Goal: Information Seeking & Learning: Learn about a topic

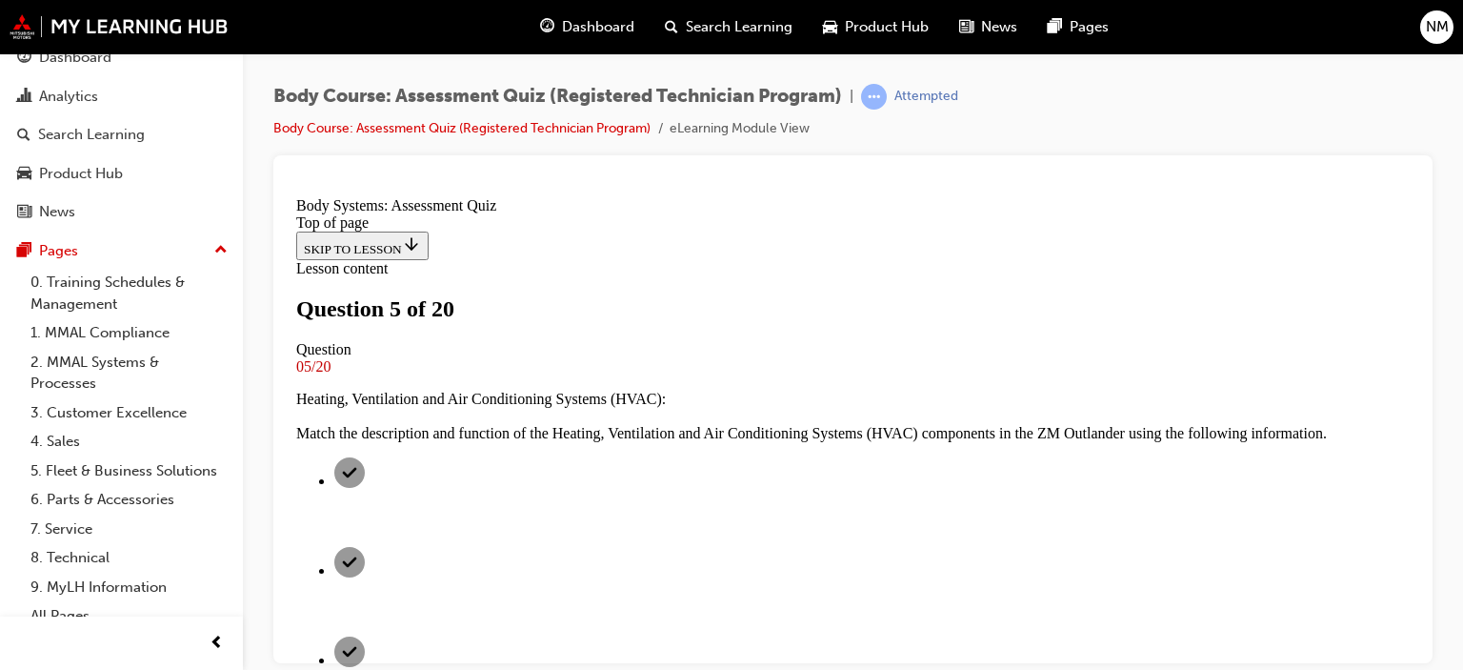
scroll to position [479, 0]
click div
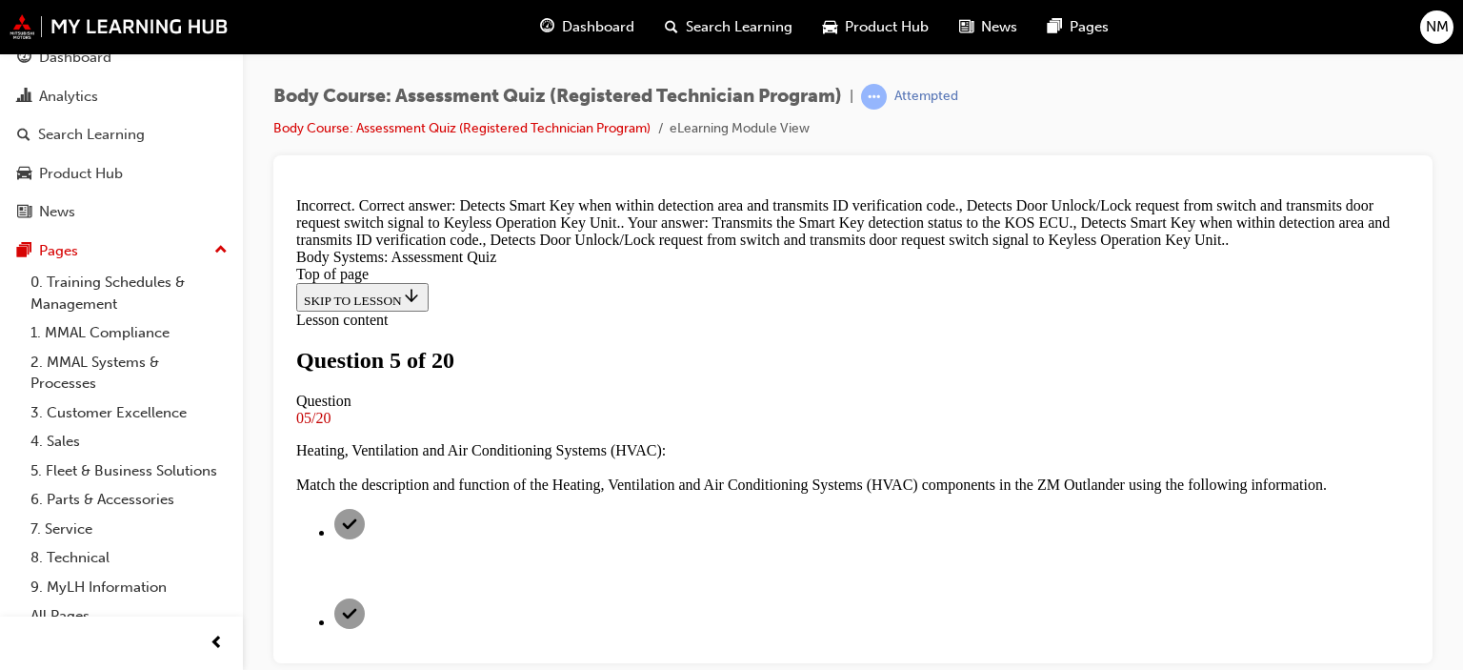
scroll to position [401, 0]
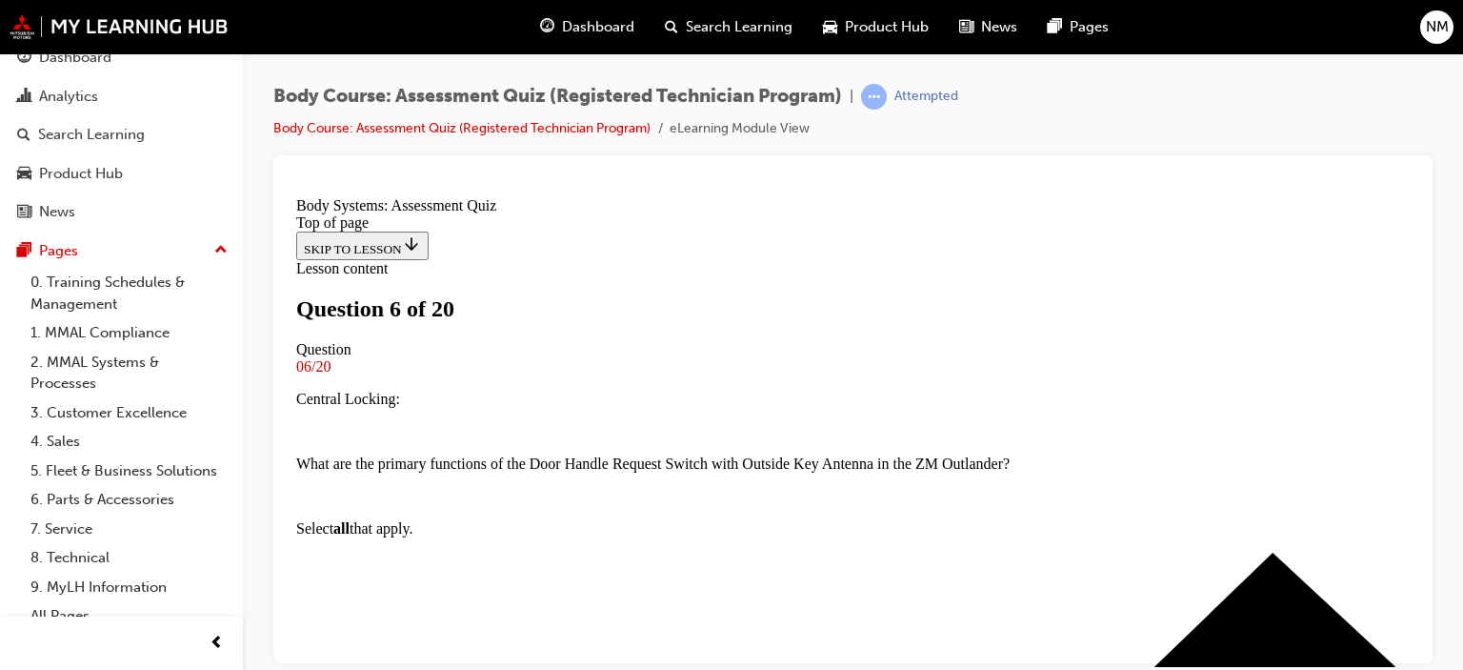
scroll to position [289, 0]
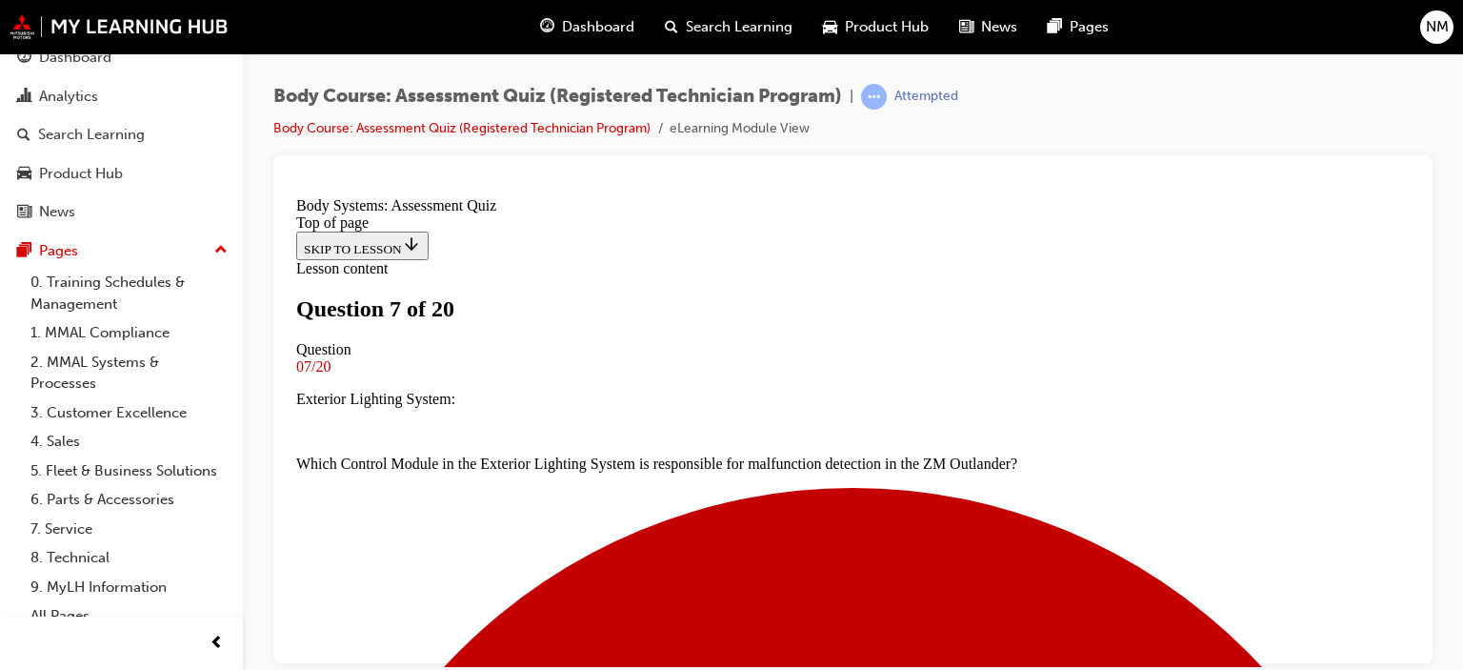
scroll to position [289, 0]
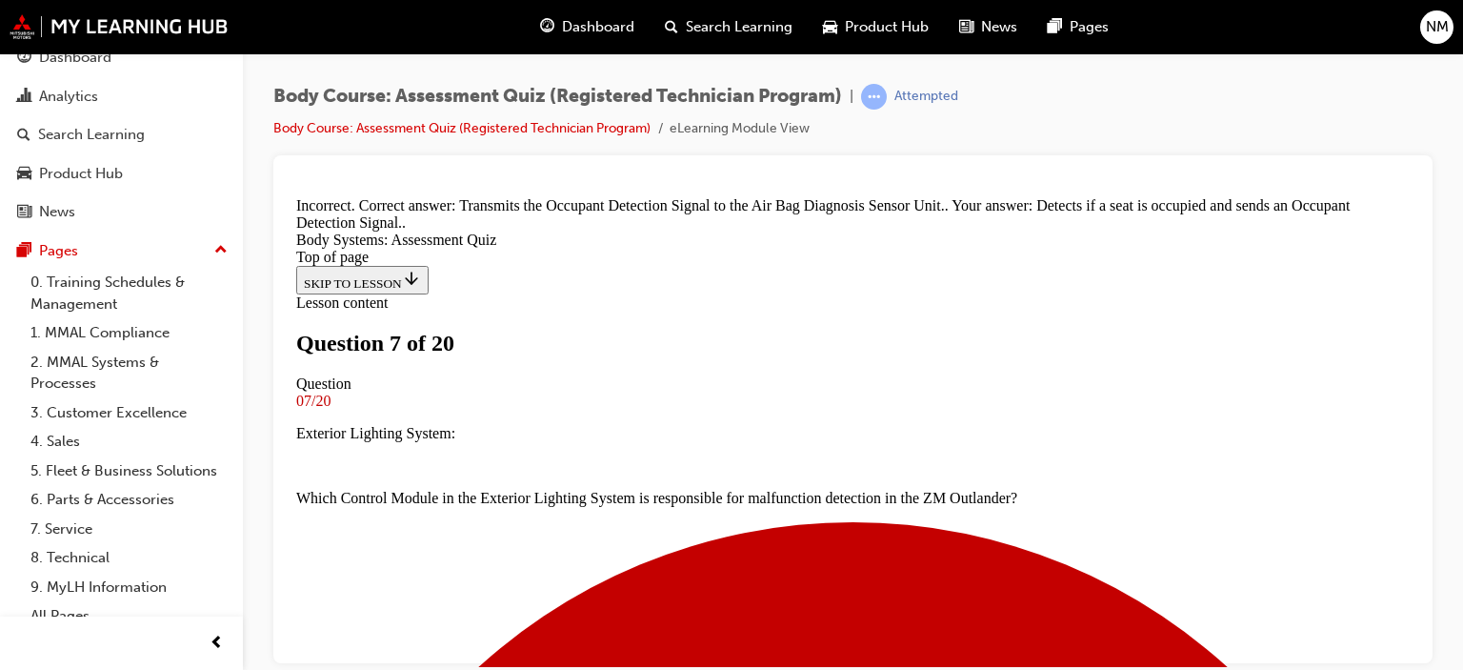
scroll to position [498, 0]
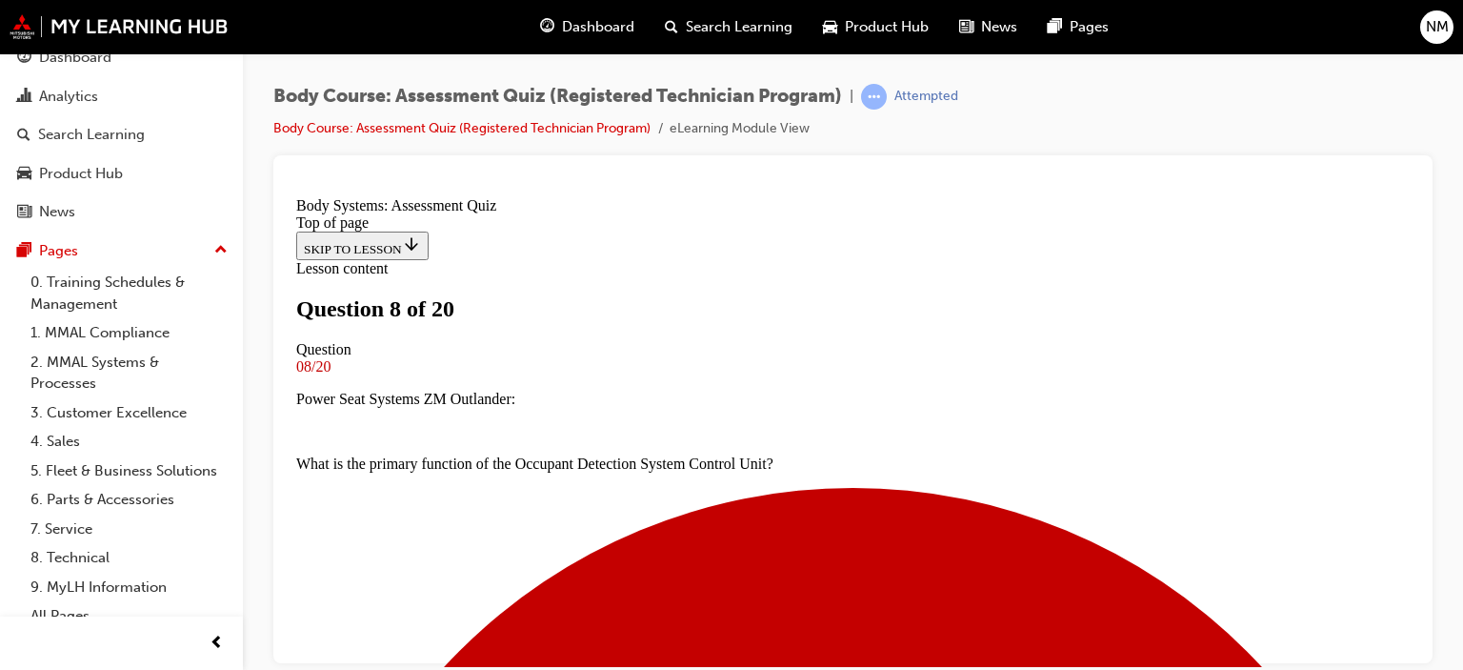
scroll to position [384, 0]
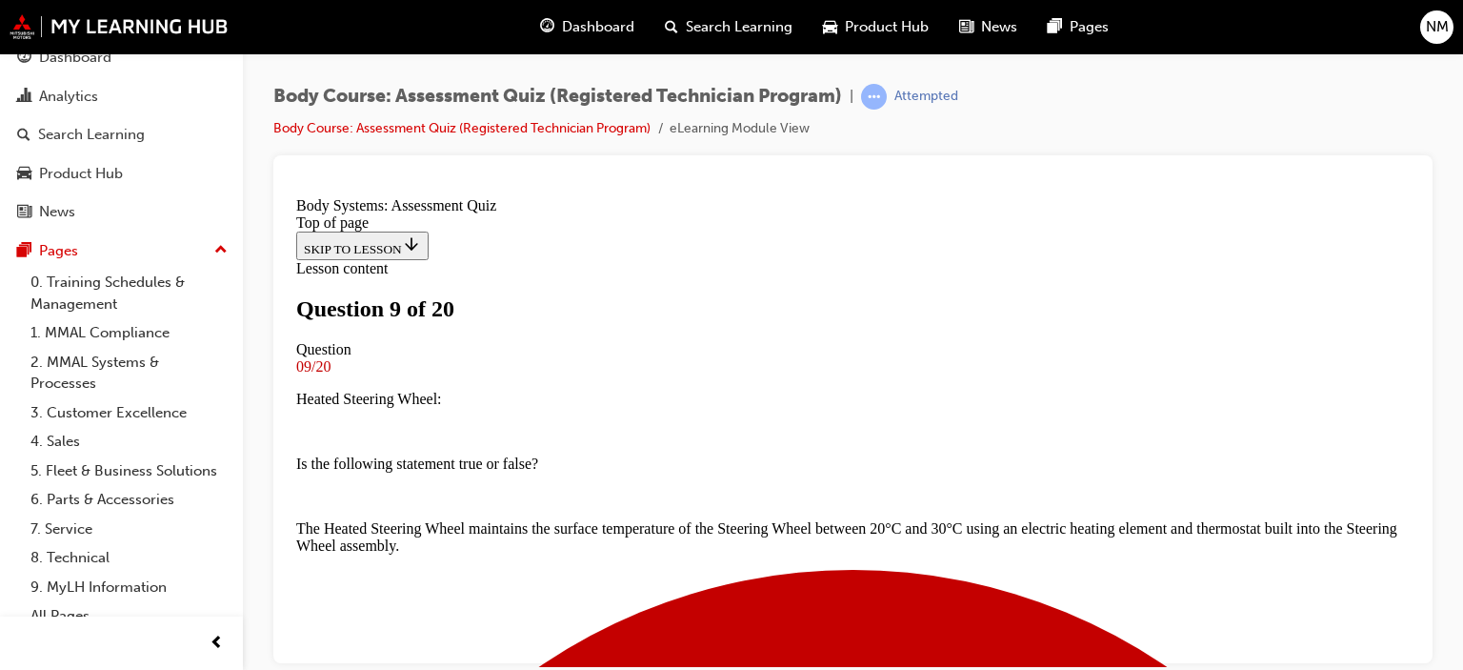
scroll to position [479, 0]
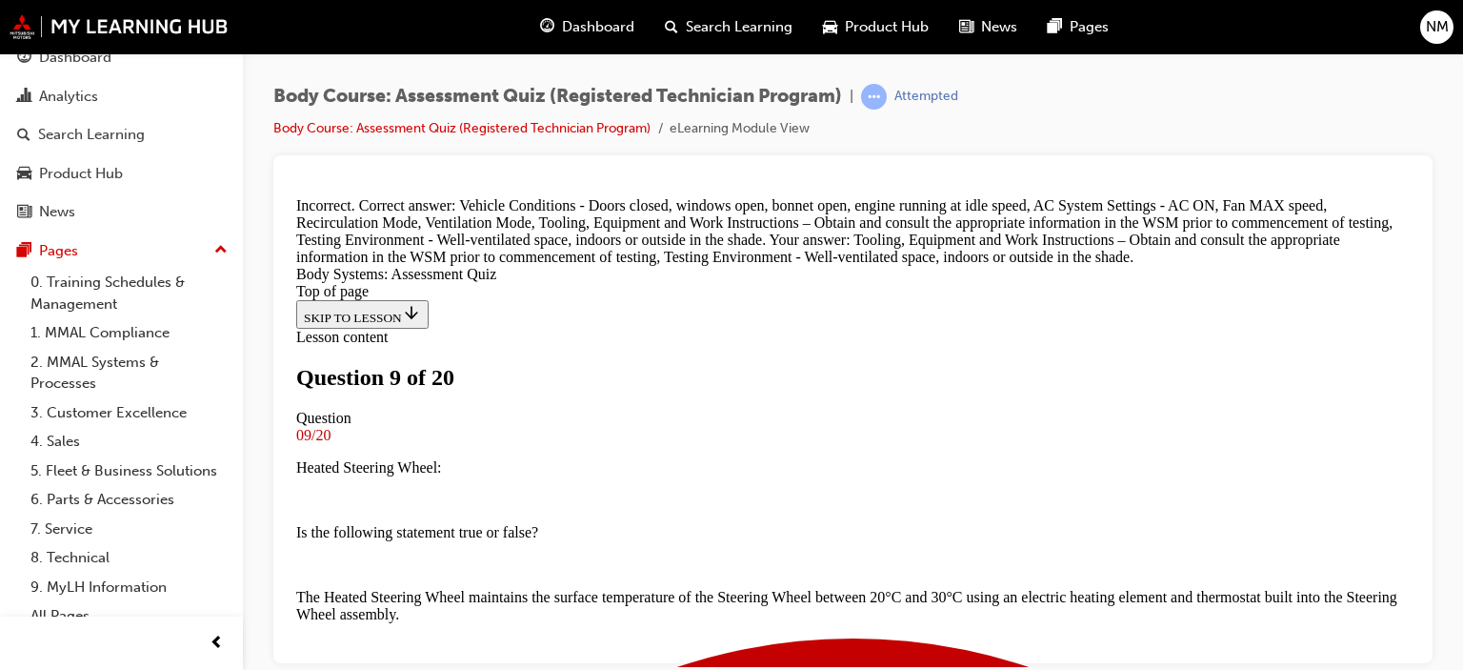
scroll to position [287, 0]
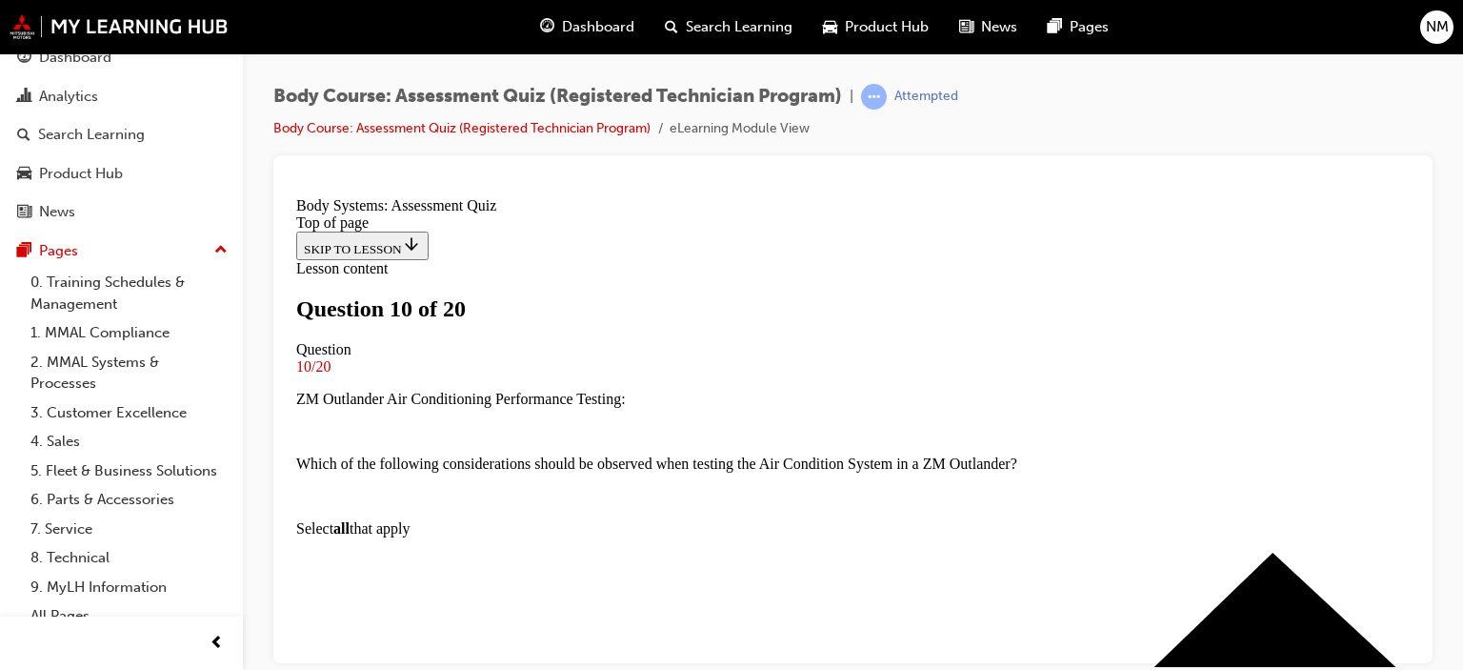
scroll to position [289, 0]
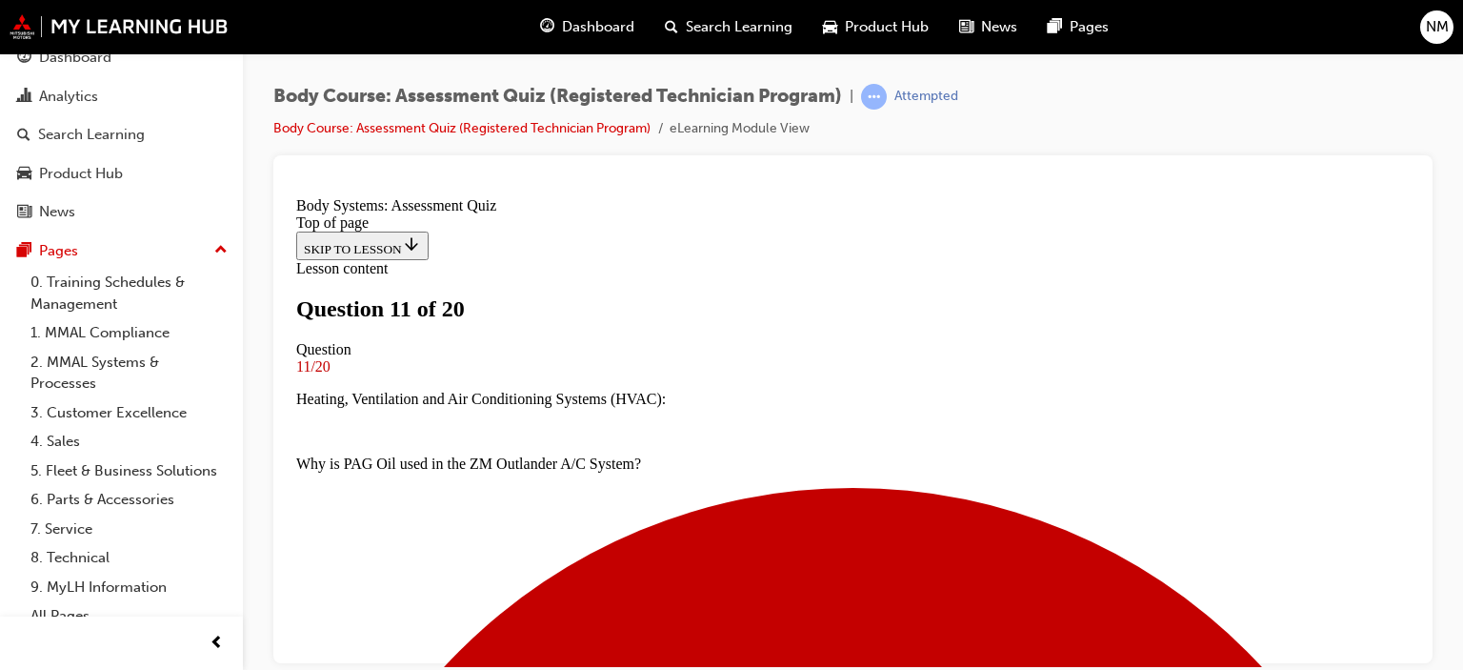
scroll to position [193, 0]
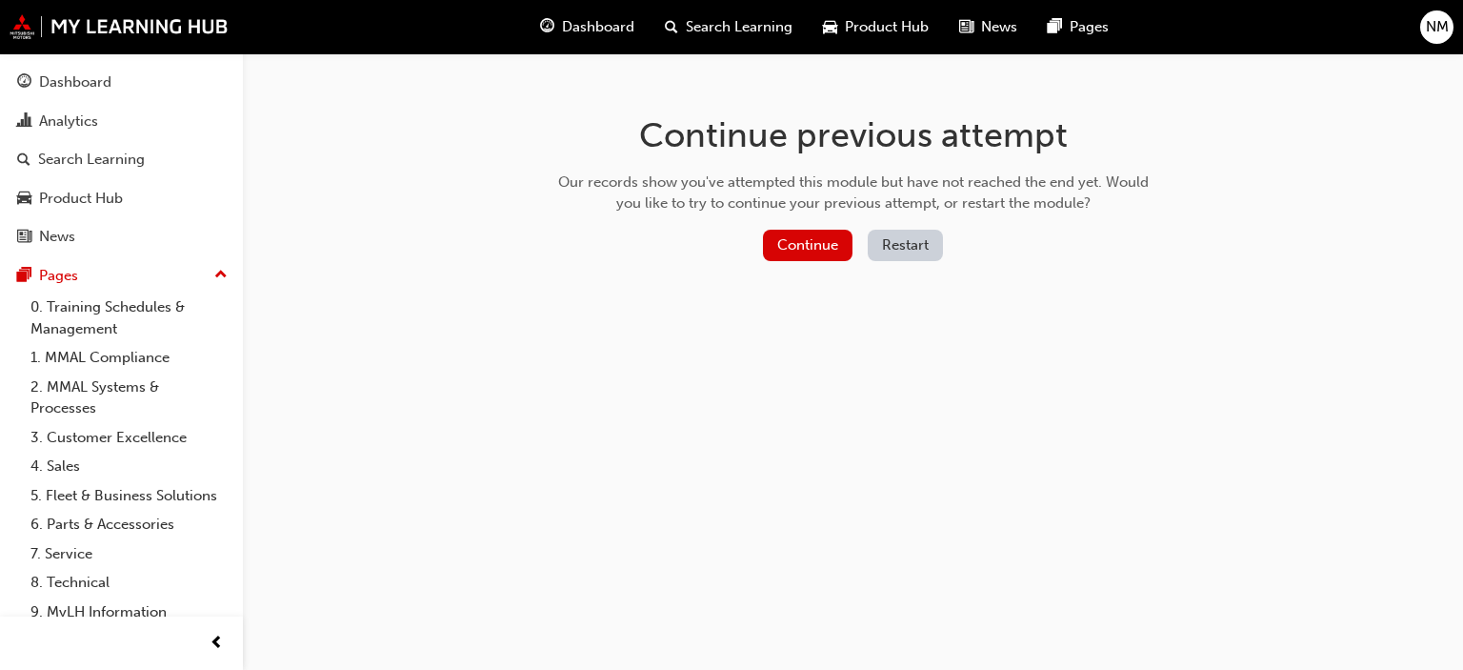
click at [909, 247] on button "Restart" at bounding box center [905, 245] width 75 height 31
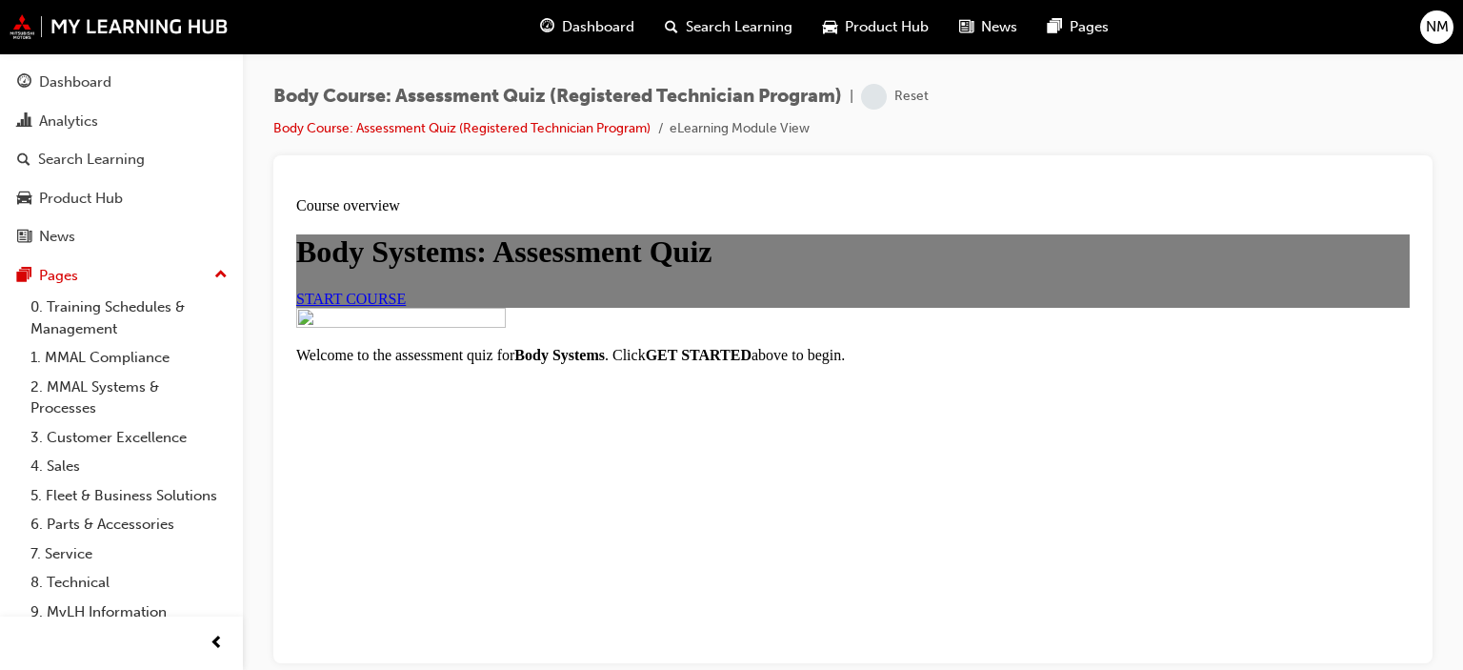
scroll to position [258, 0]
click at [406, 290] on span "START COURSE" at bounding box center [351, 298] width 110 height 16
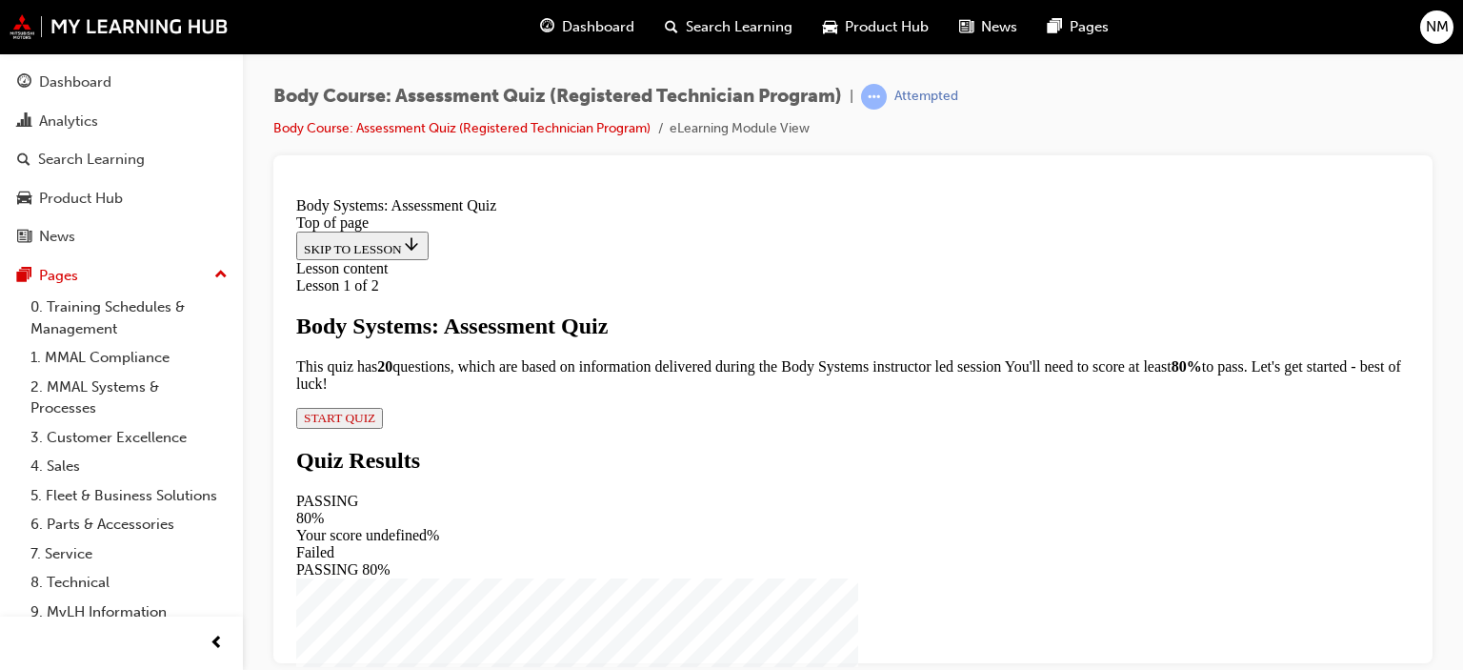
scroll to position [210, 0]
click at [375, 424] on span "START QUIZ" at bounding box center [339, 417] width 71 height 14
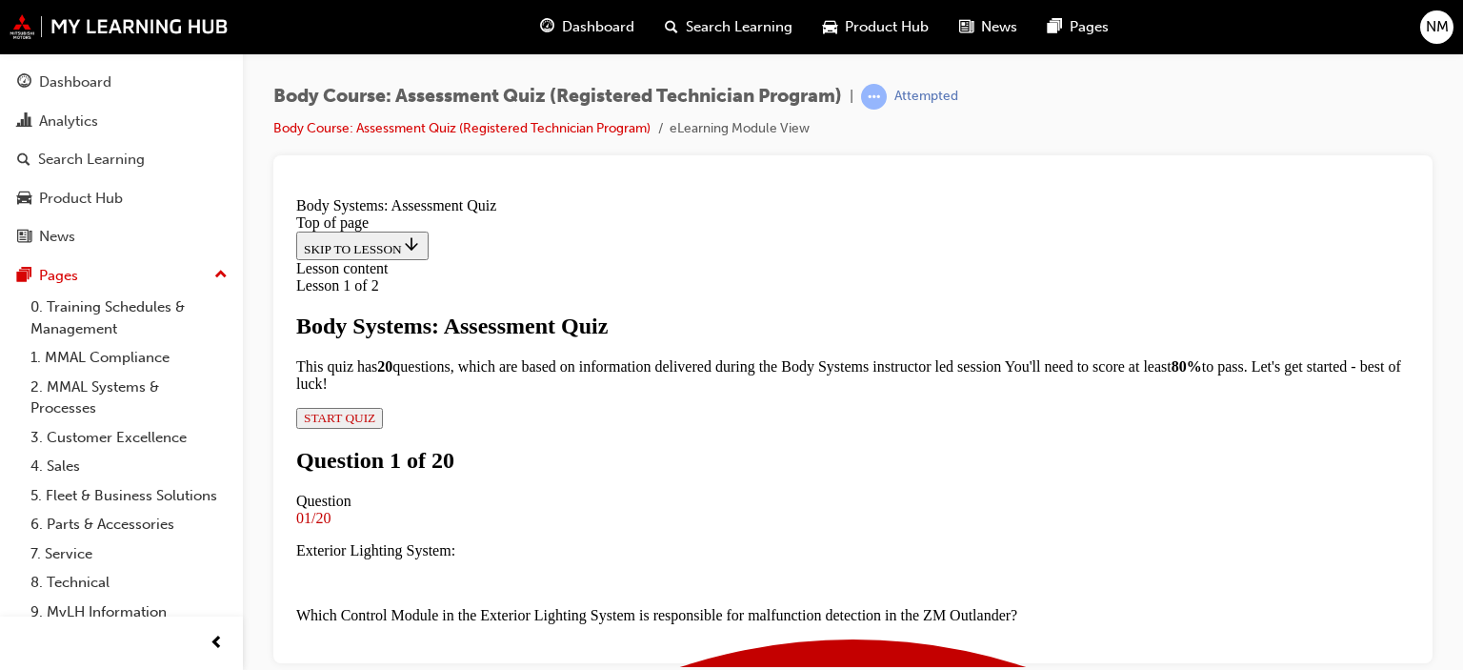
scroll to position [289, 0]
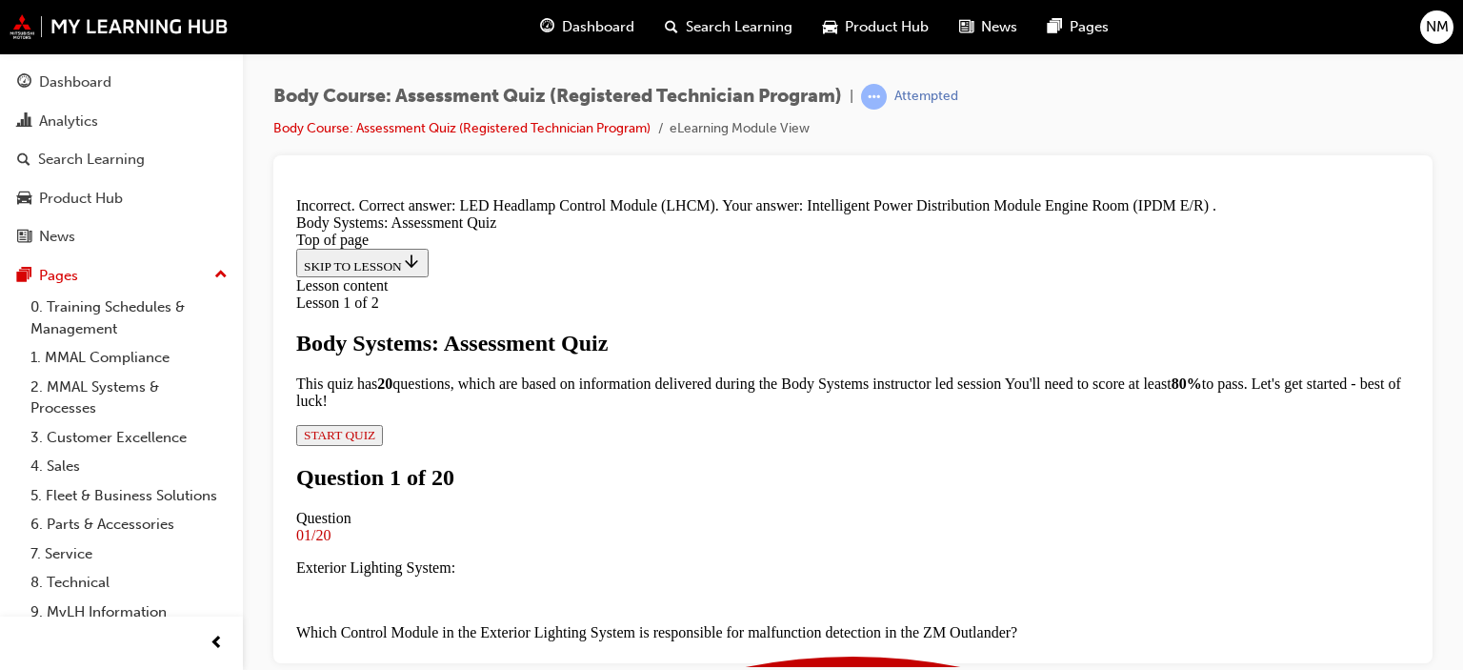
scroll to position [0, 0]
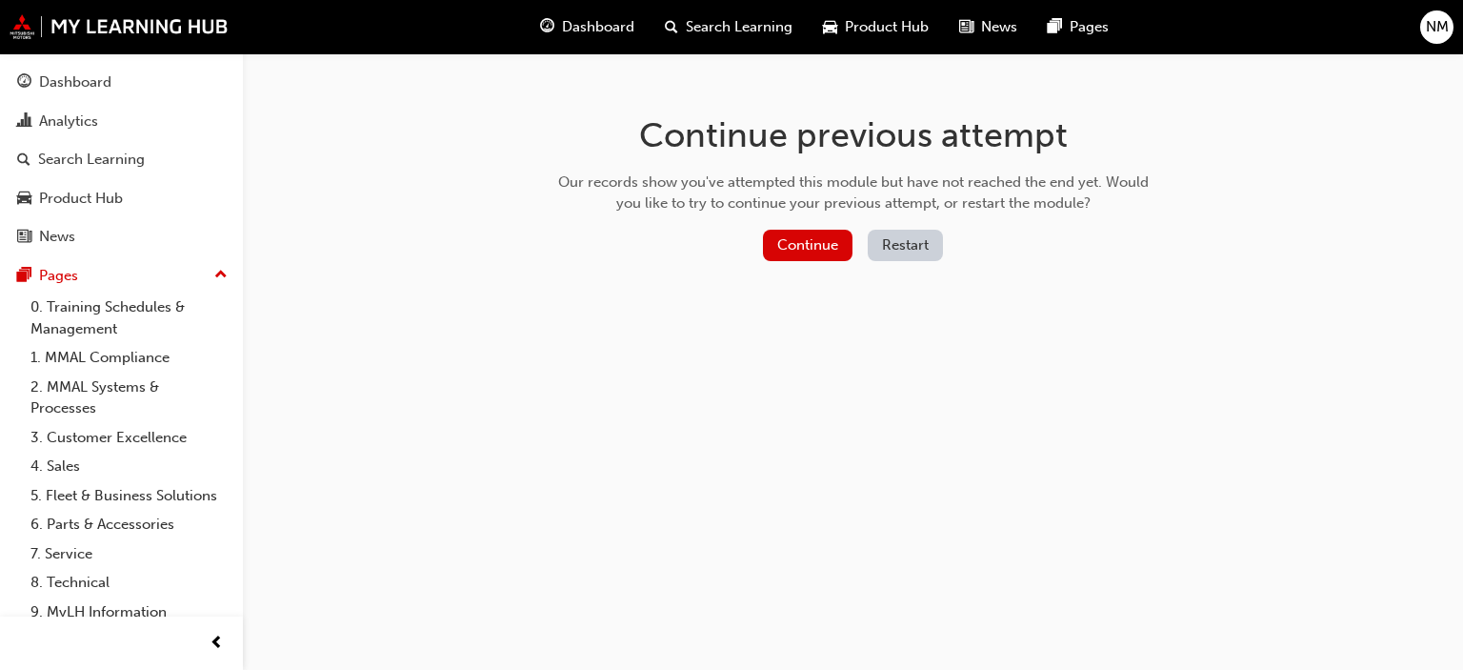
click at [918, 241] on button "Restart" at bounding box center [905, 245] width 75 height 31
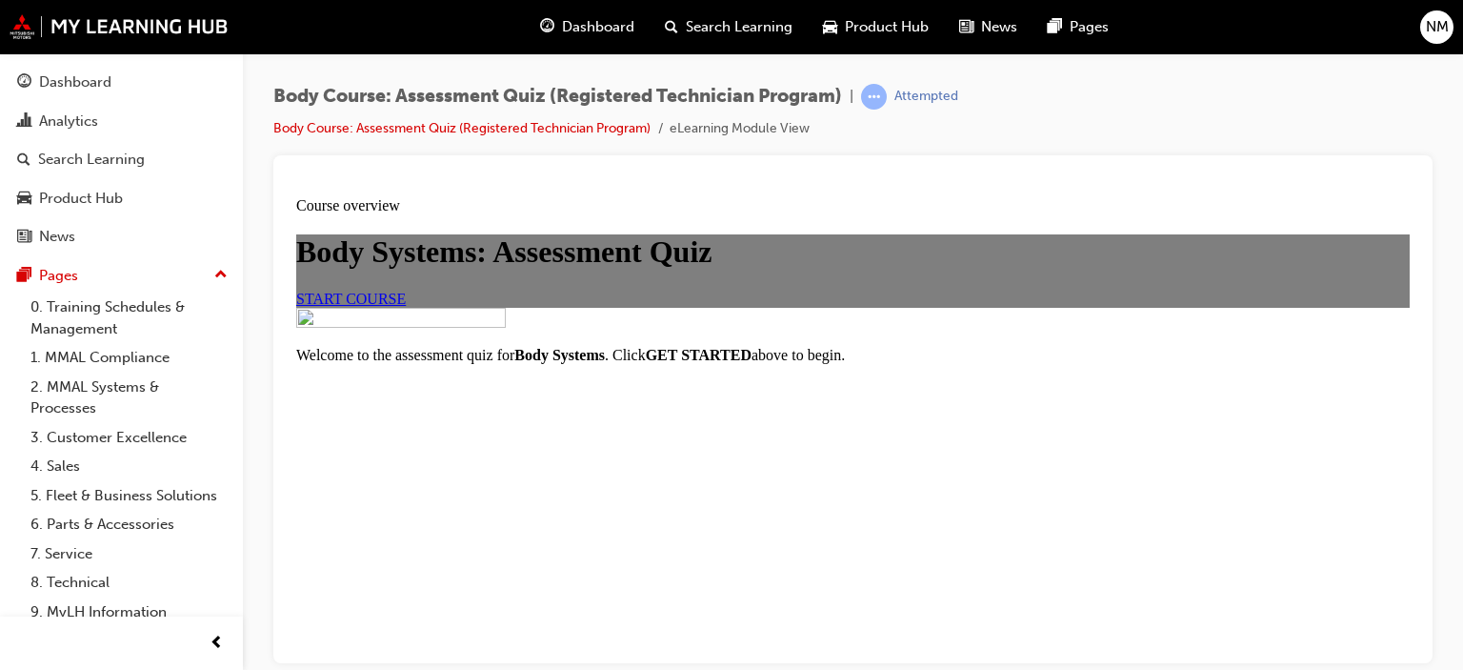
scroll to position [68, 0]
click at [406, 306] on span "START COURSE" at bounding box center [351, 298] width 110 height 16
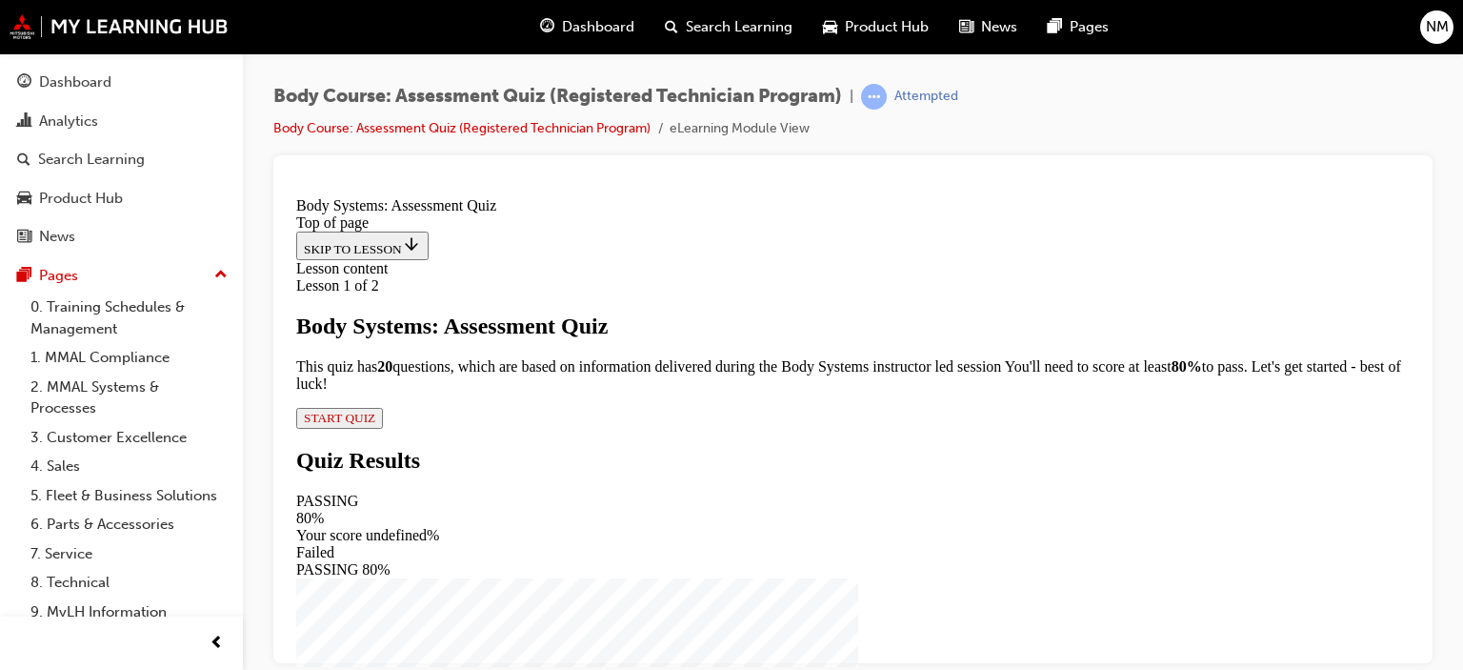
click at [375, 424] on span "START QUIZ" at bounding box center [339, 417] width 71 height 14
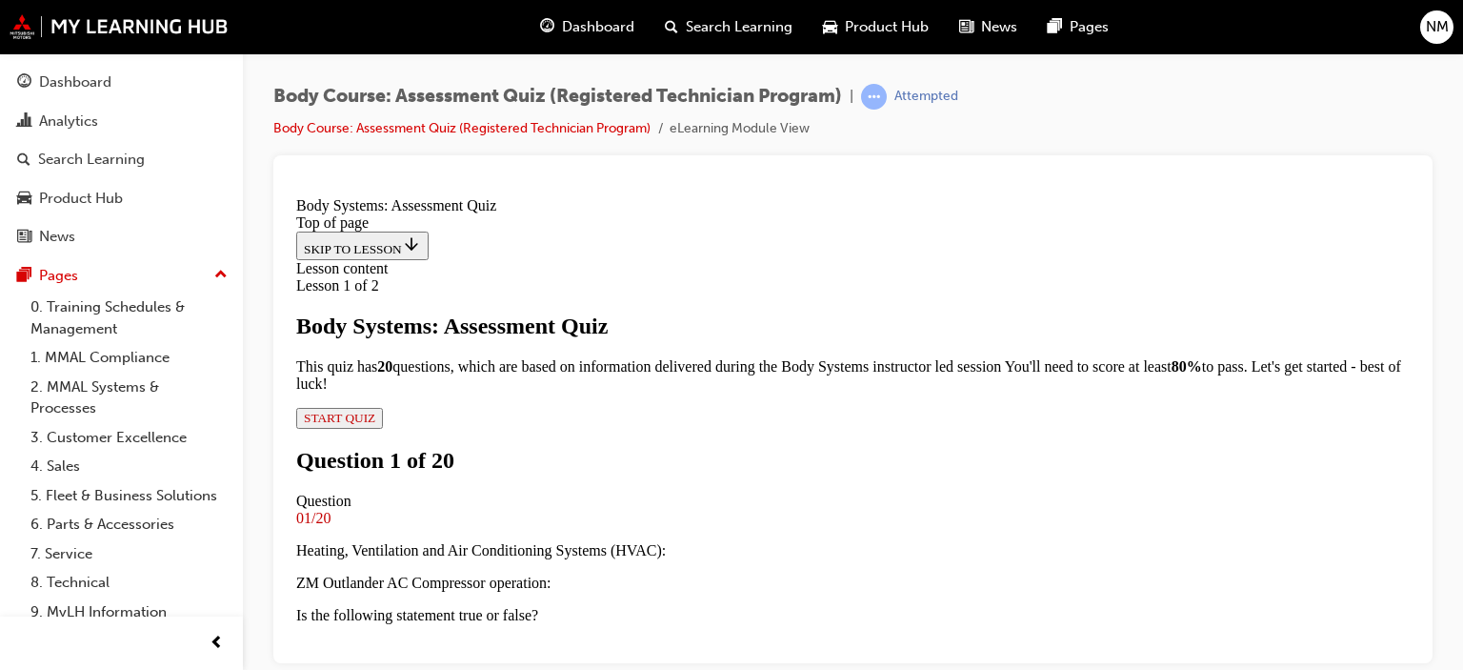
scroll to position [301, 0]
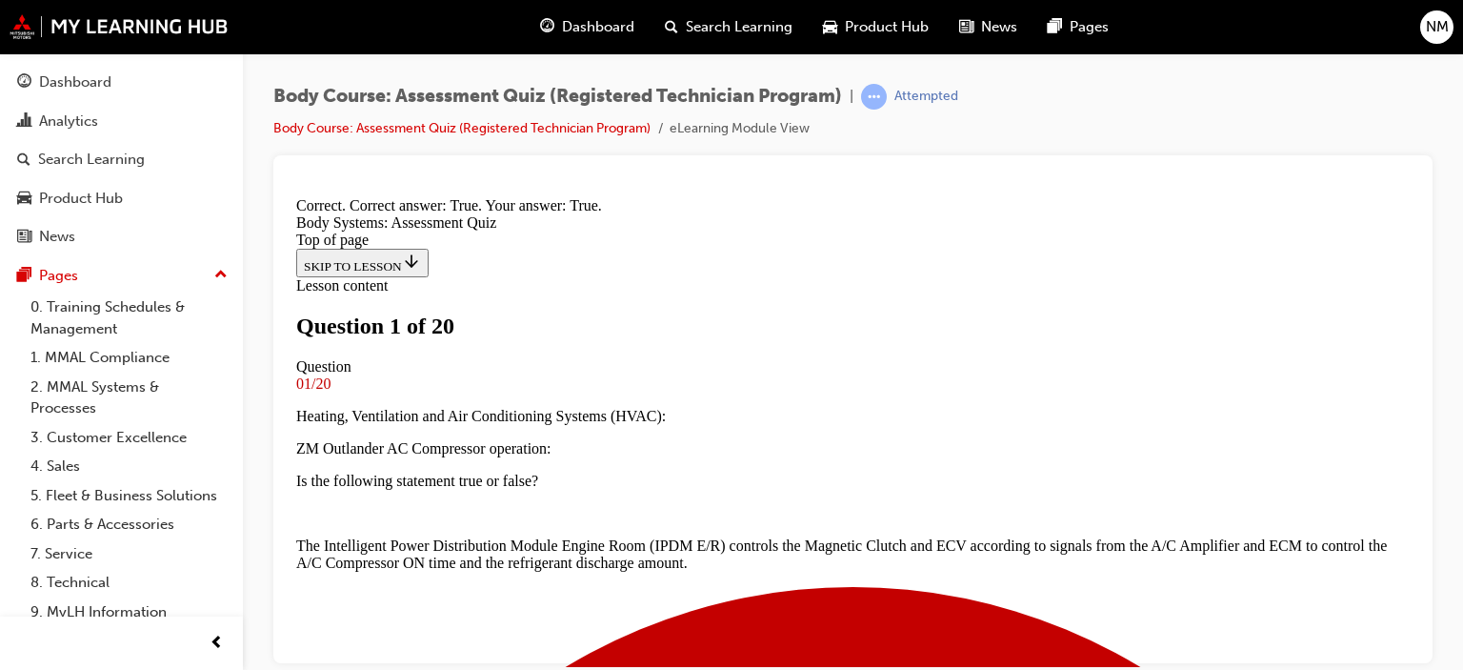
scroll to position [479, 0]
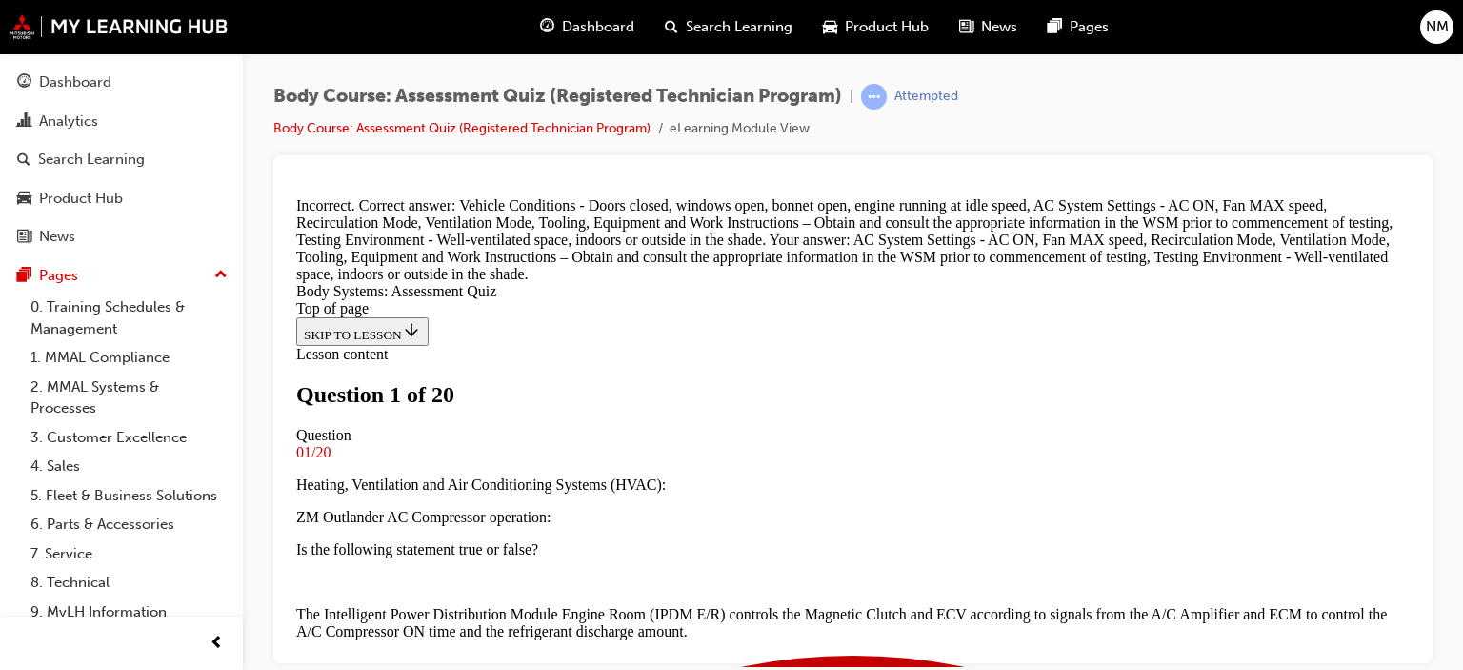
scroll to position [591, 0]
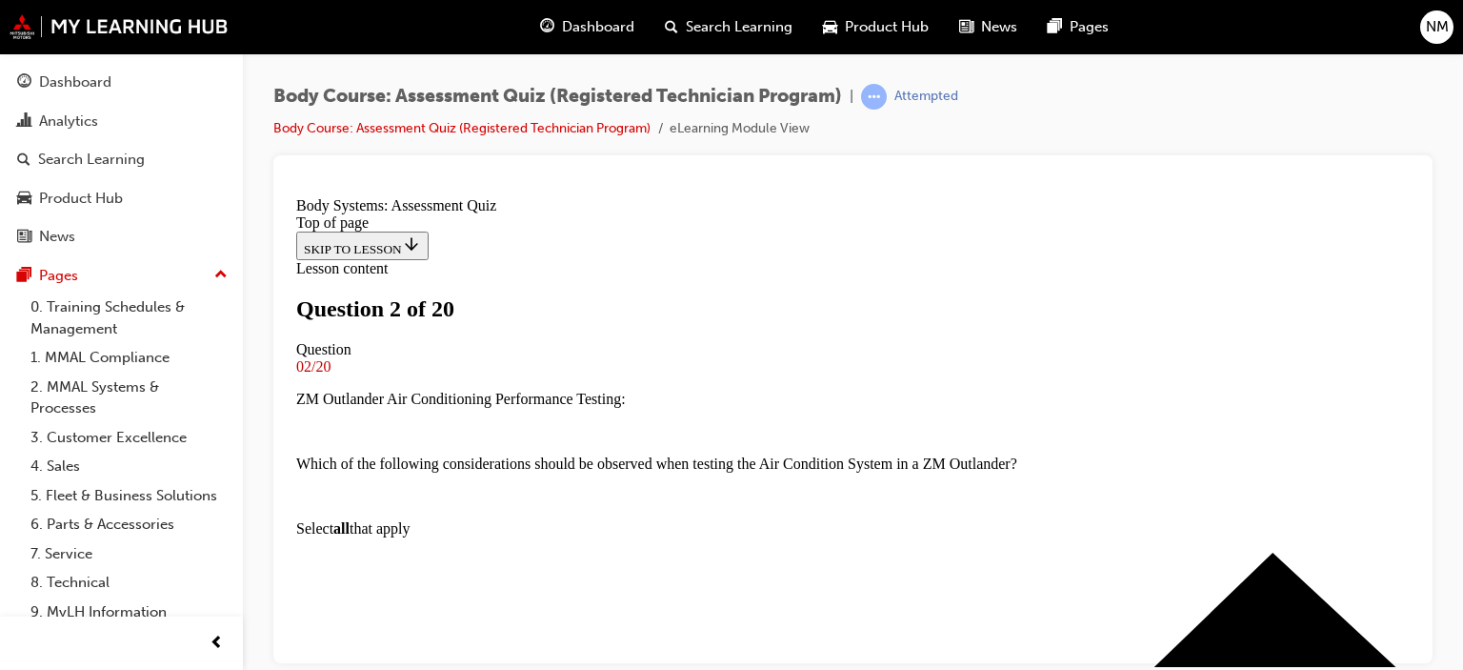
scroll to position [289, 0]
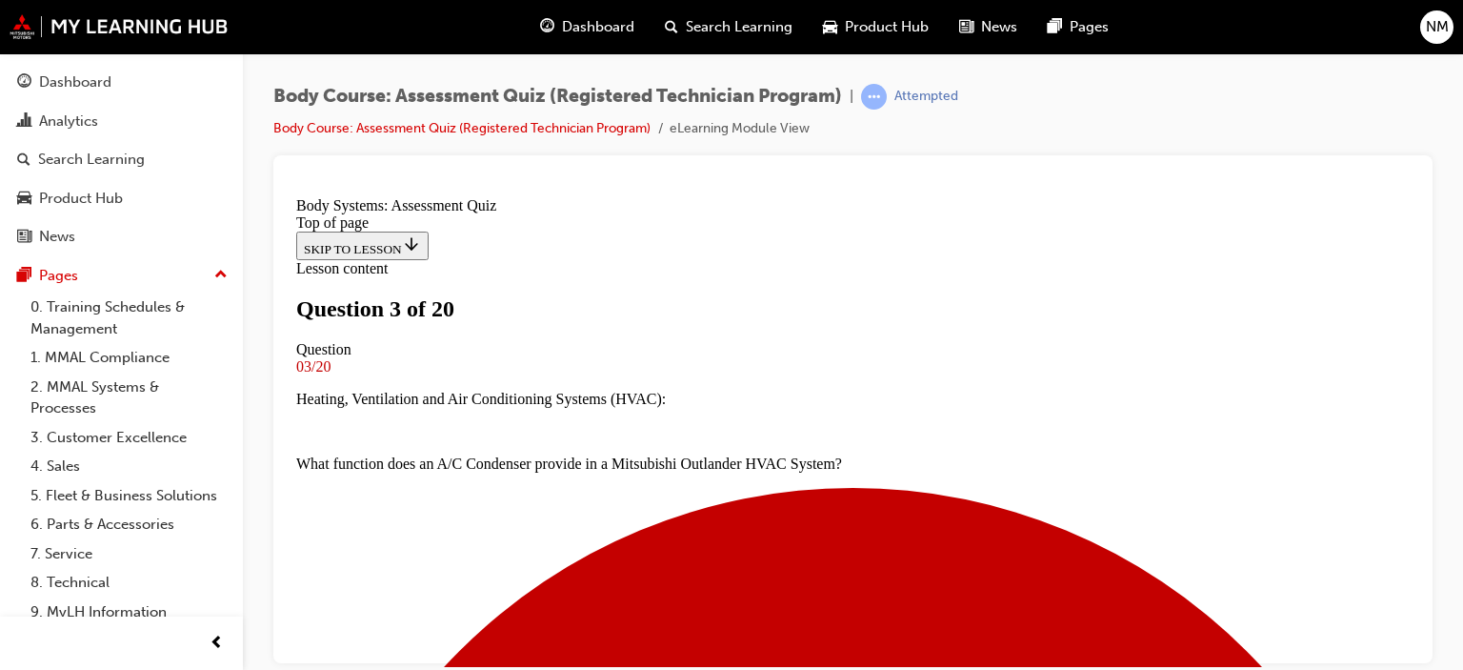
scroll to position [193, 0]
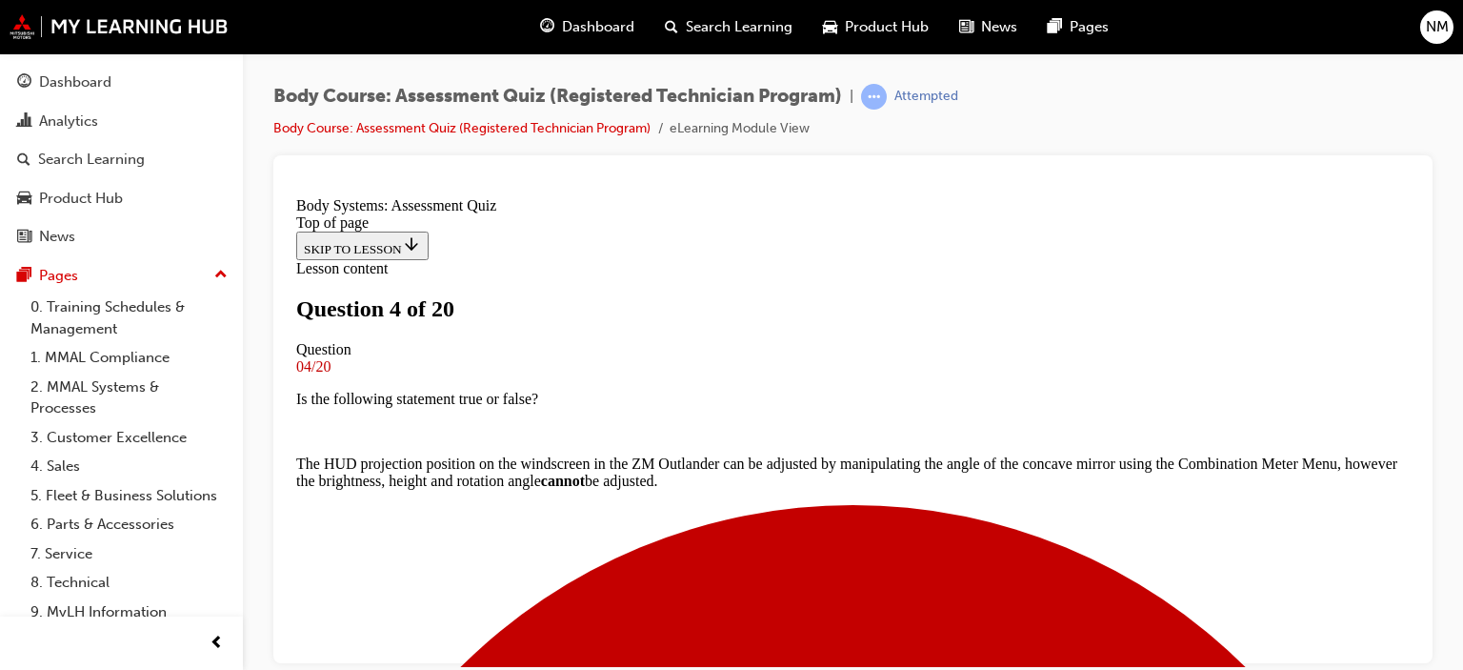
scroll to position [574, 0]
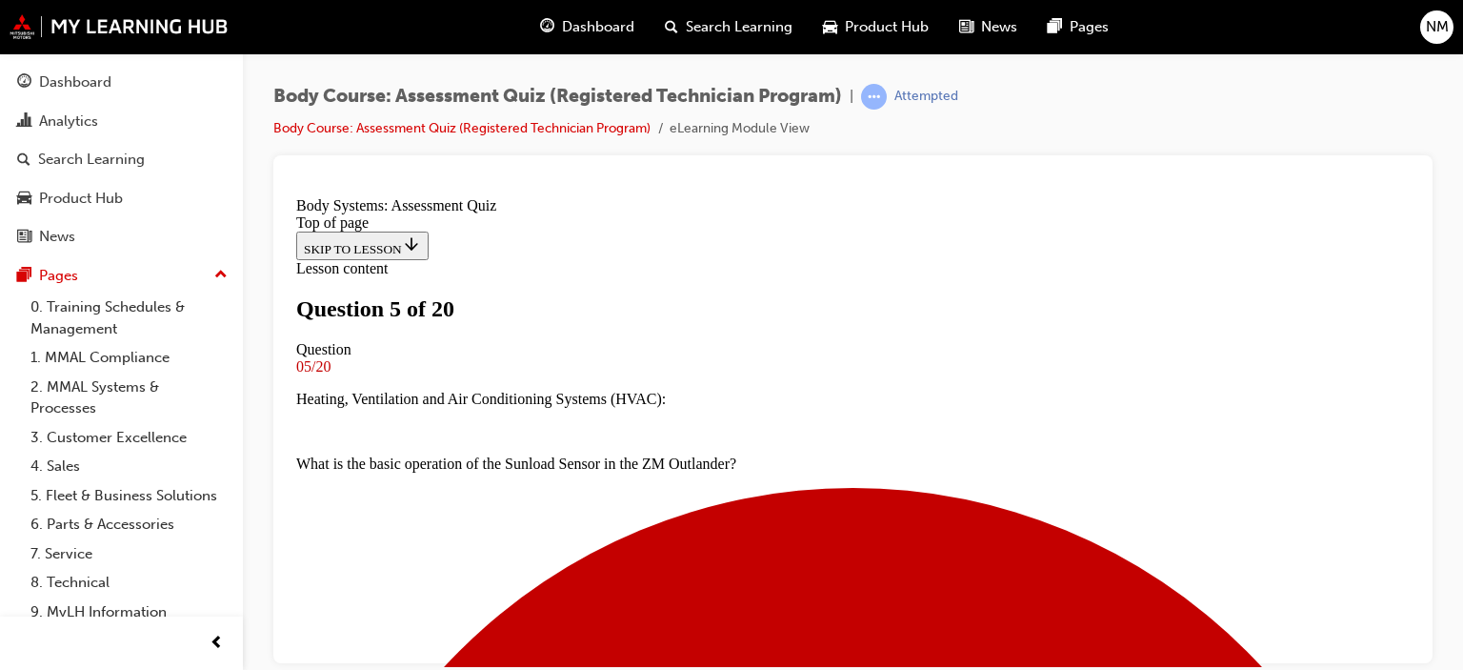
scroll to position [289, 0]
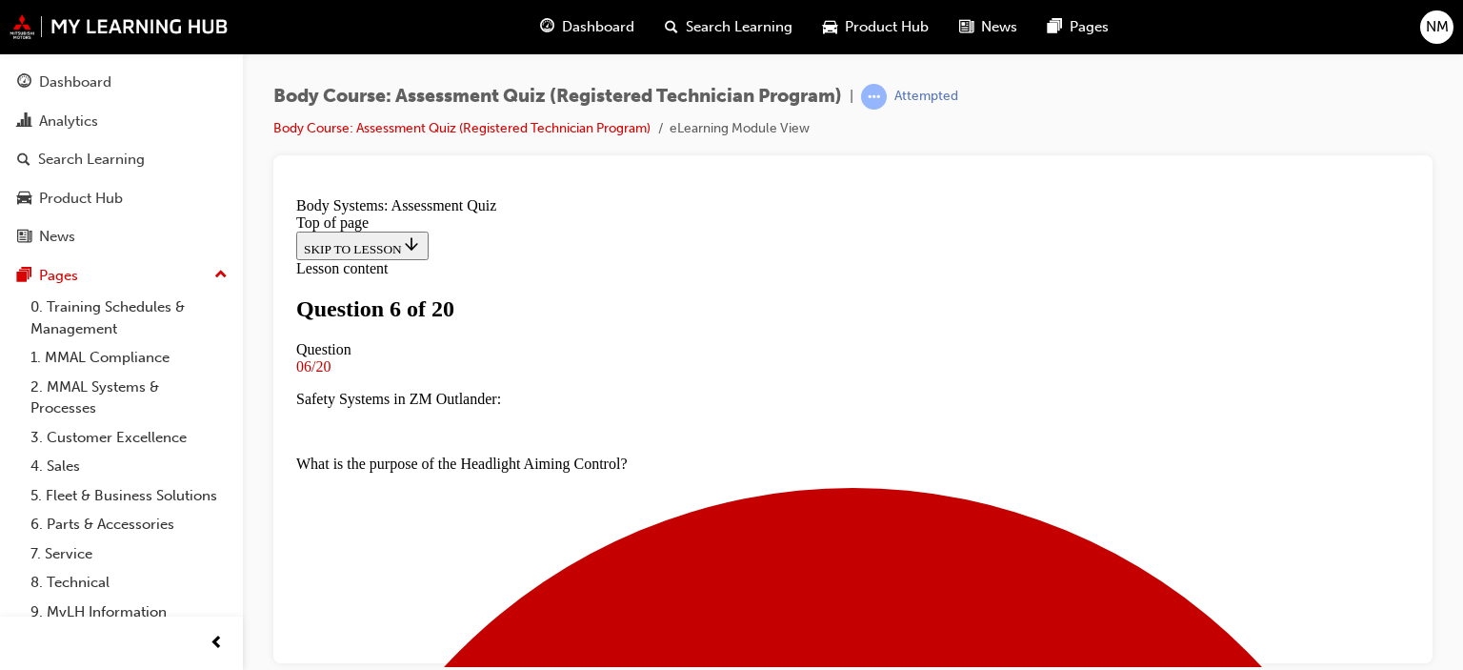
scroll to position [193, 0]
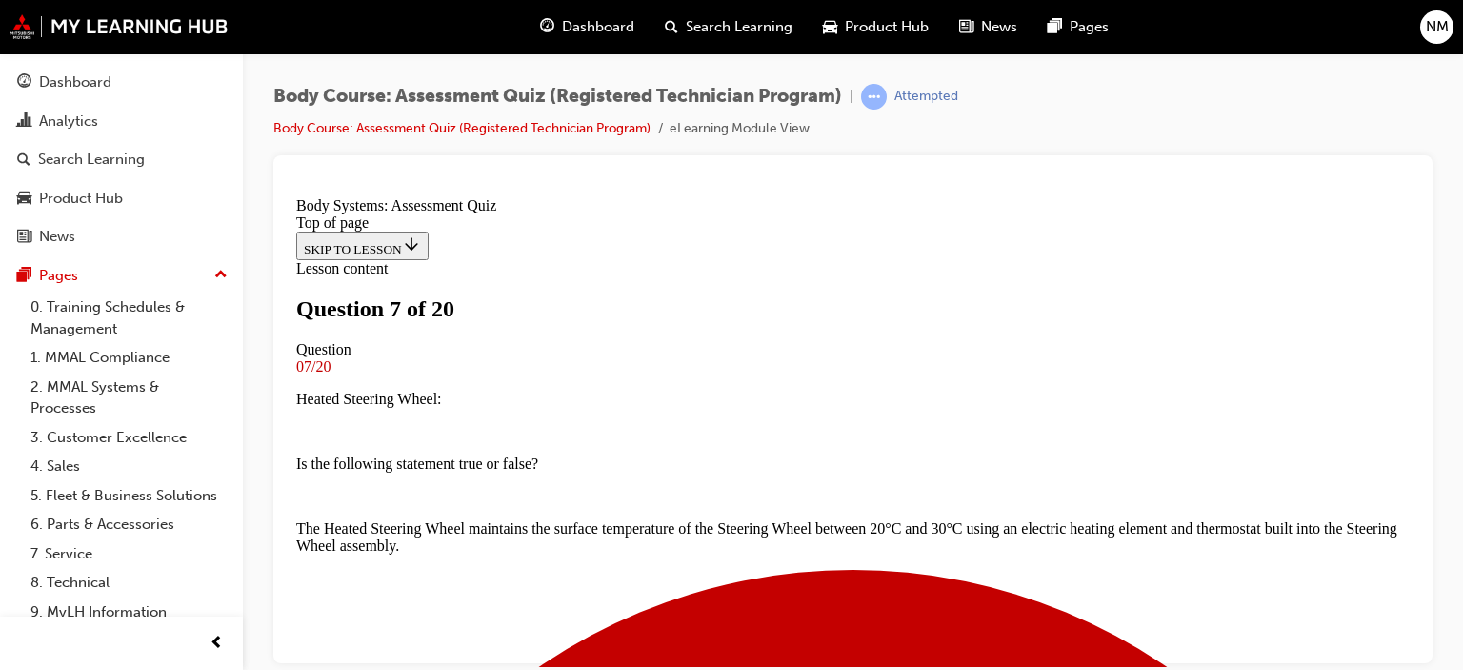
scroll to position [479, 0]
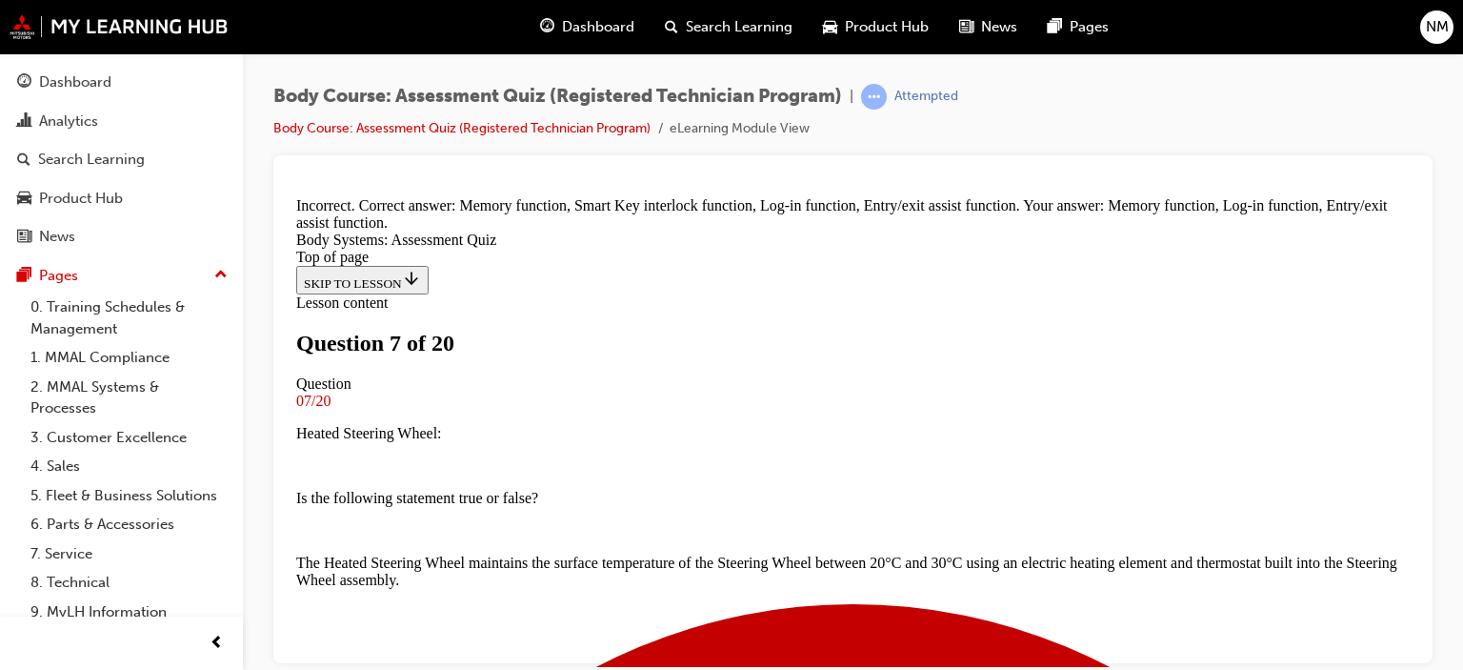
scroll to position [376, 0]
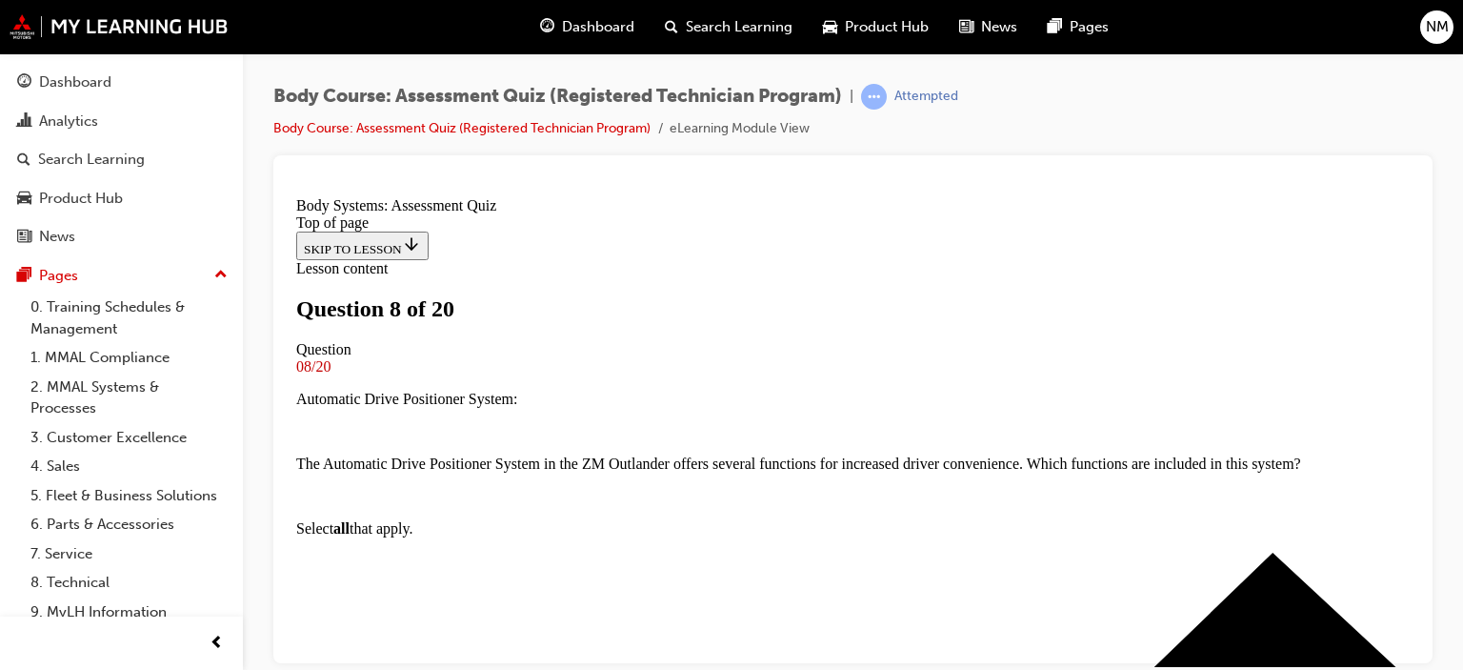
scroll to position [289, 0]
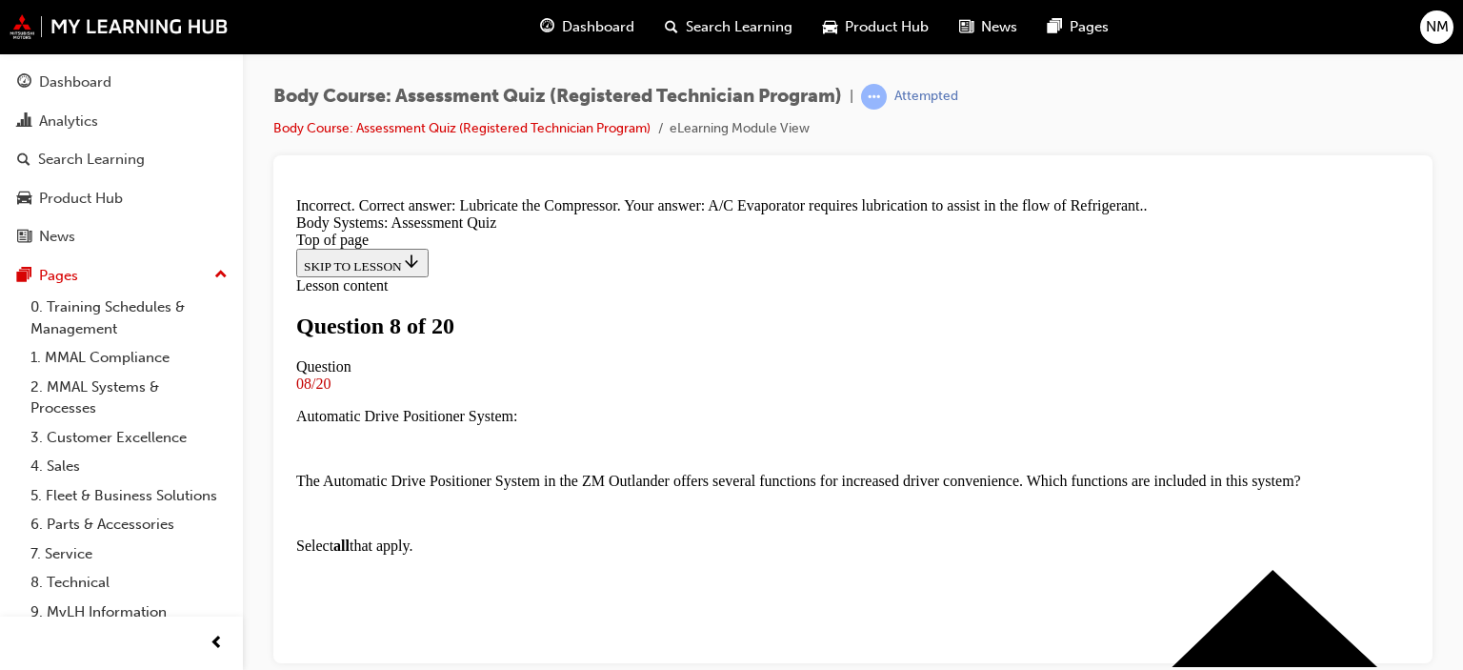
scroll to position [206, 0]
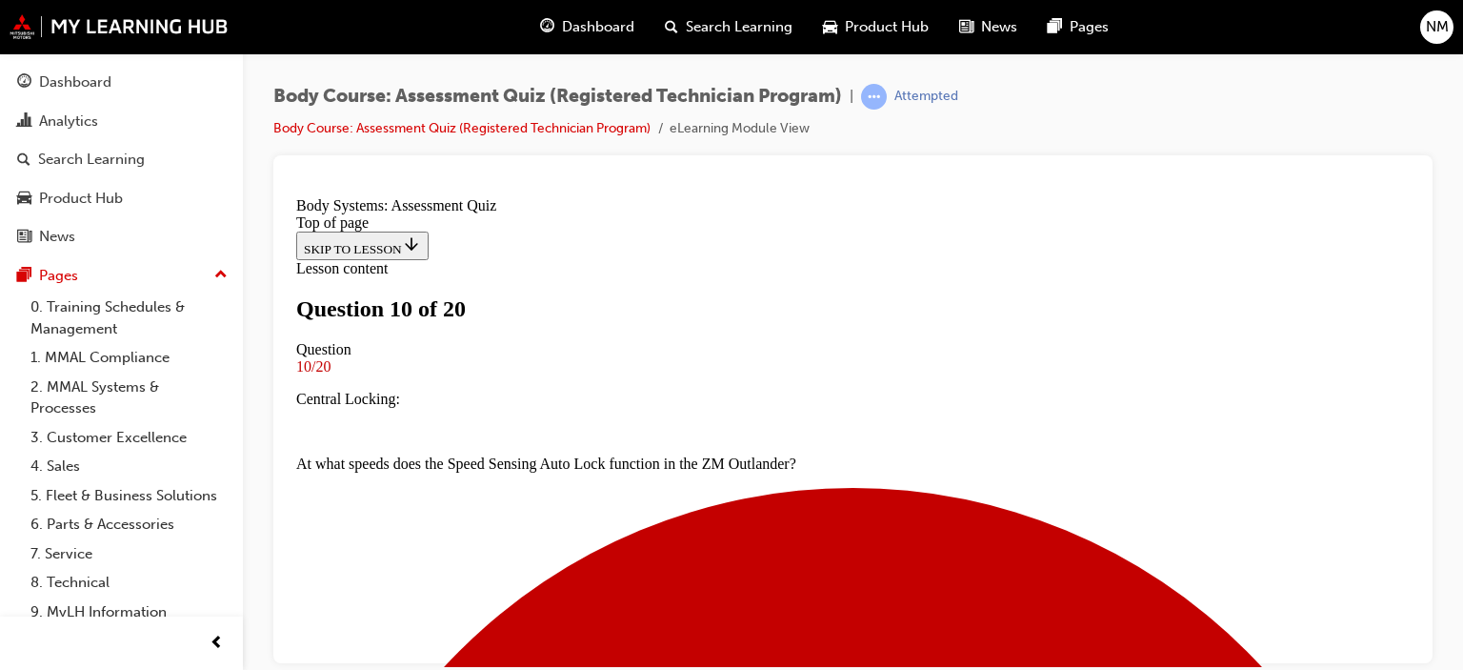
scroll to position [479, 0]
drag, startPoint x: 730, startPoint y: 382, endPoint x: 828, endPoint y: 518, distance: 167.3
drag, startPoint x: 721, startPoint y: 398, endPoint x: 842, endPoint y: 409, distance: 121.4
drag, startPoint x: 741, startPoint y: 614, endPoint x: 838, endPoint y: 263, distance: 364.6
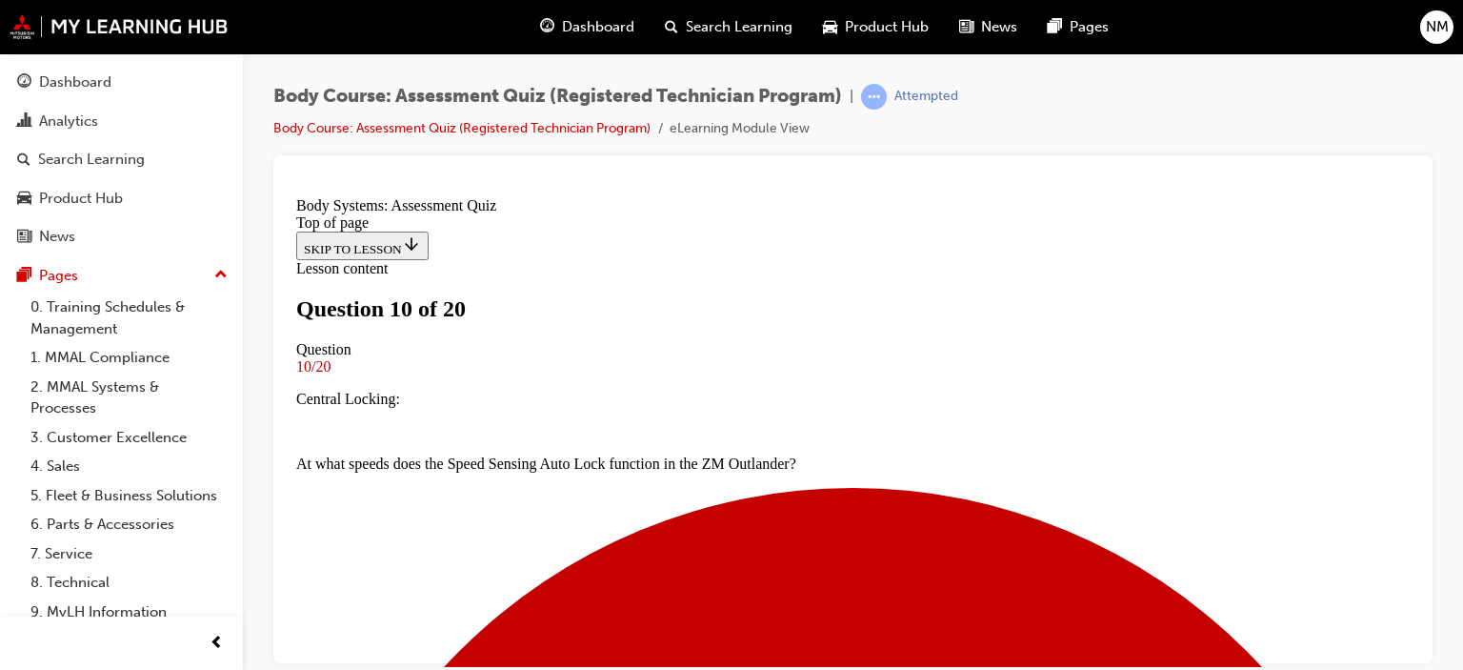
scroll to position [579, 0]
drag, startPoint x: 668, startPoint y: 625, endPoint x: 800, endPoint y: 509, distance: 176.1
drag, startPoint x: 686, startPoint y: 519, endPoint x: 754, endPoint y: 515, distance: 68.7
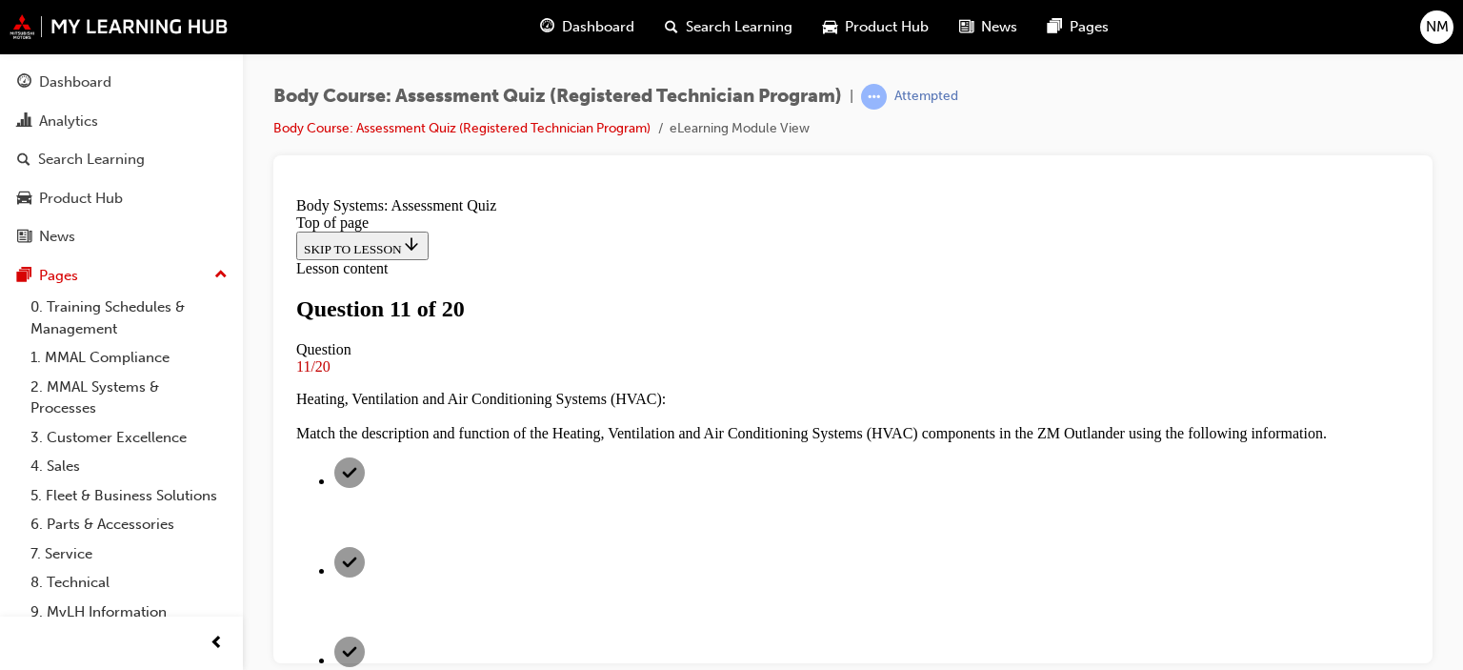
scroll to position [289, 0]
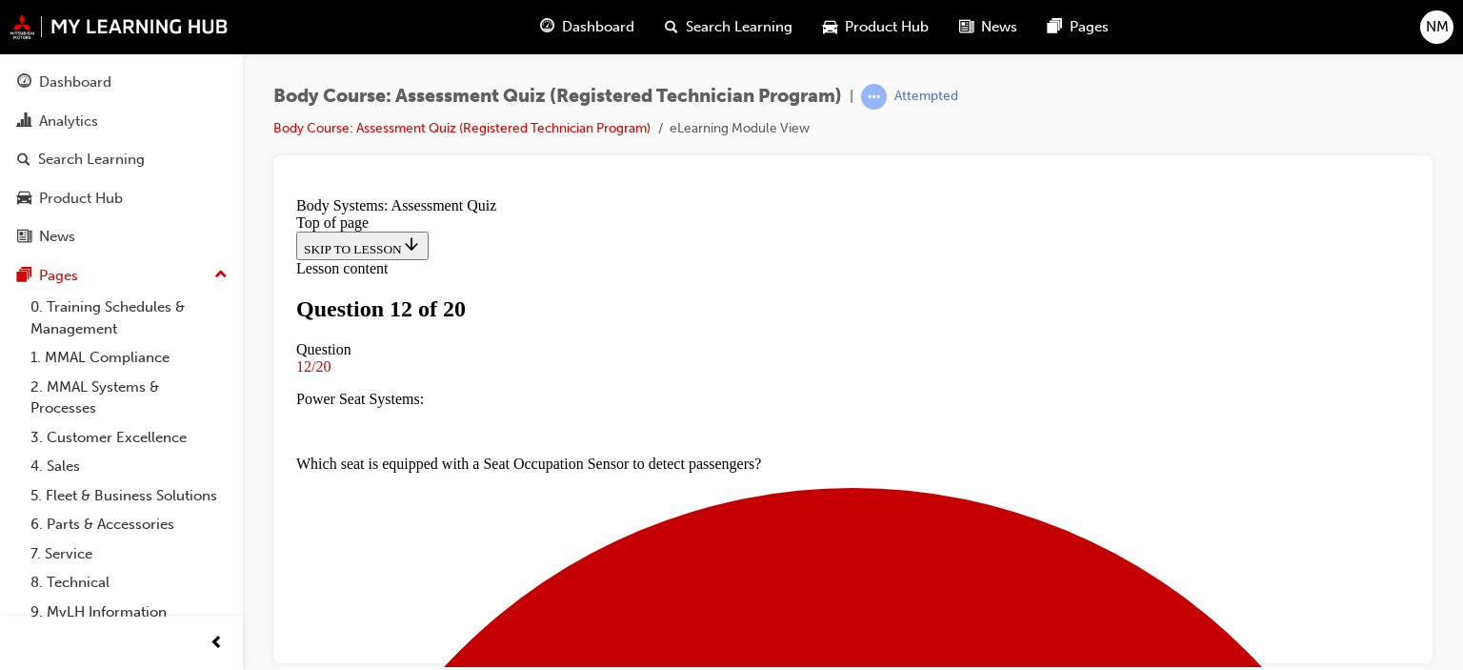
scroll to position [193, 0]
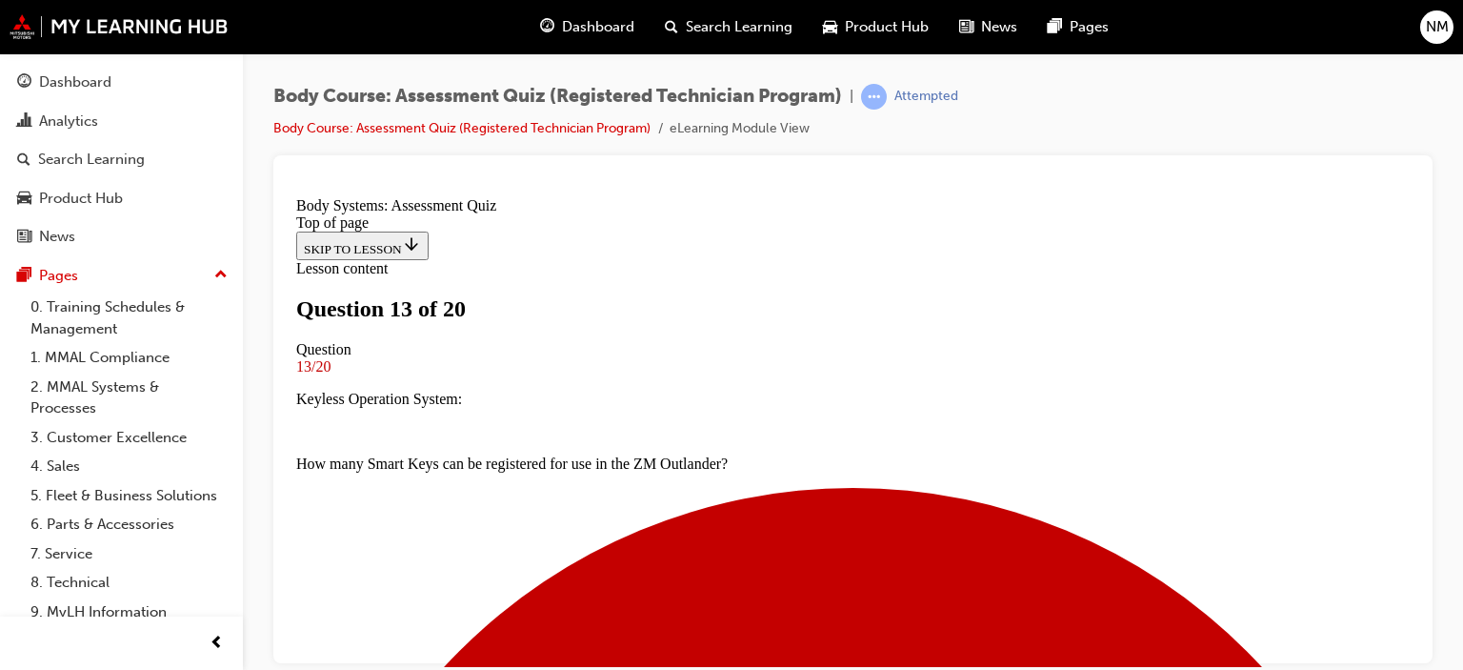
scroll to position [384, 0]
drag, startPoint x: 758, startPoint y: 370, endPoint x: 824, endPoint y: 492, distance: 139.3
drag, startPoint x: 682, startPoint y: 605, endPoint x: 759, endPoint y: 504, distance: 127.0
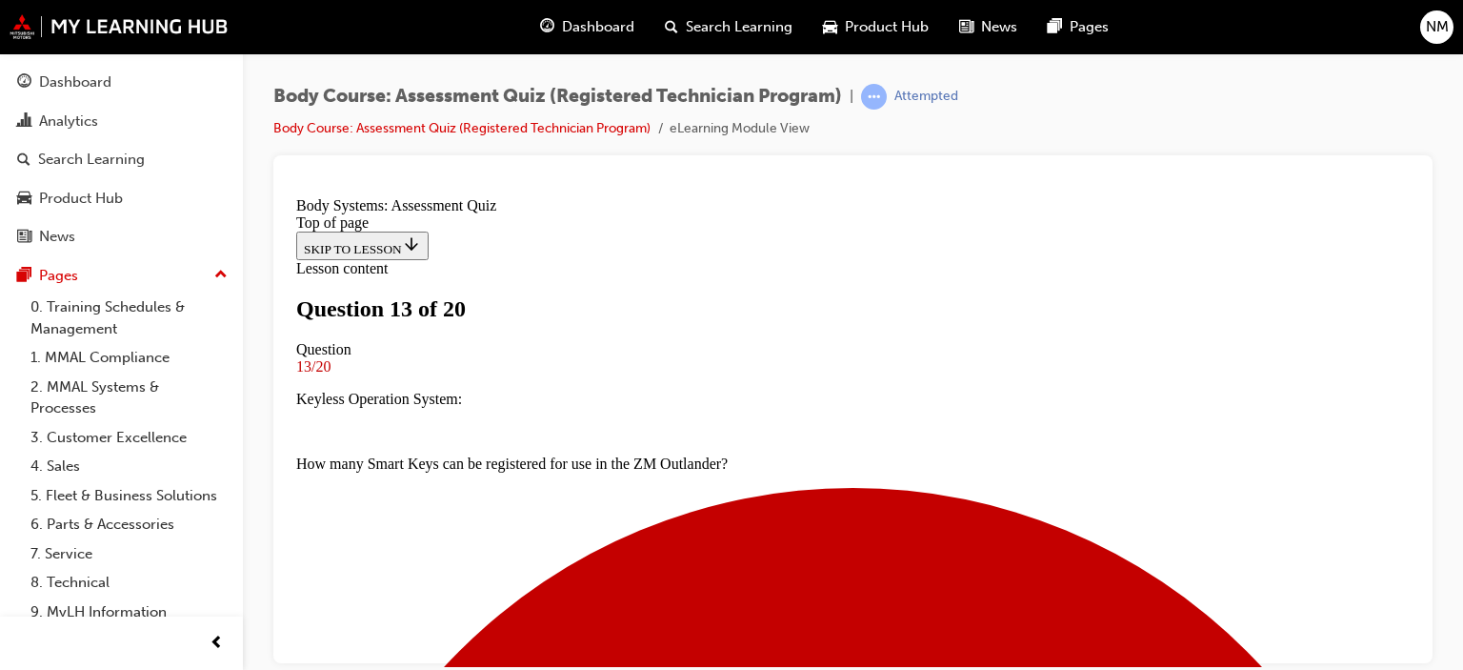
drag, startPoint x: 730, startPoint y: 428, endPoint x: 826, endPoint y: 445, distance: 96.8
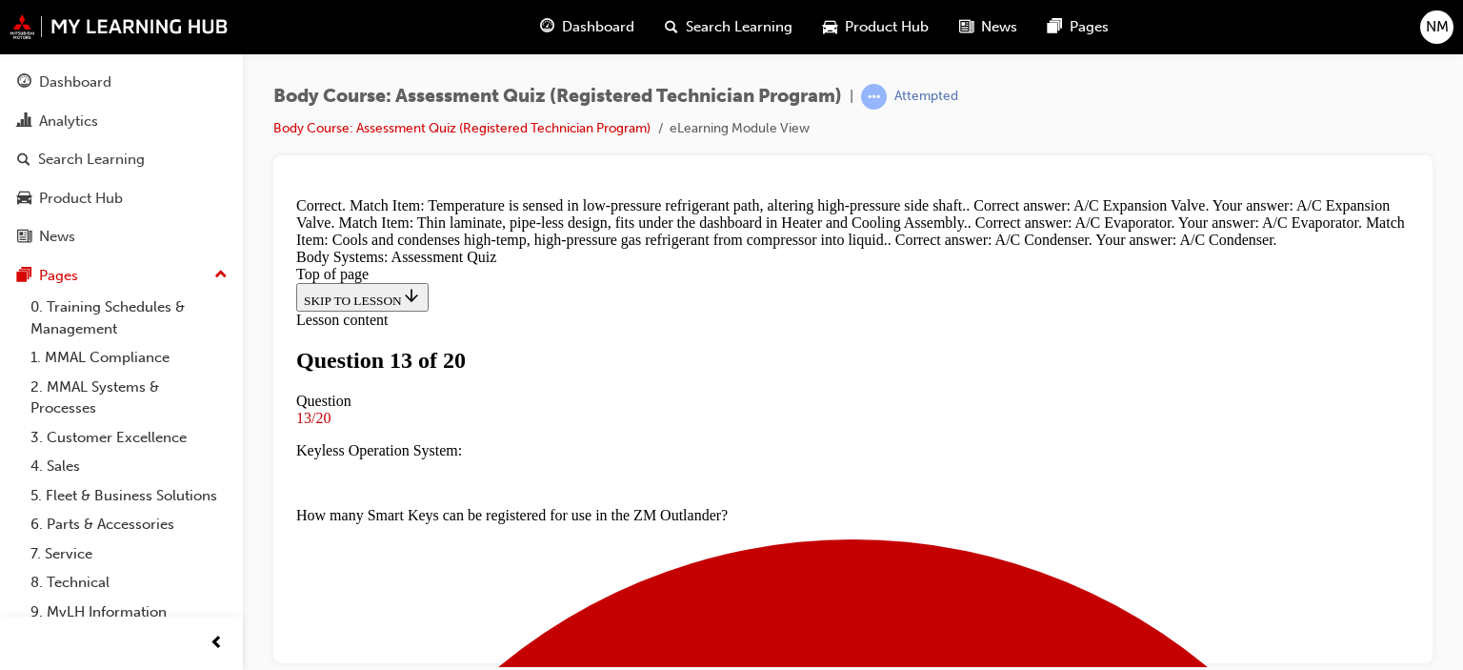
scroll to position [655, 0]
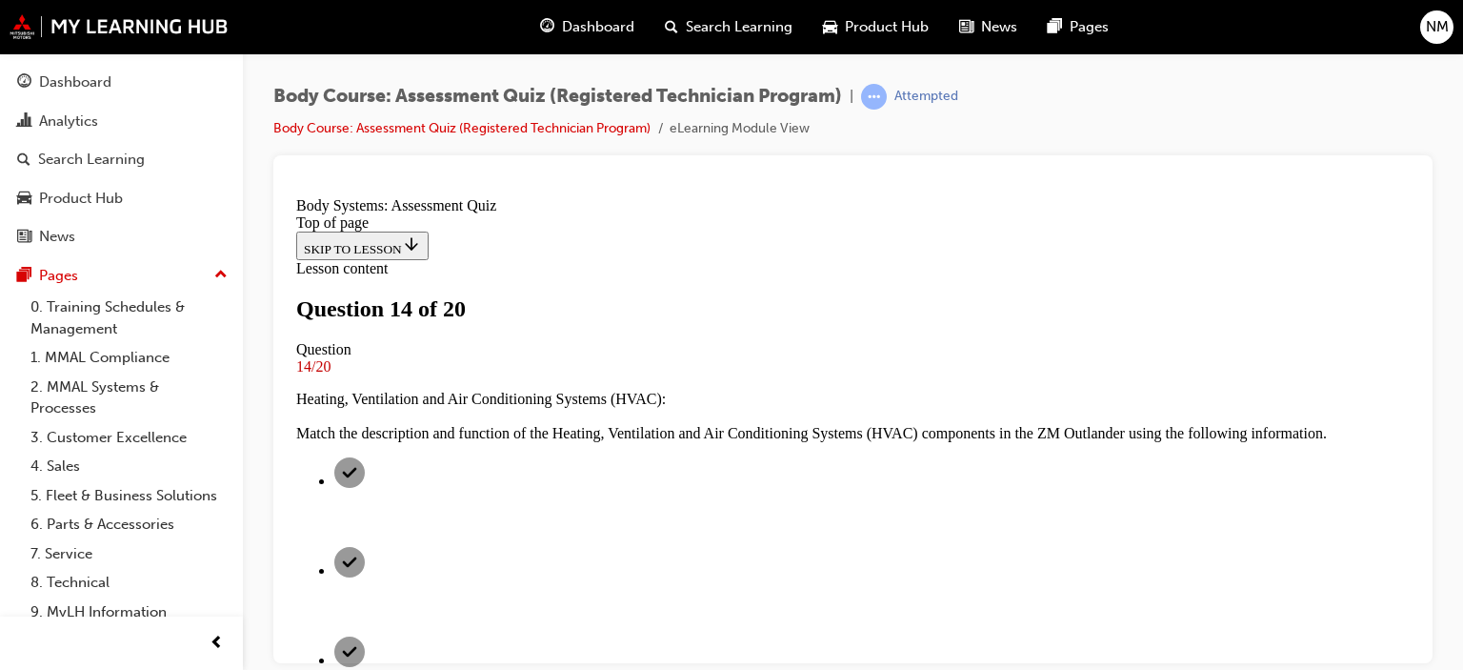
scroll to position [384, 0]
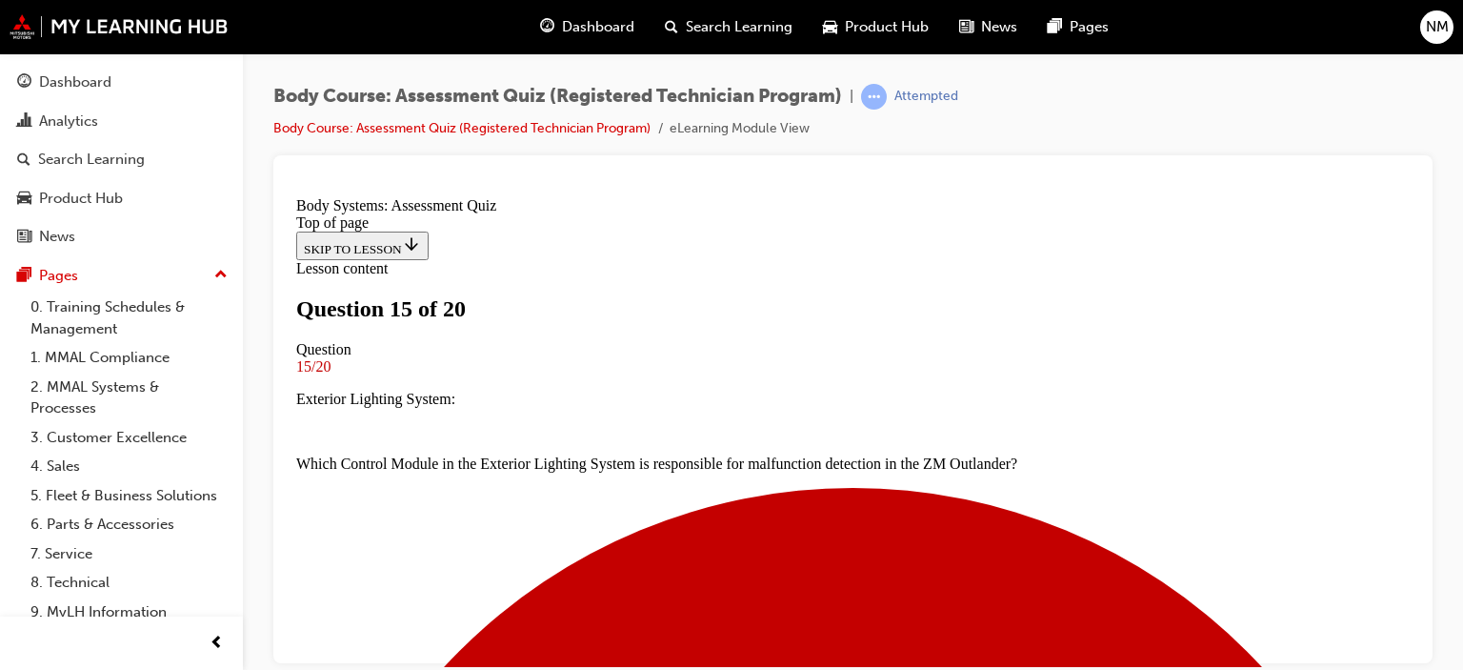
scroll to position [289, 0]
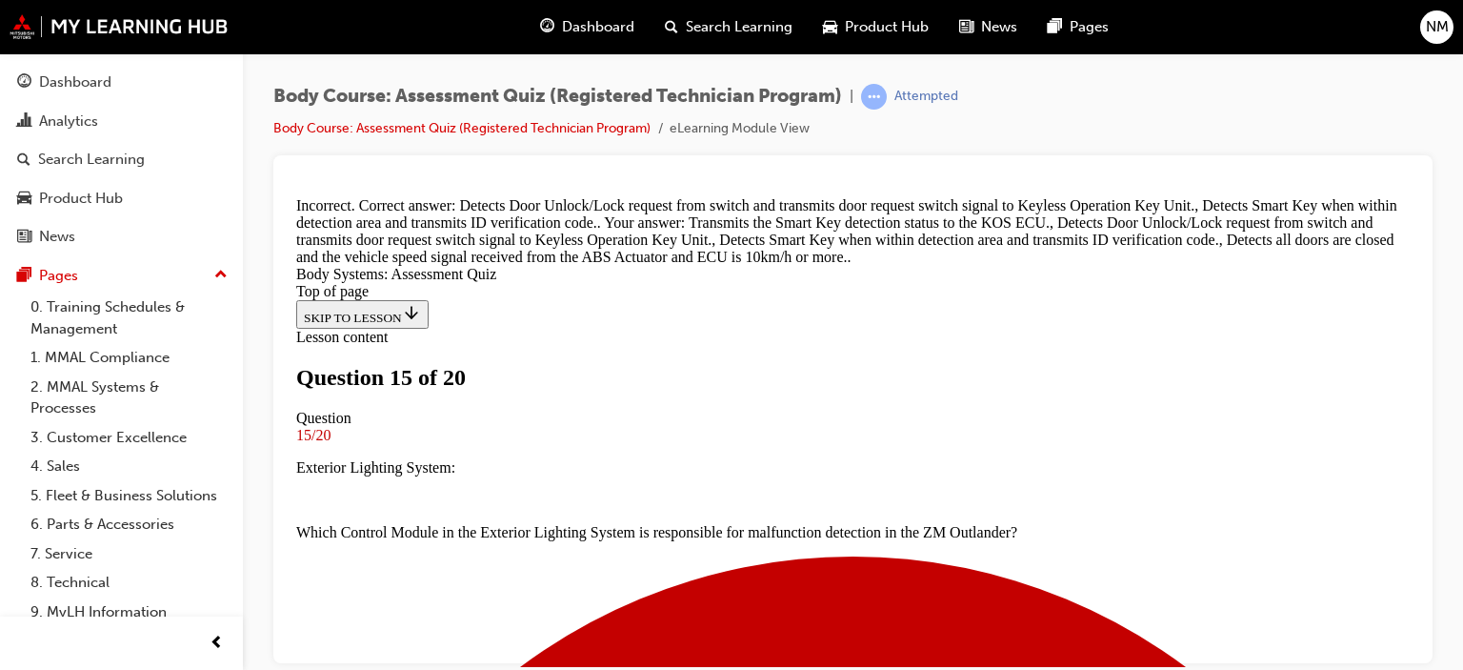
scroll to position [401, 0]
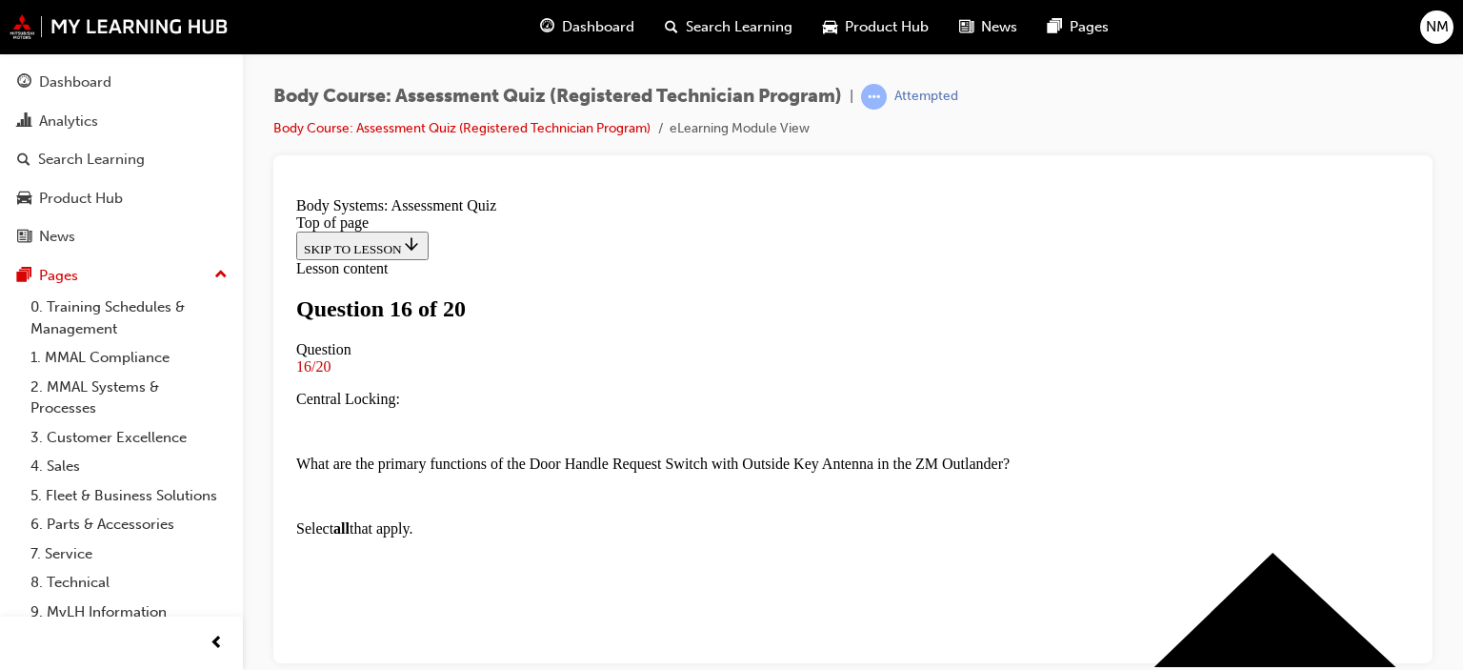
scroll to position [289, 0]
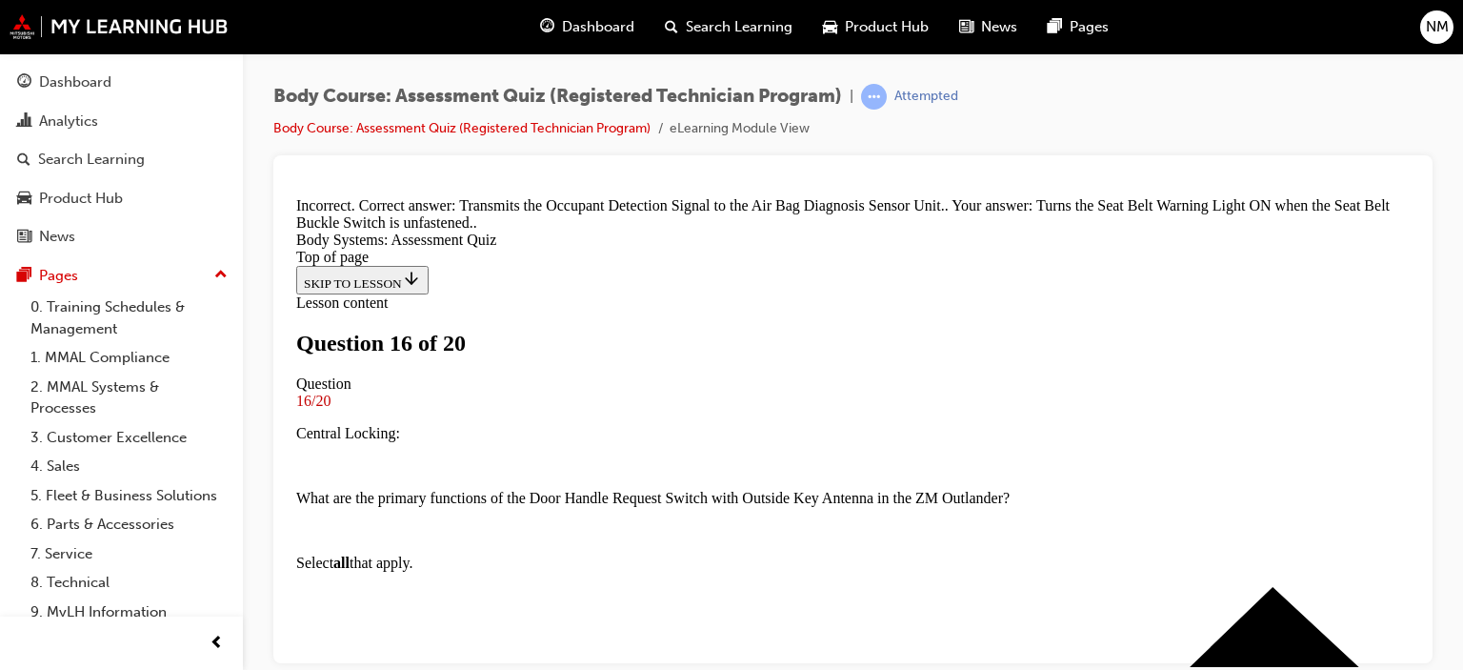
scroll to position [418, 0]
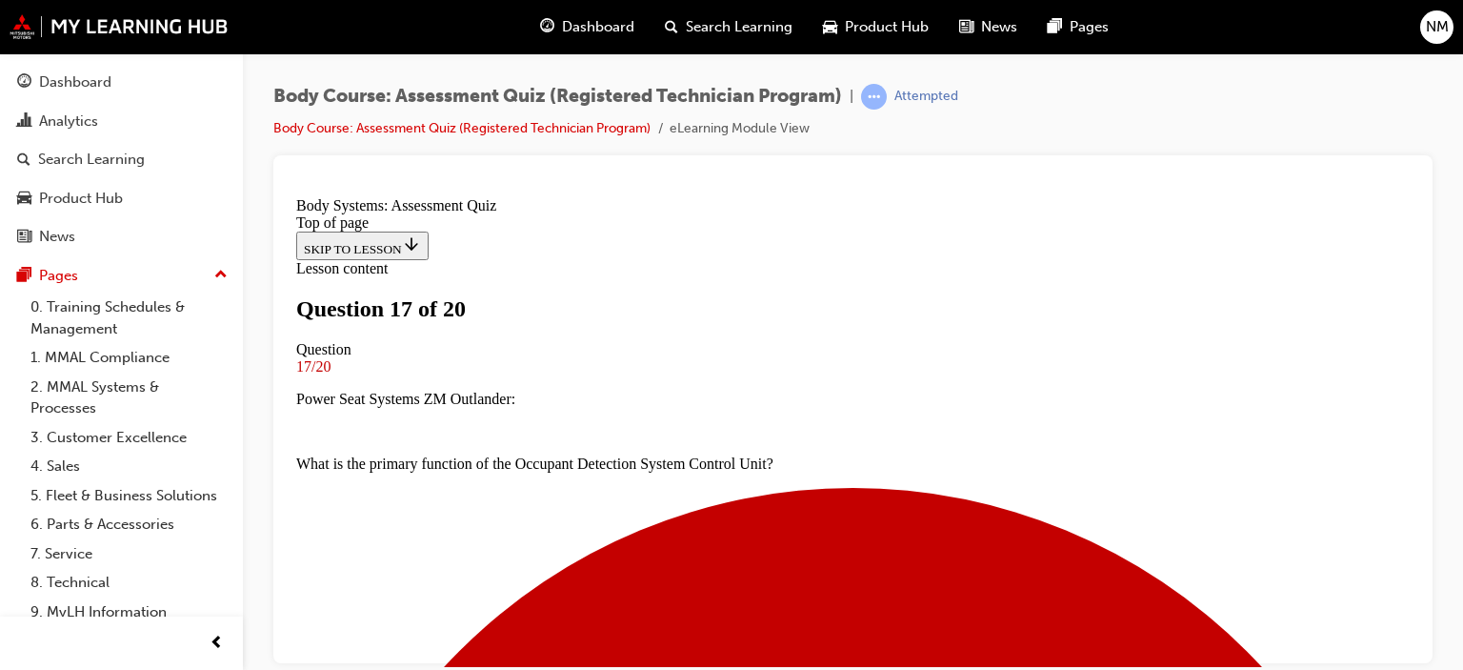
scroll to position [289, 0]
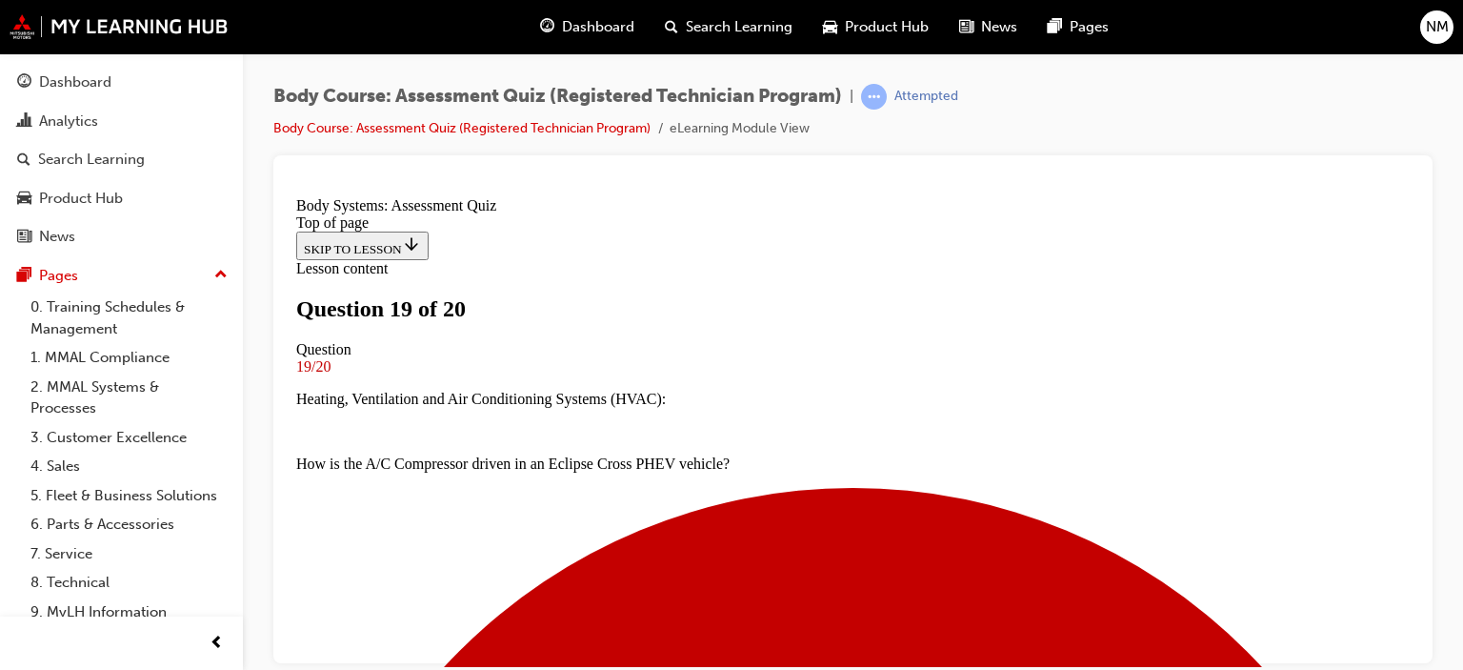
scroll to position [282, 0]
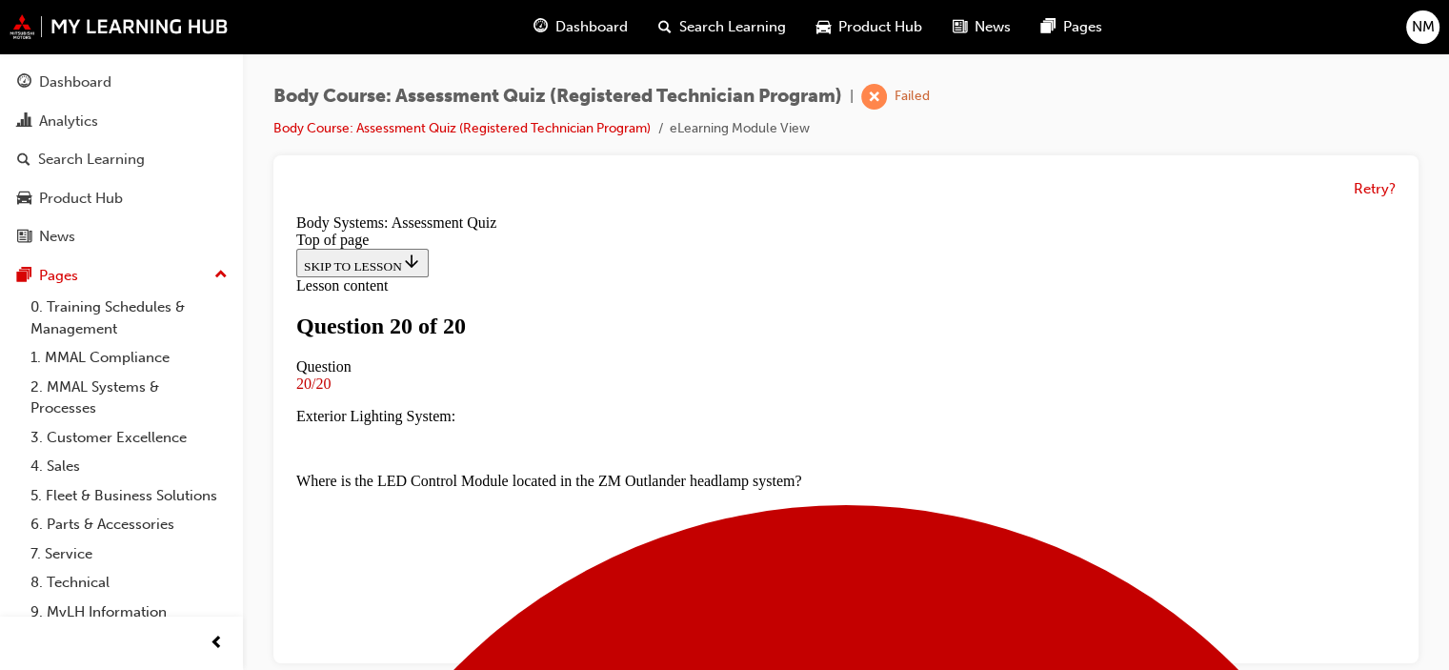
scroll to position [13, 0]
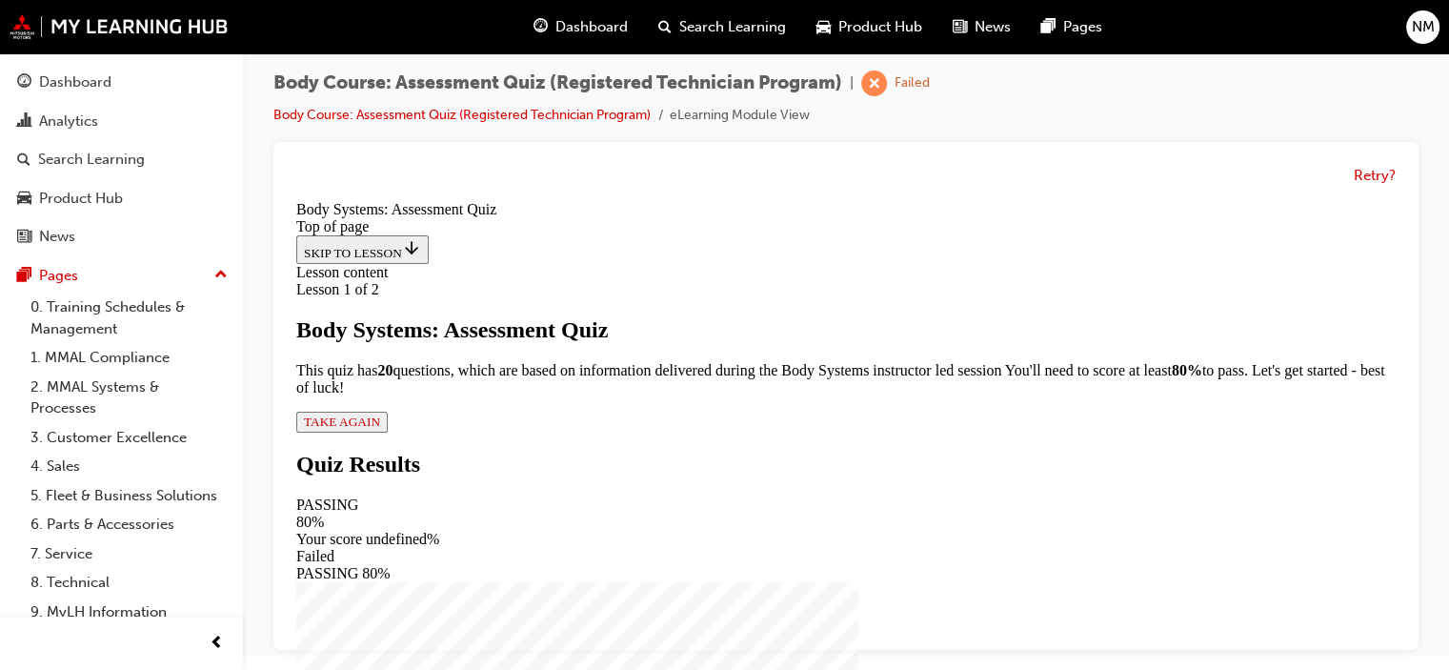
scroll to position [210, 0]
click at [526, 432] on div "Lesson 1 of 2 Body Systems: Assessment Quiz This quiz has 2 0 questions, which …" at bounding box center [845, 356] width 1099 height 151
click at [380, 429] on span "TAKE AGAIN" at bounding box center [342, 421] width 76 height 14
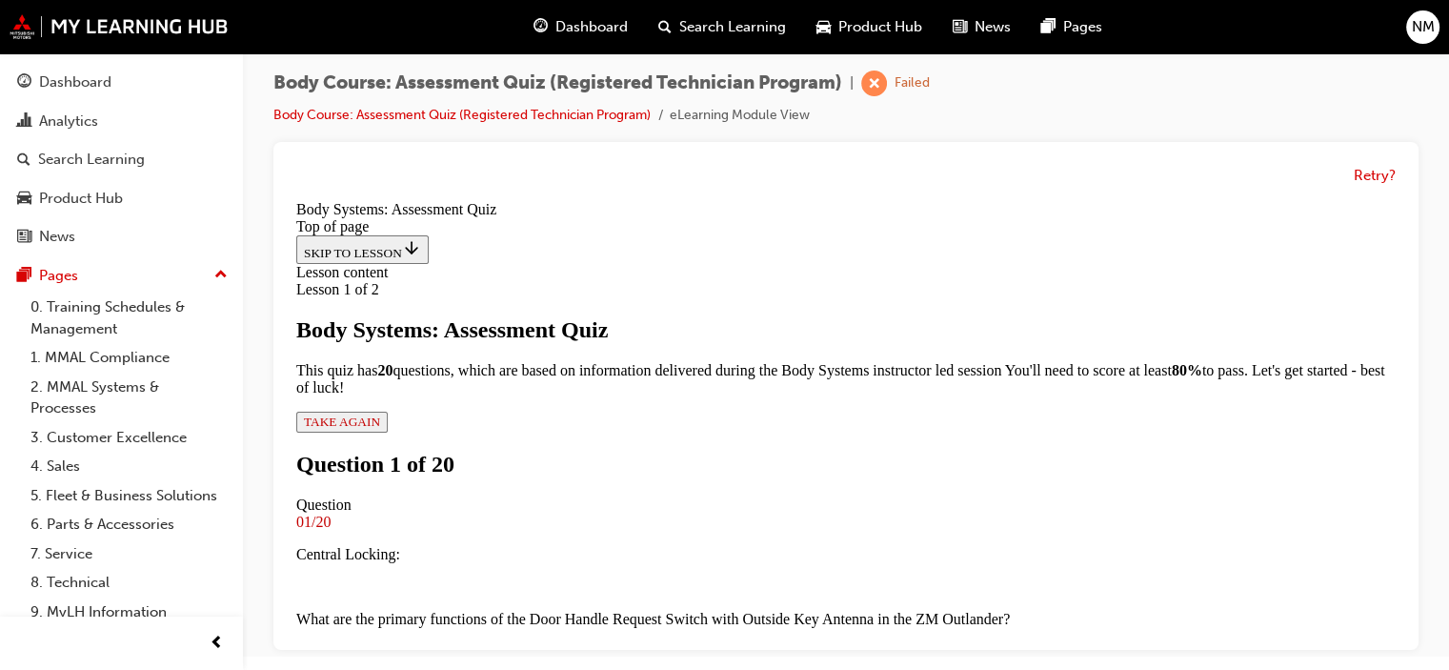
scroll to position [479, 0]
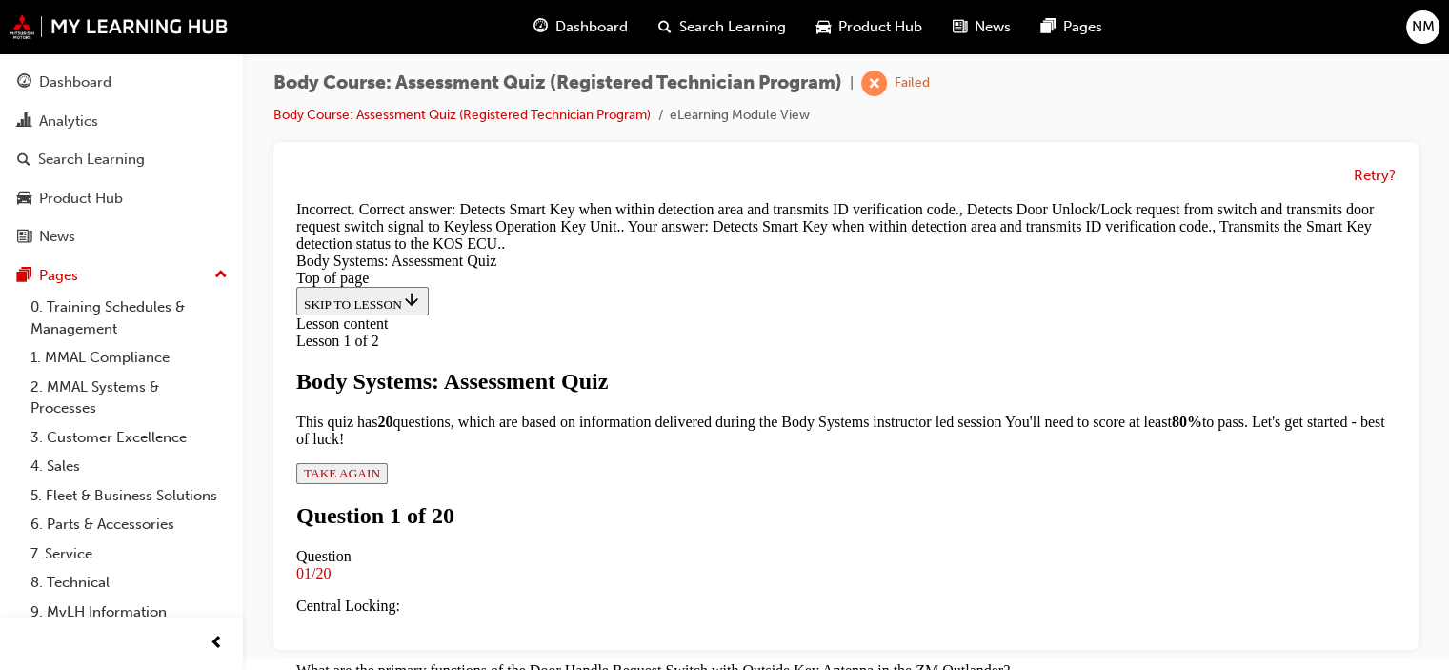
scroll to position [687, 0]
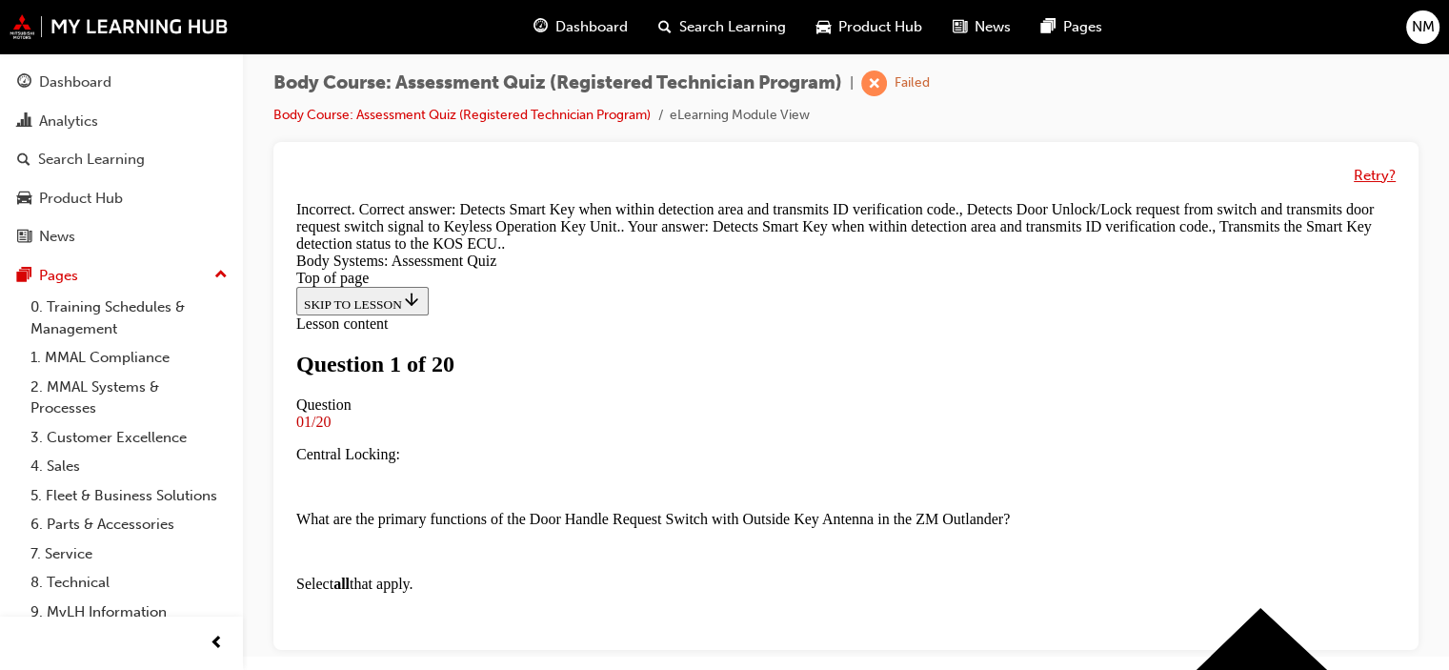
click at [1378, 170] on button "Retry?" at bounding box center [1374, 176] width 42 height 22
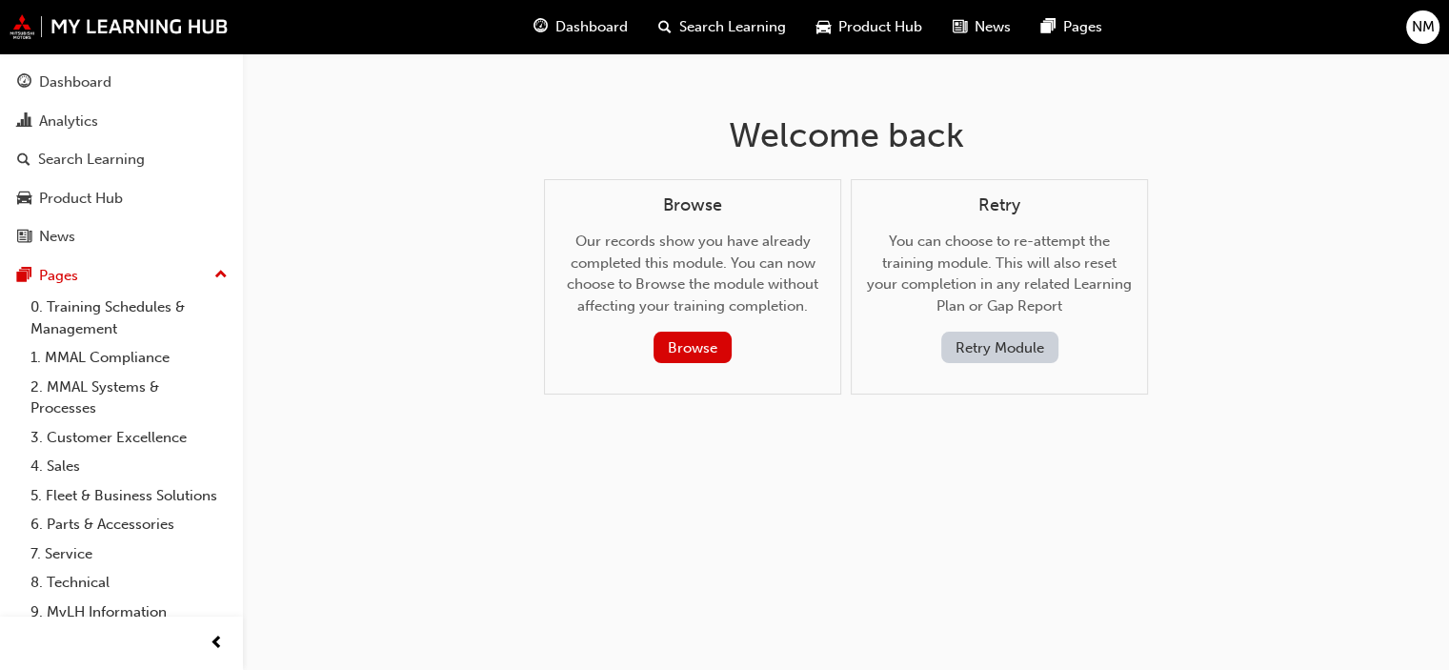
scroll to position [0, 0]
click at [1011, 347] on button "Retry Module" at bounding box center [1006, 346] width 117 height 31
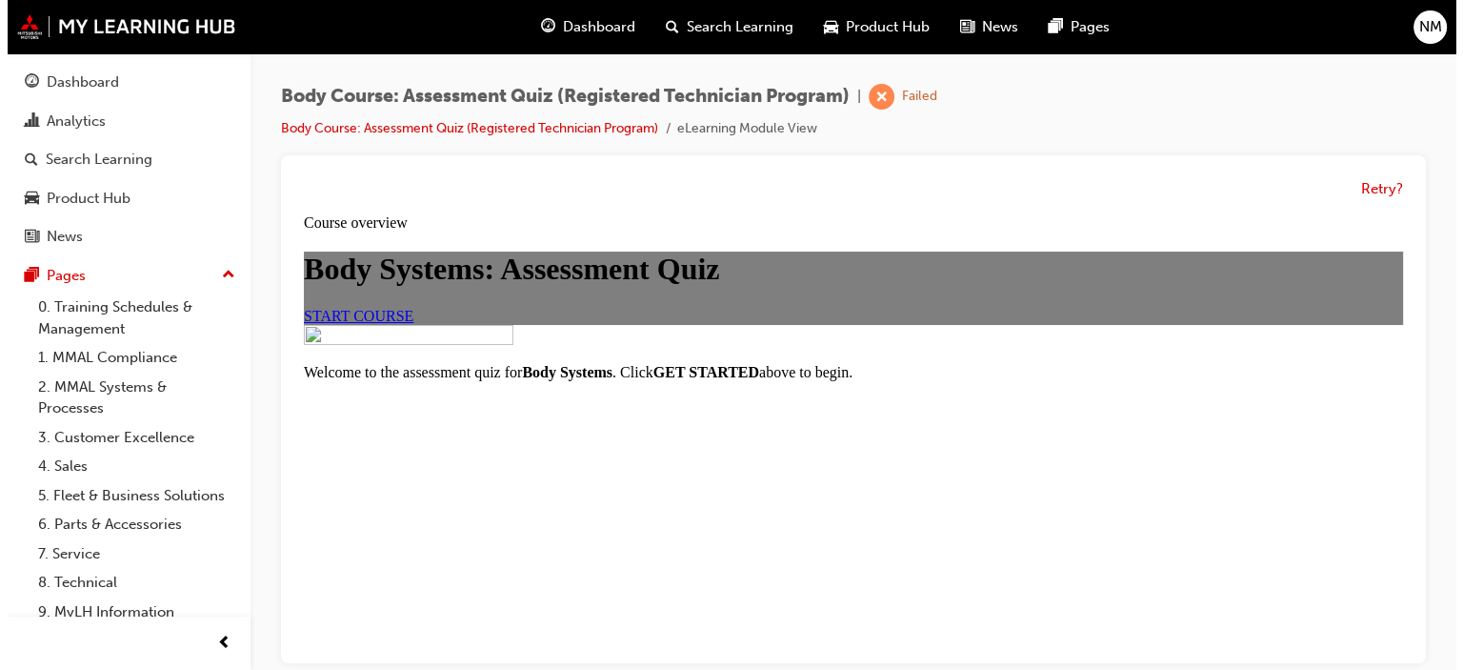
scroll to position [95, 0]
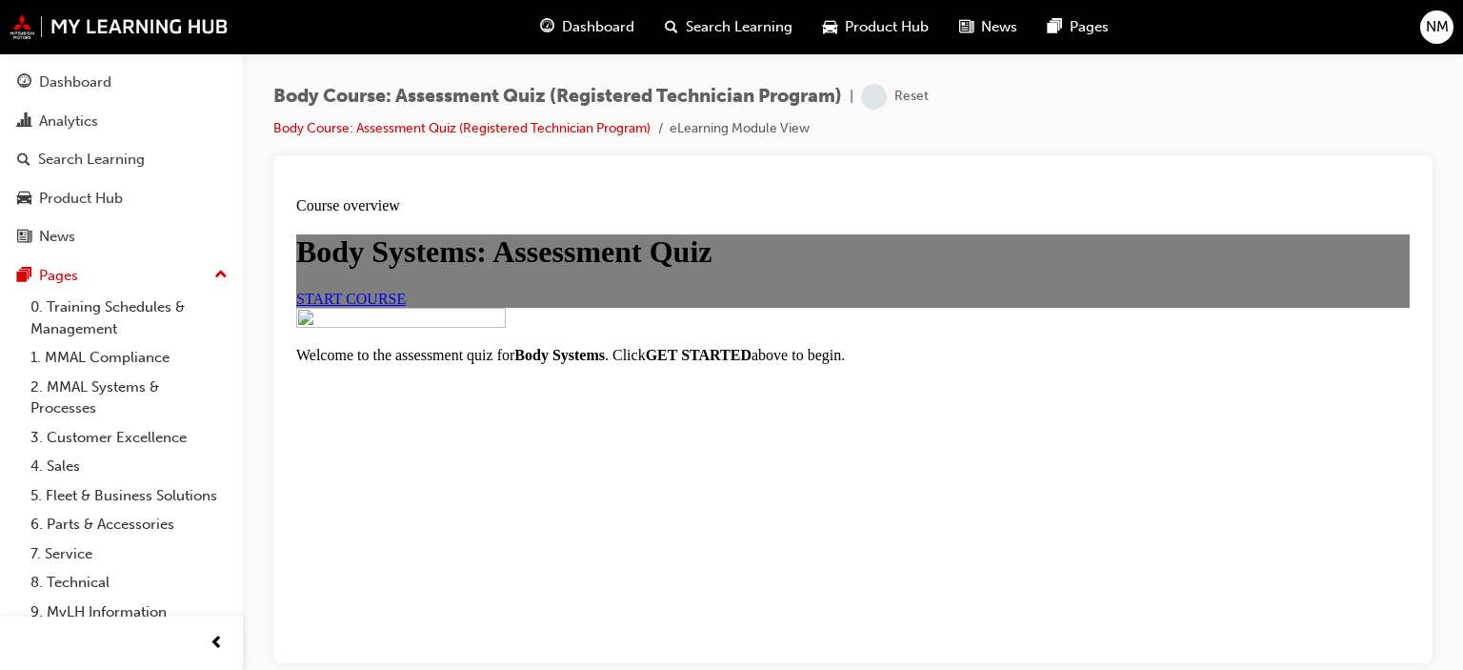
click at [406, 306] on span "START COURSE" at bounding box center [351, 298] width 110 height 16
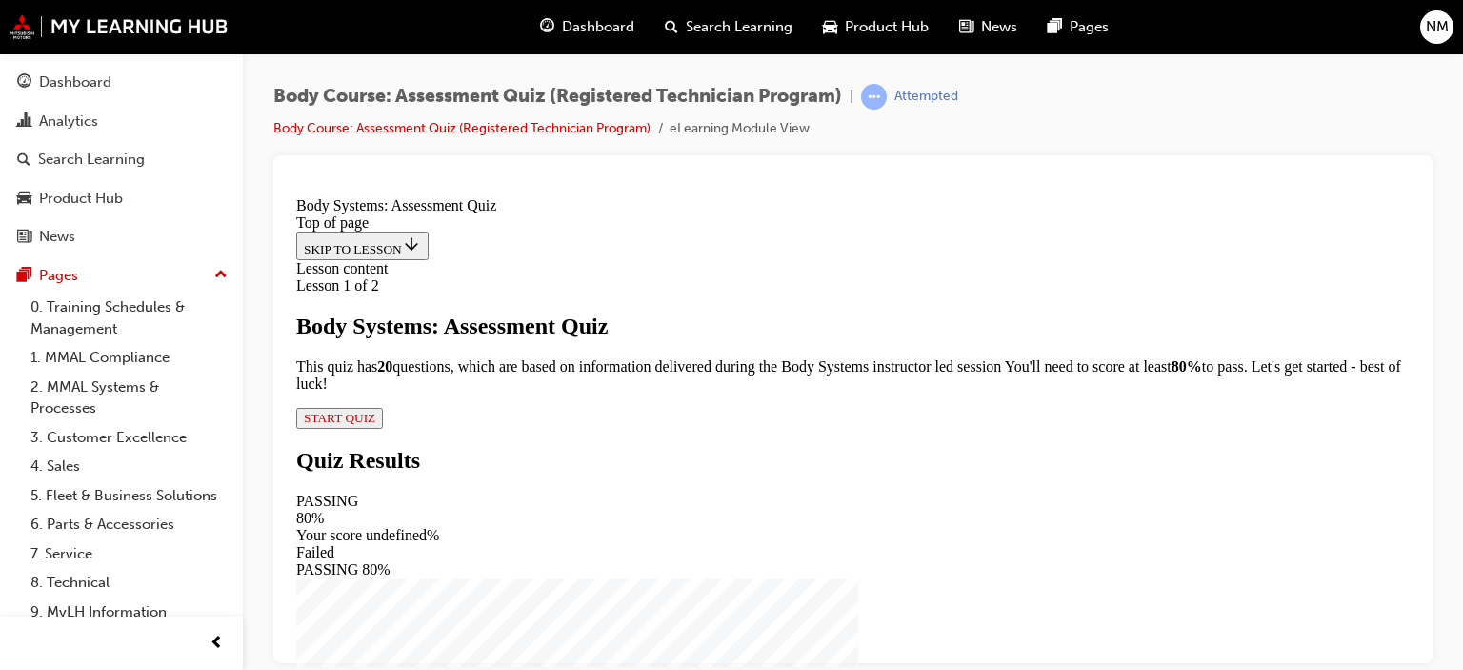
click at [375, 424] on span "START QUIZ" at bounding box center [339, 417] width 71 height 14
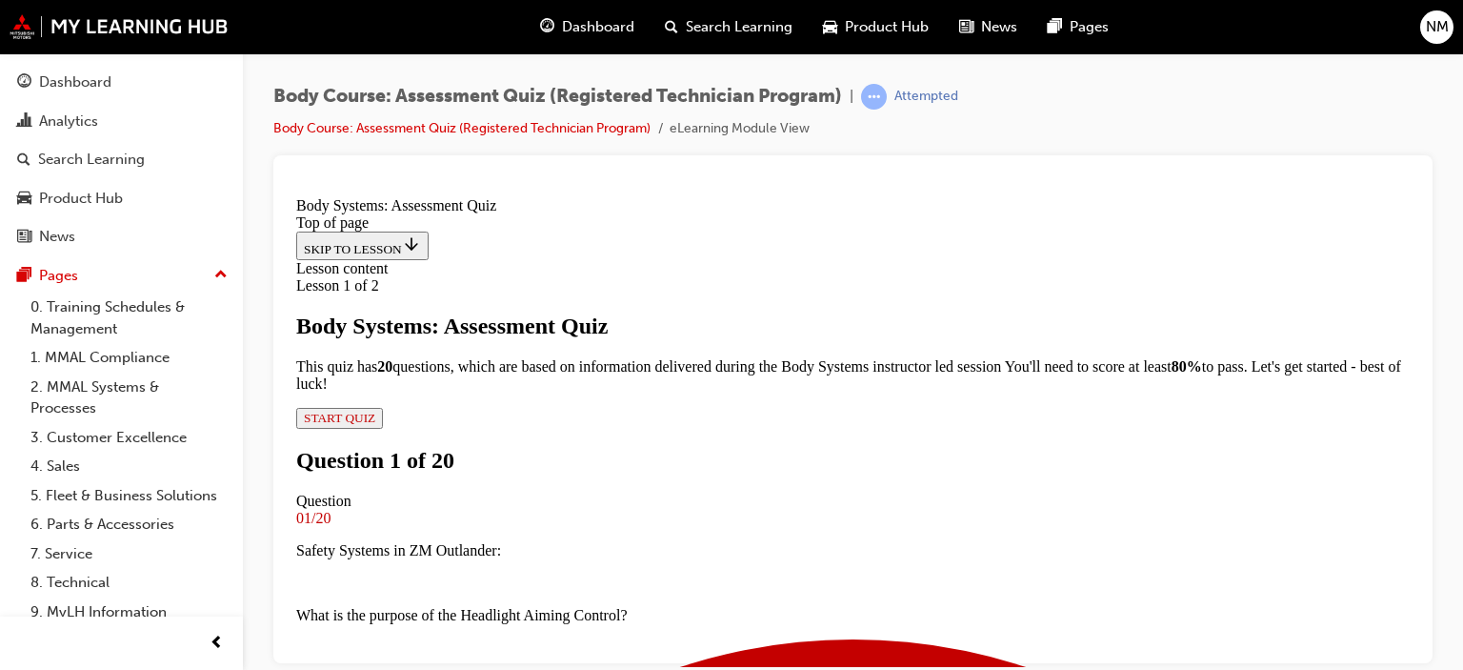
scroll to position [289, 0]
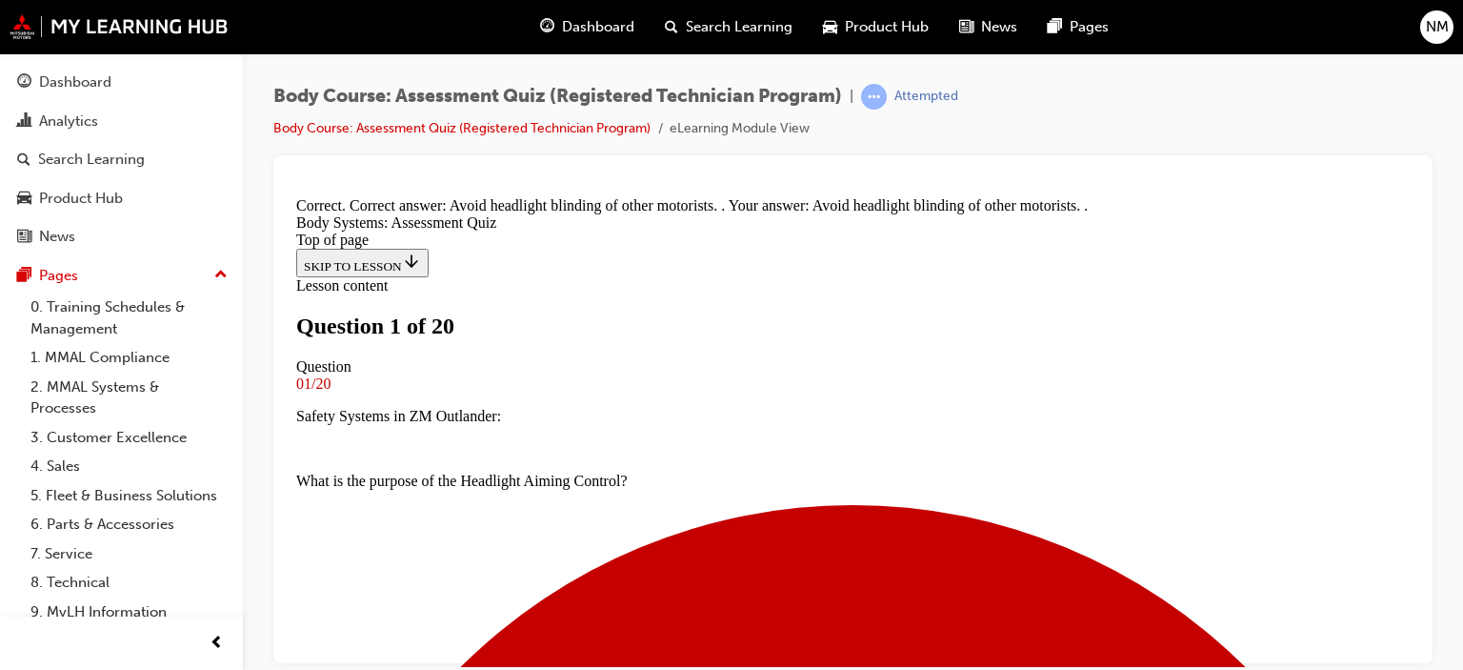
scroll to position [384, 0]
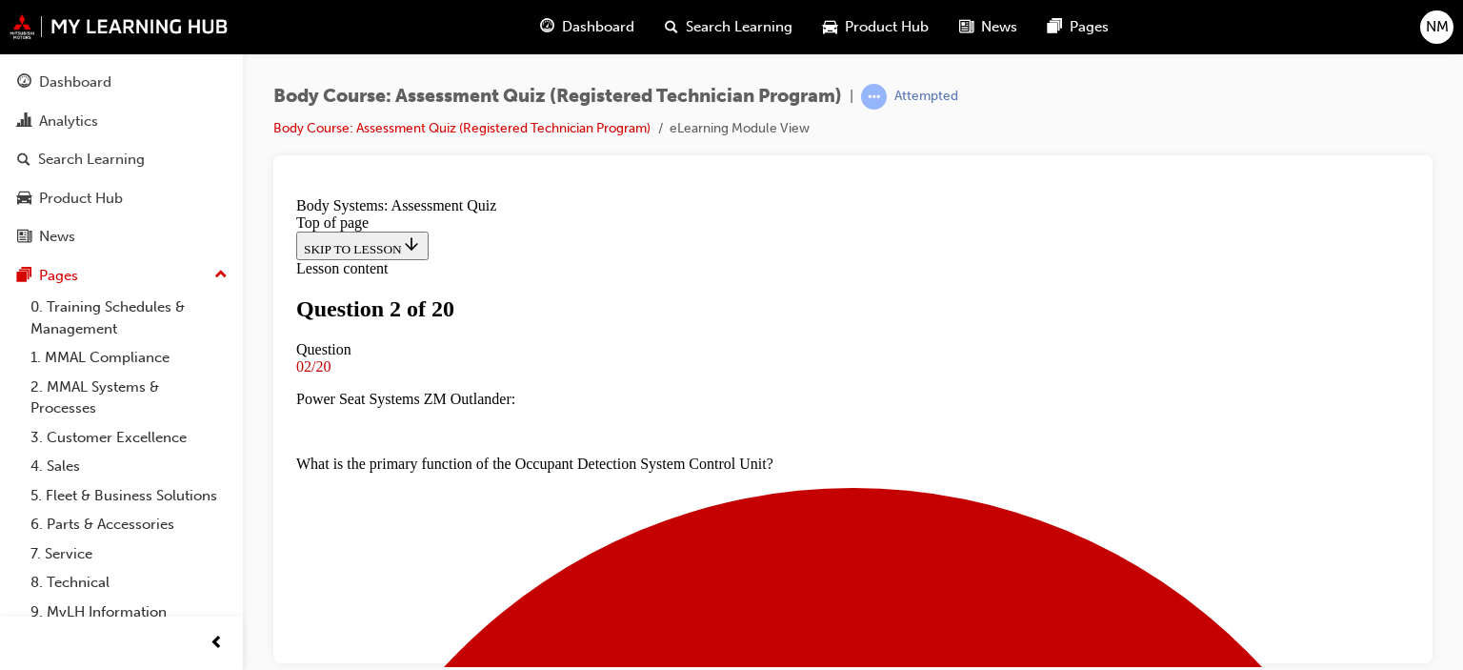
scroll to position [259, 0]
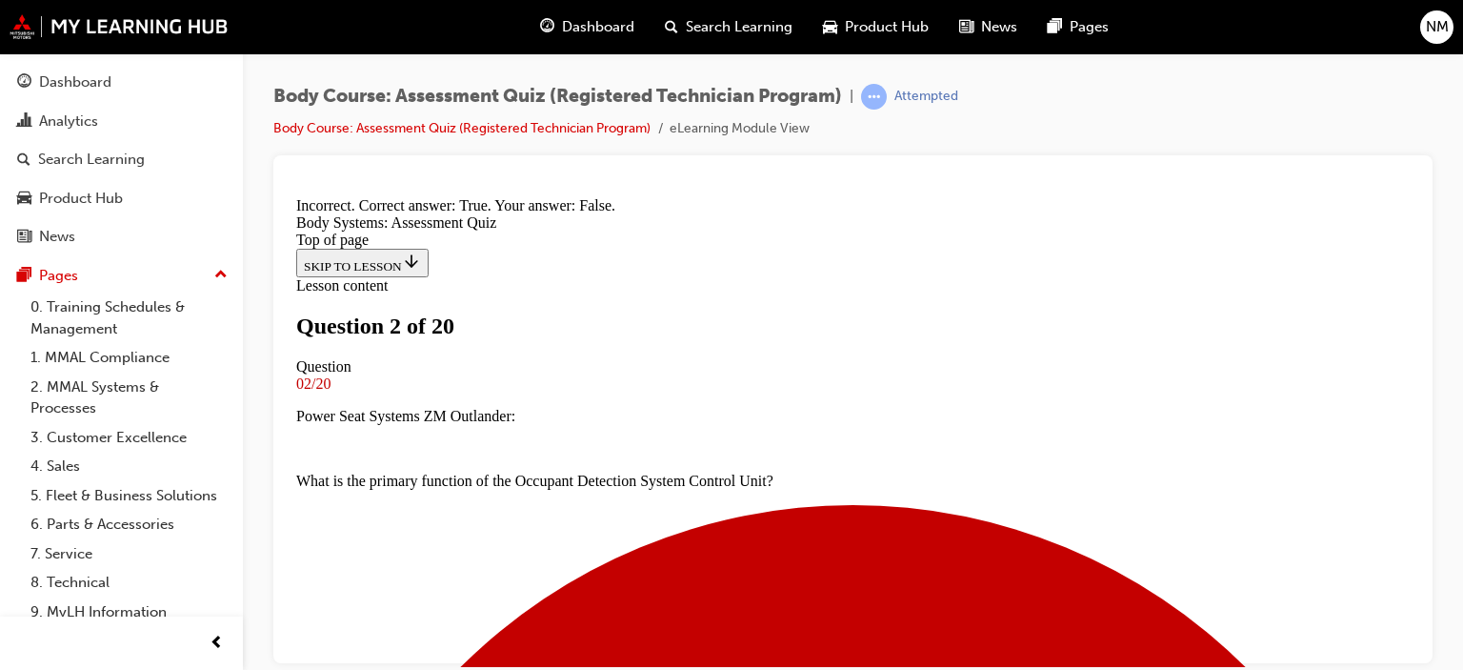
scroll to position [319, 0]
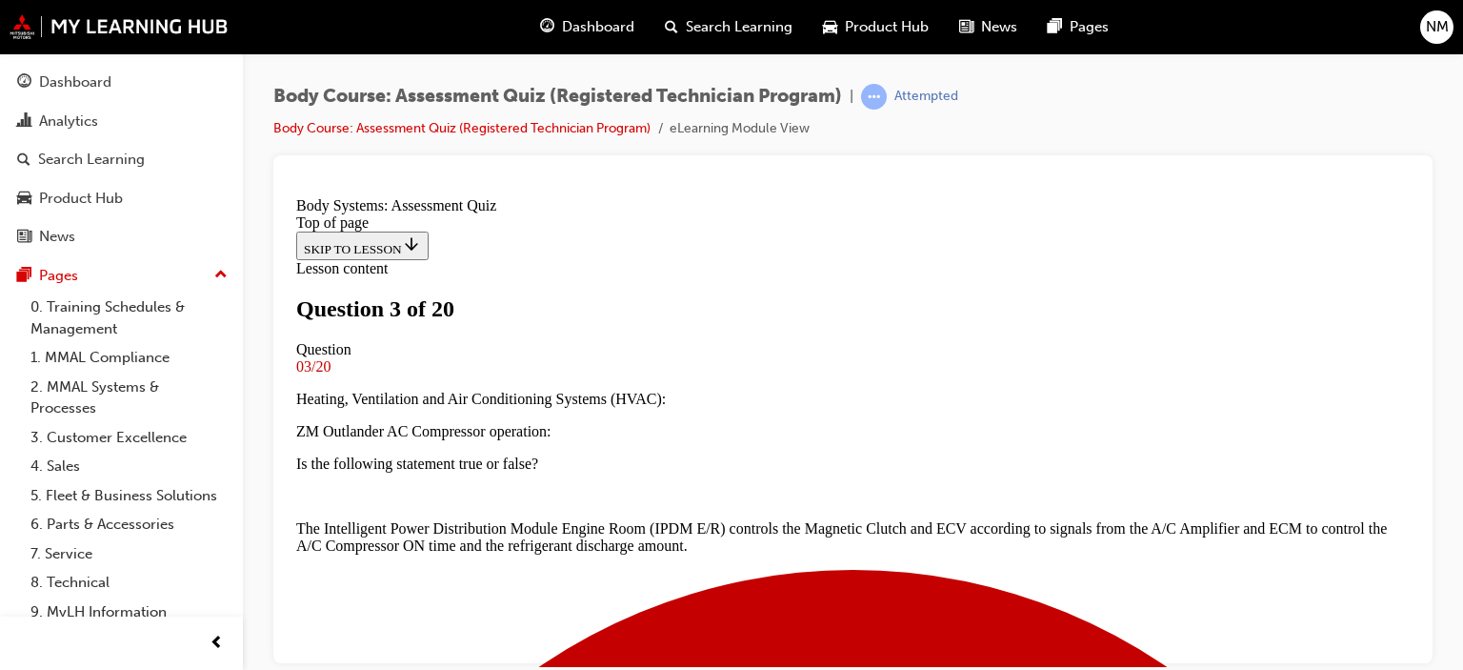
scroll to position [289, 0]
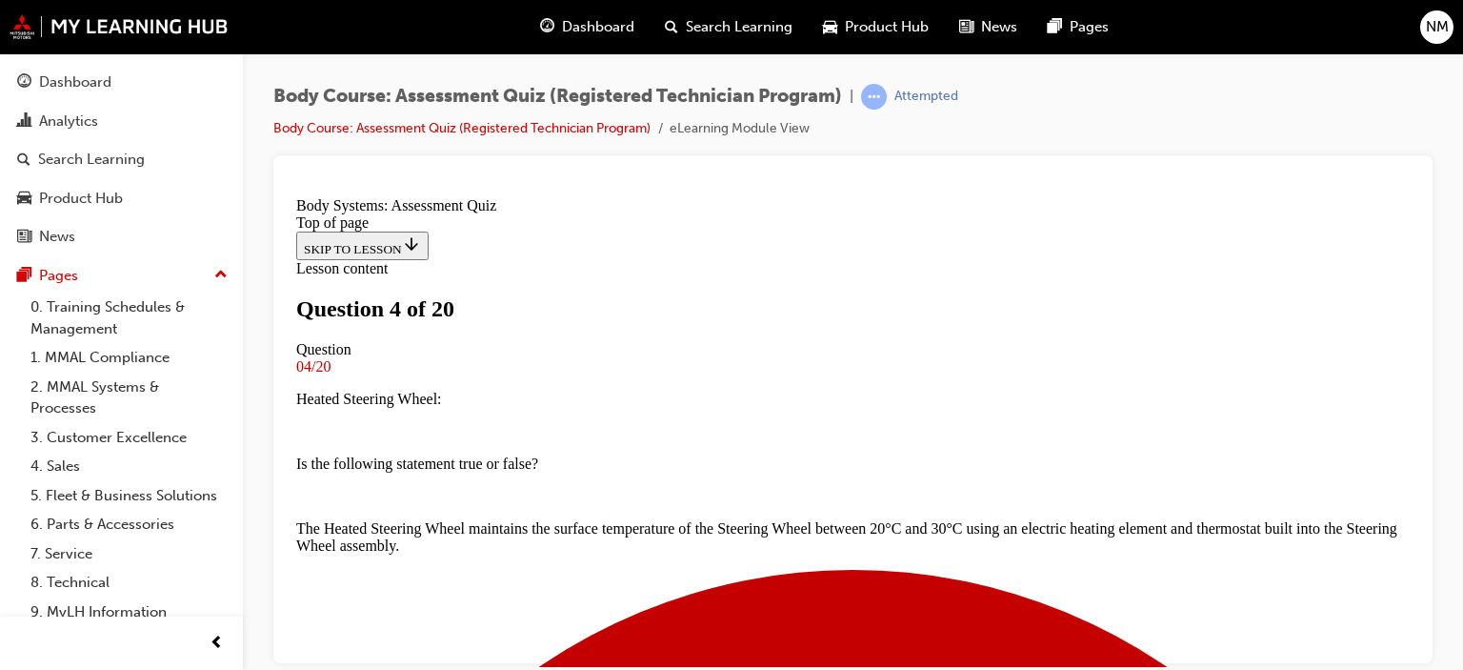
scroll to position [193, 0]
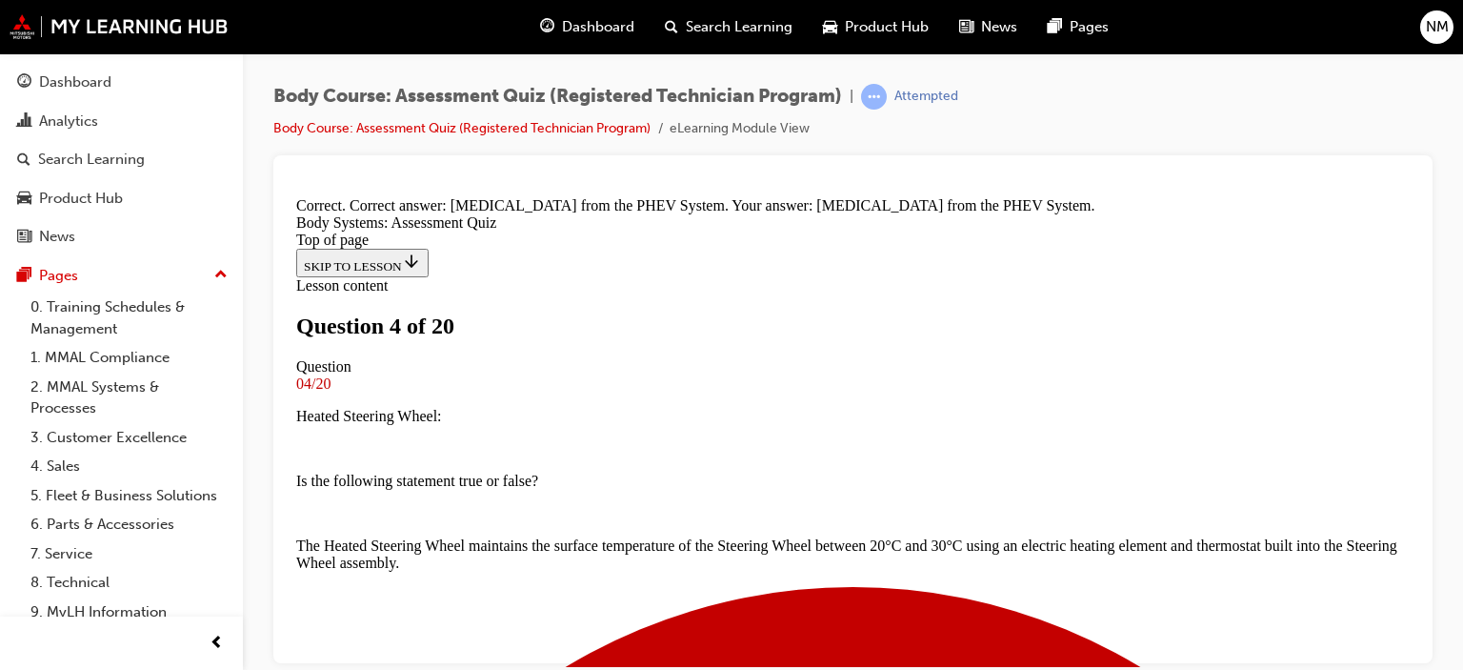
scroll to position [551, 0]
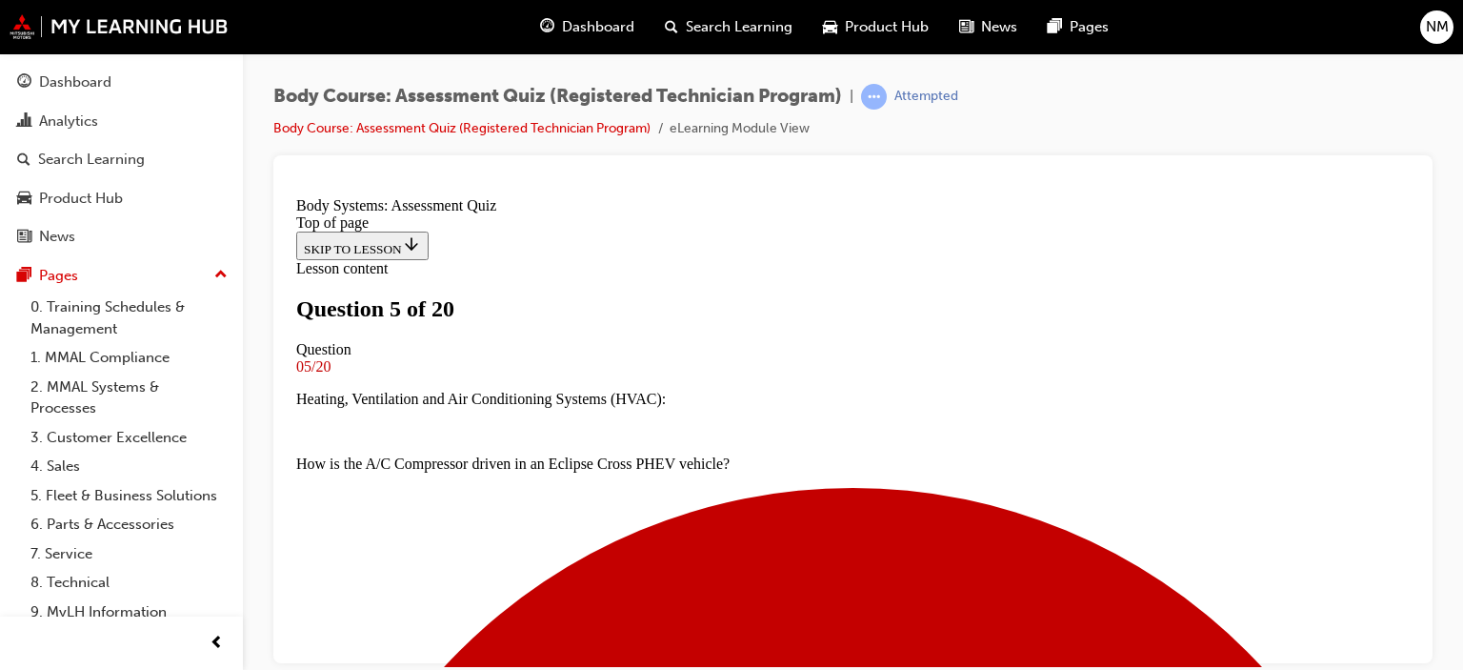
scroll to position [289, 0]
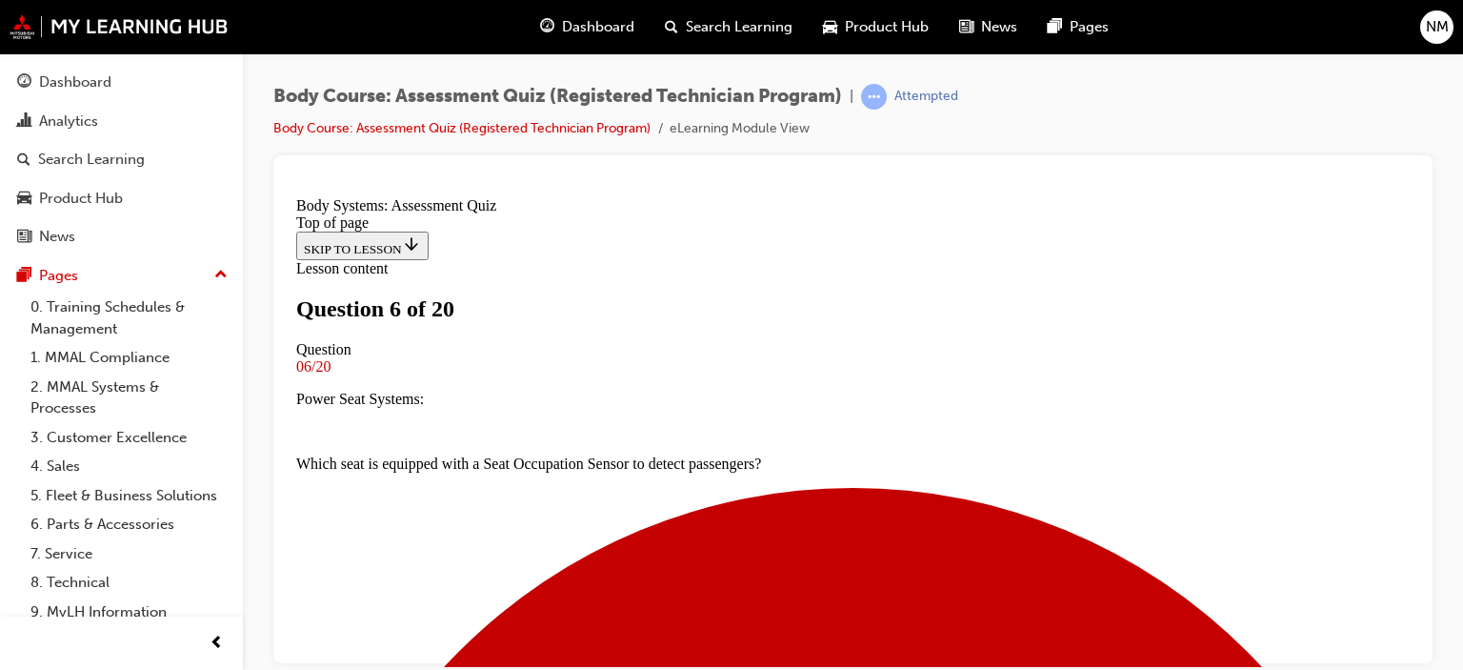
scroll to position [384, 0]
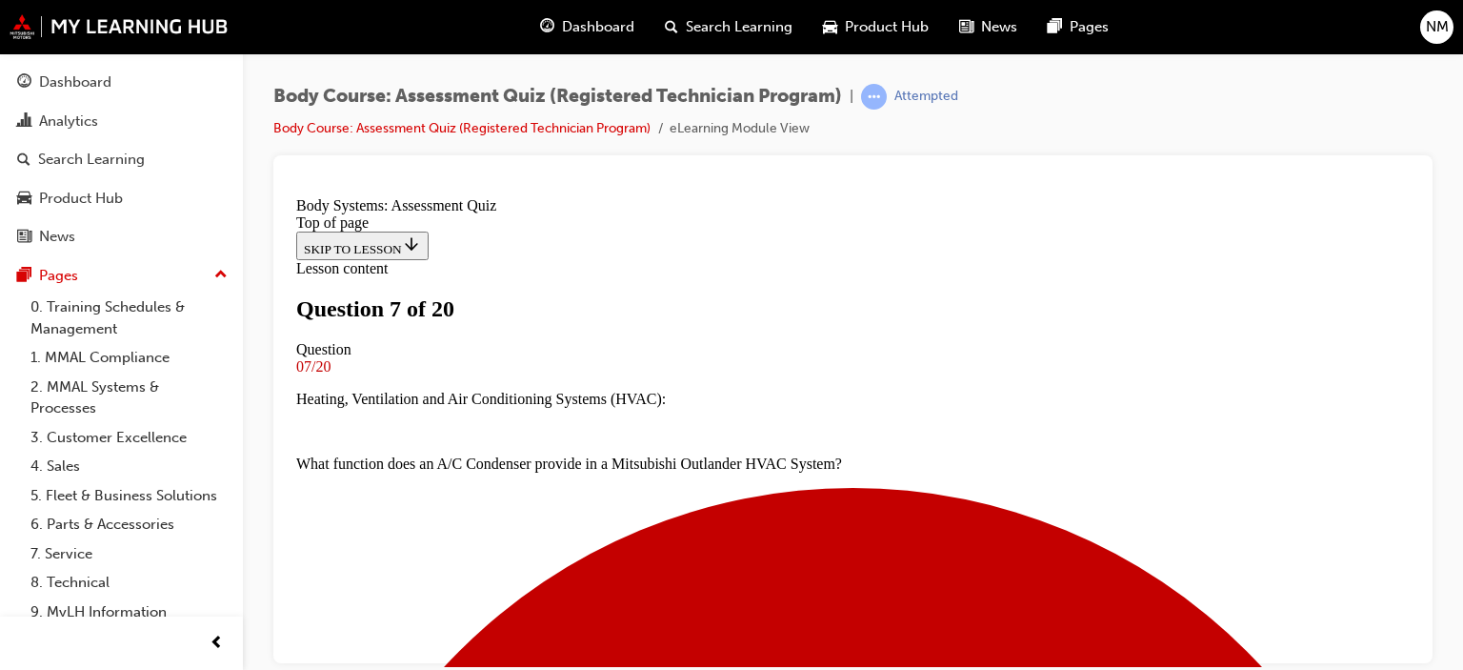
scroll to position [479, 0]
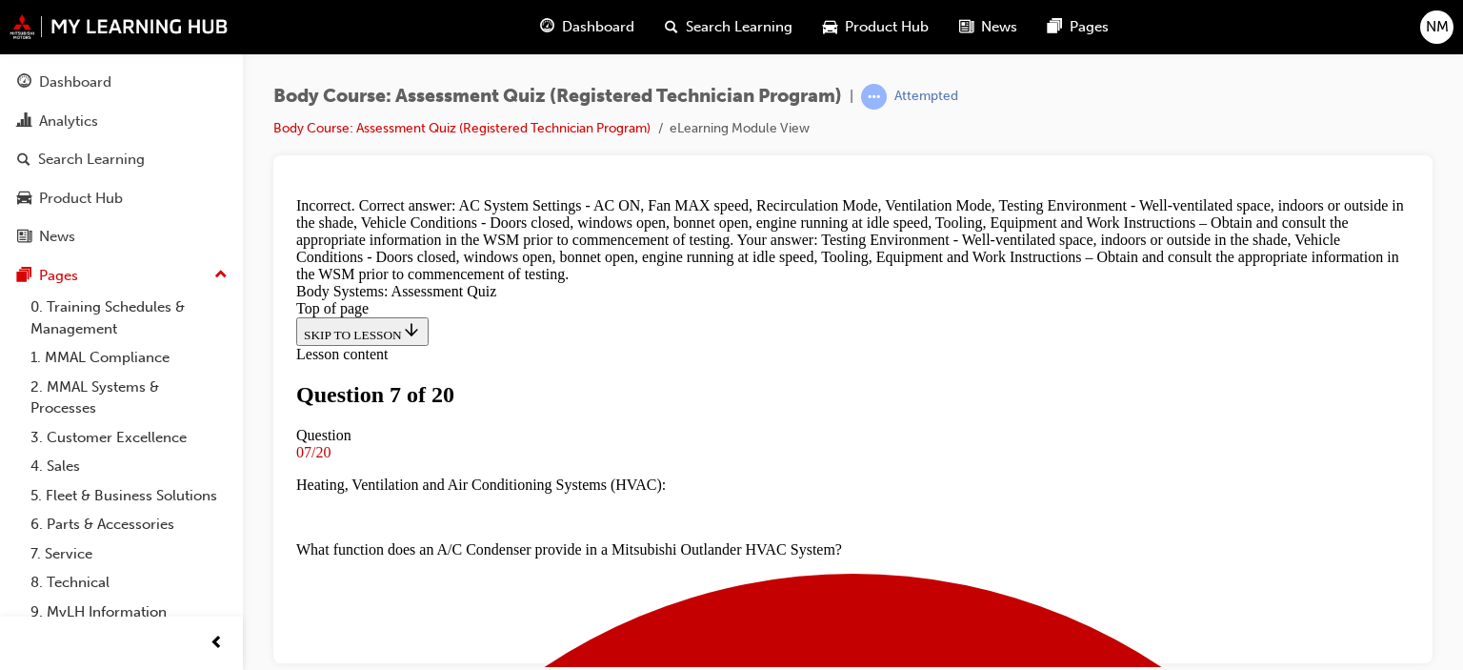
scroll to position [401, 0]
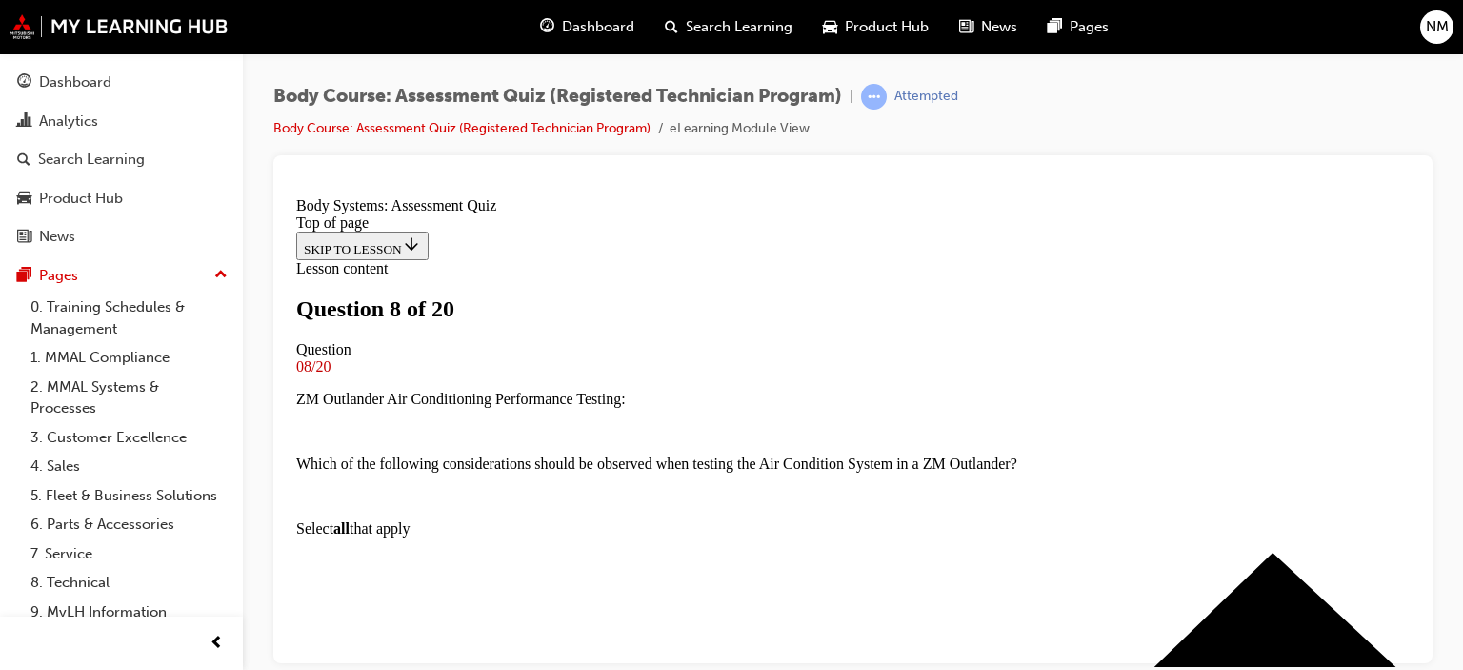
scroll to position [289, 0]
drag, startPoint x: 756, startPoint y: 451, endPoint x: 773, endPoint y: 470, distance: 24.9
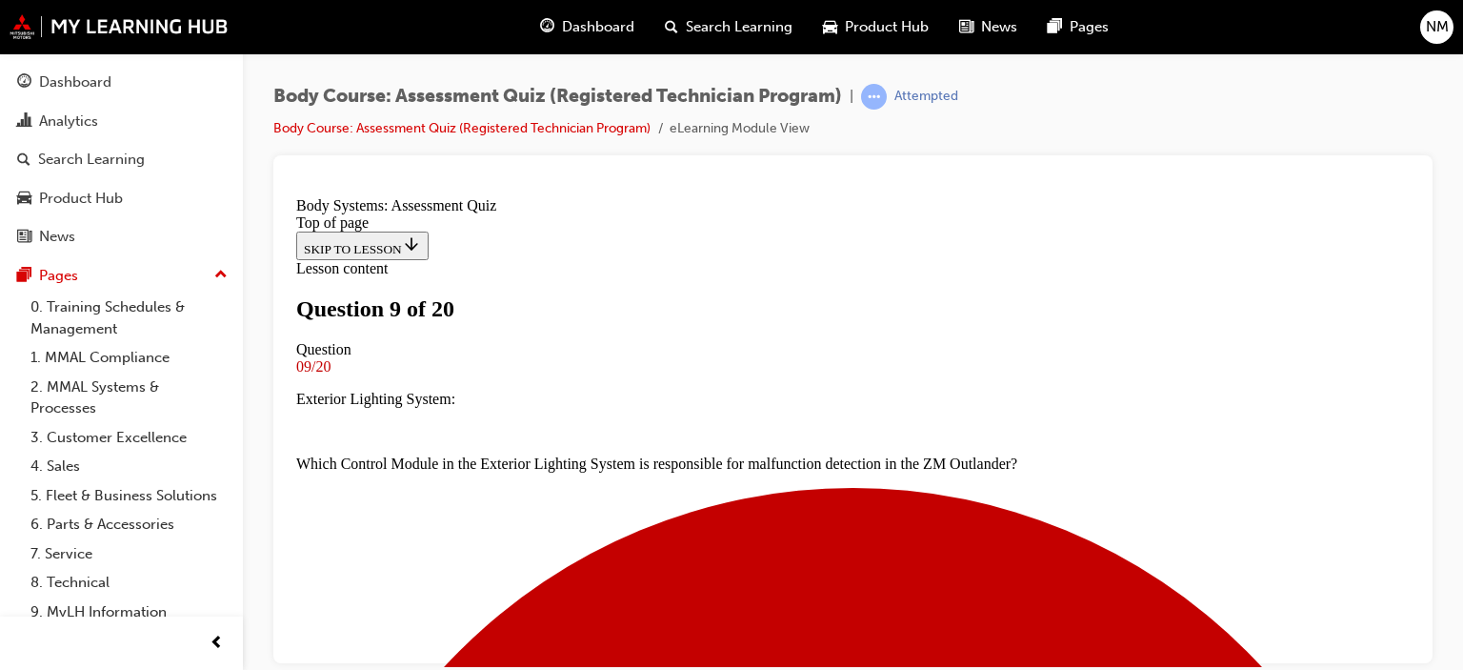
scroll to position [574, 0]
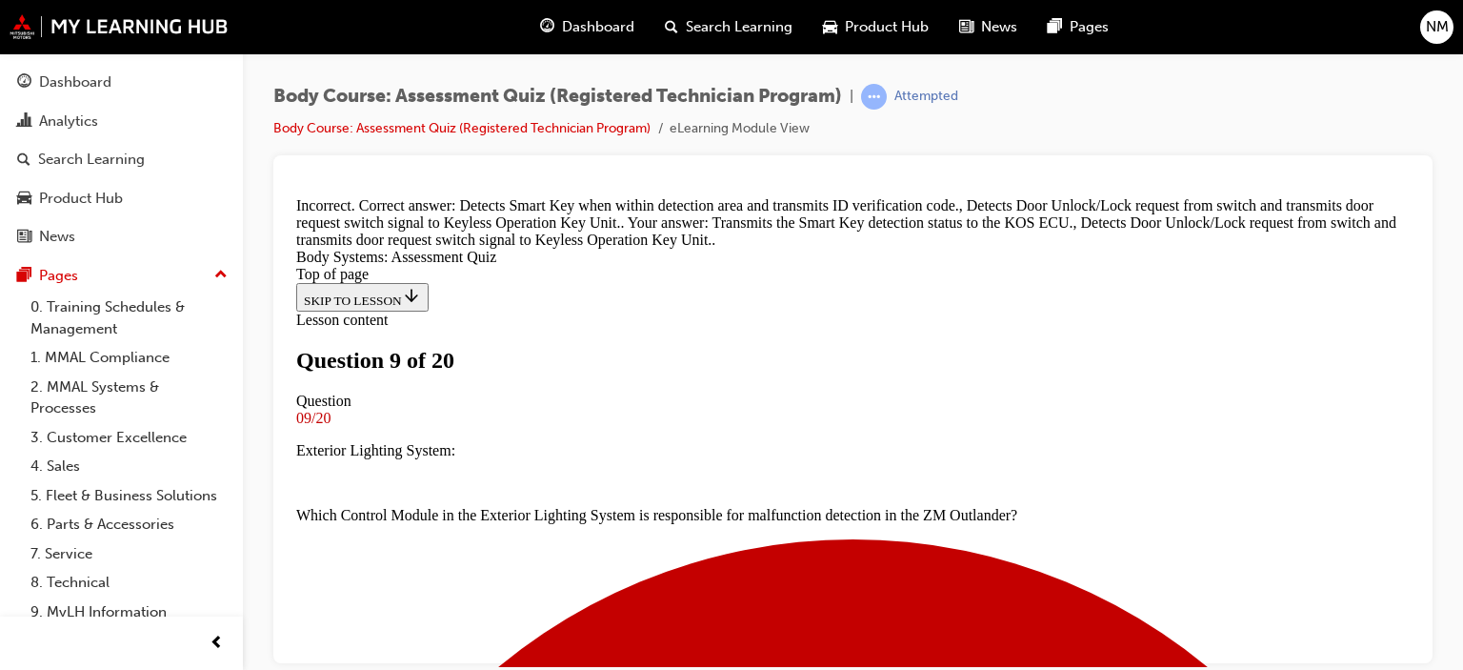
scroll to position [496, 0]
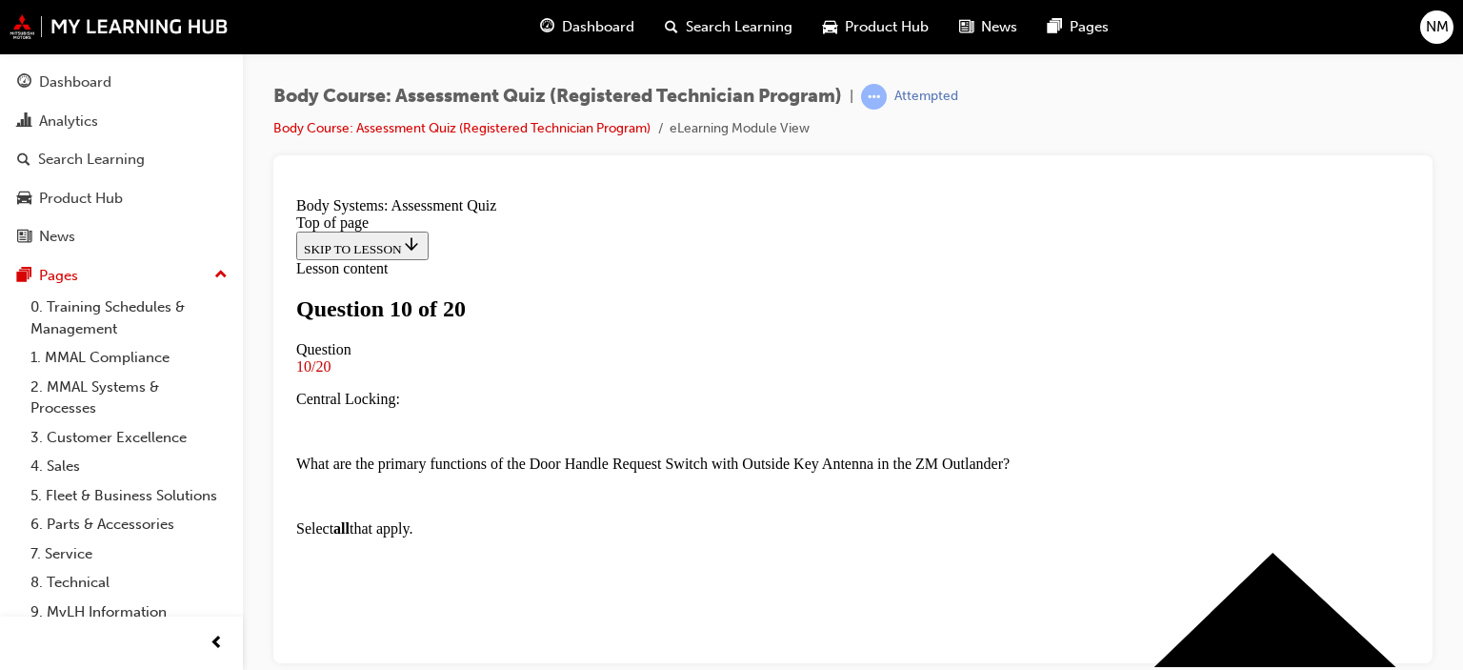
scroll to position [384, 0]
drag, startPoint x: 693, startPoint y: 580, endPoint x: 697, endPoint y: 569, distance: 12.0
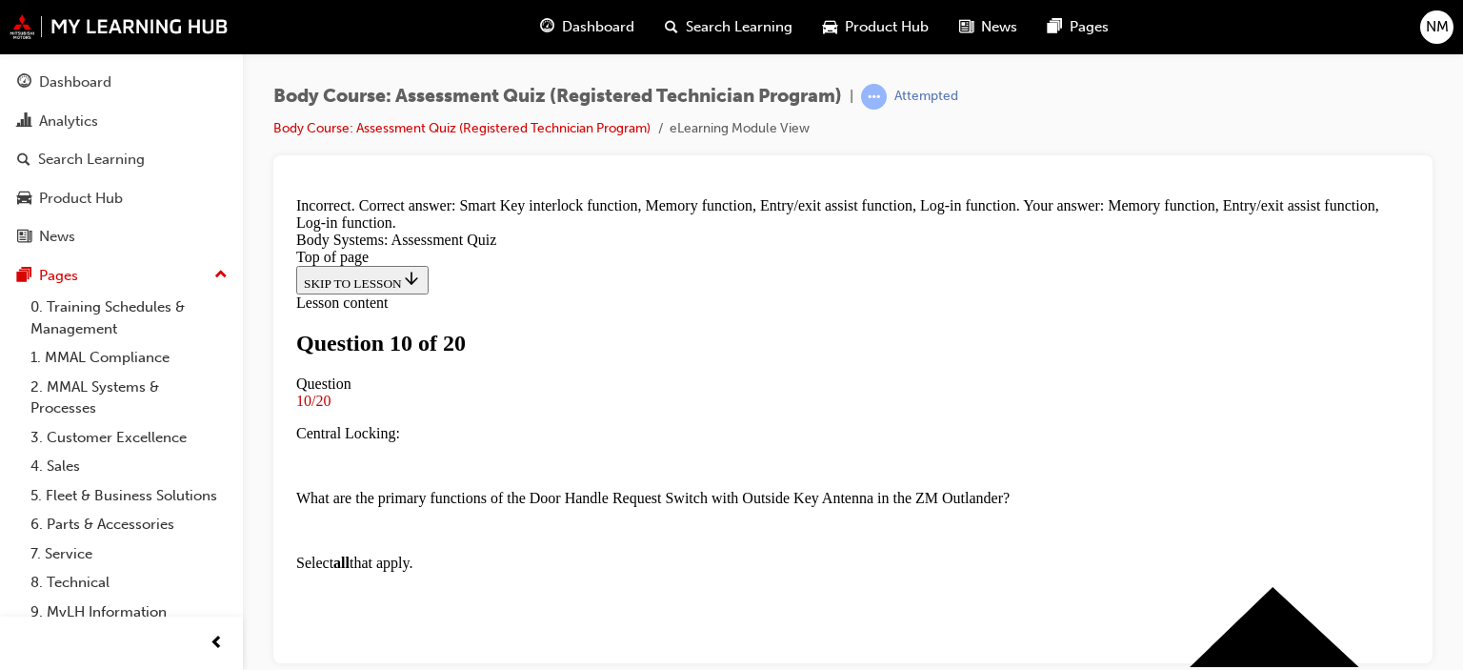
scroll to position [376, 0]
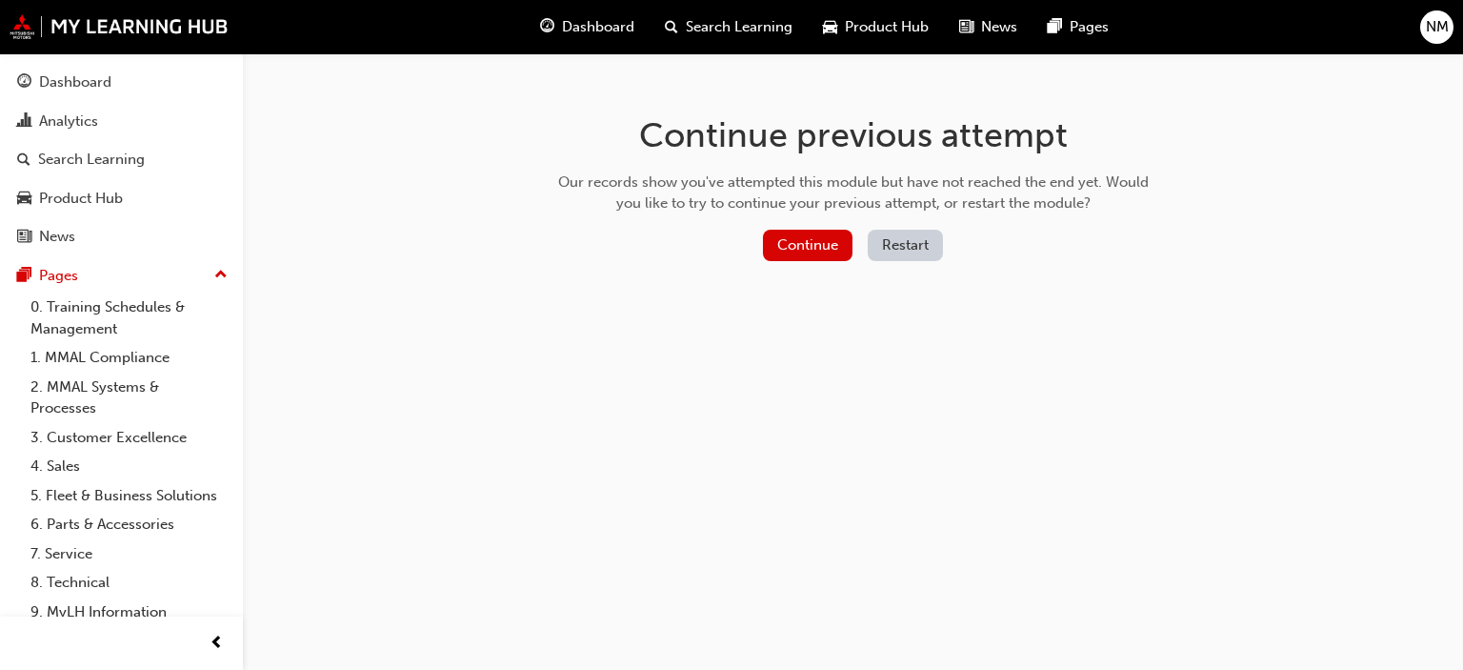
click at [896, 254] on button "Restart" at bounding box center [905, 245] width 75 height 31
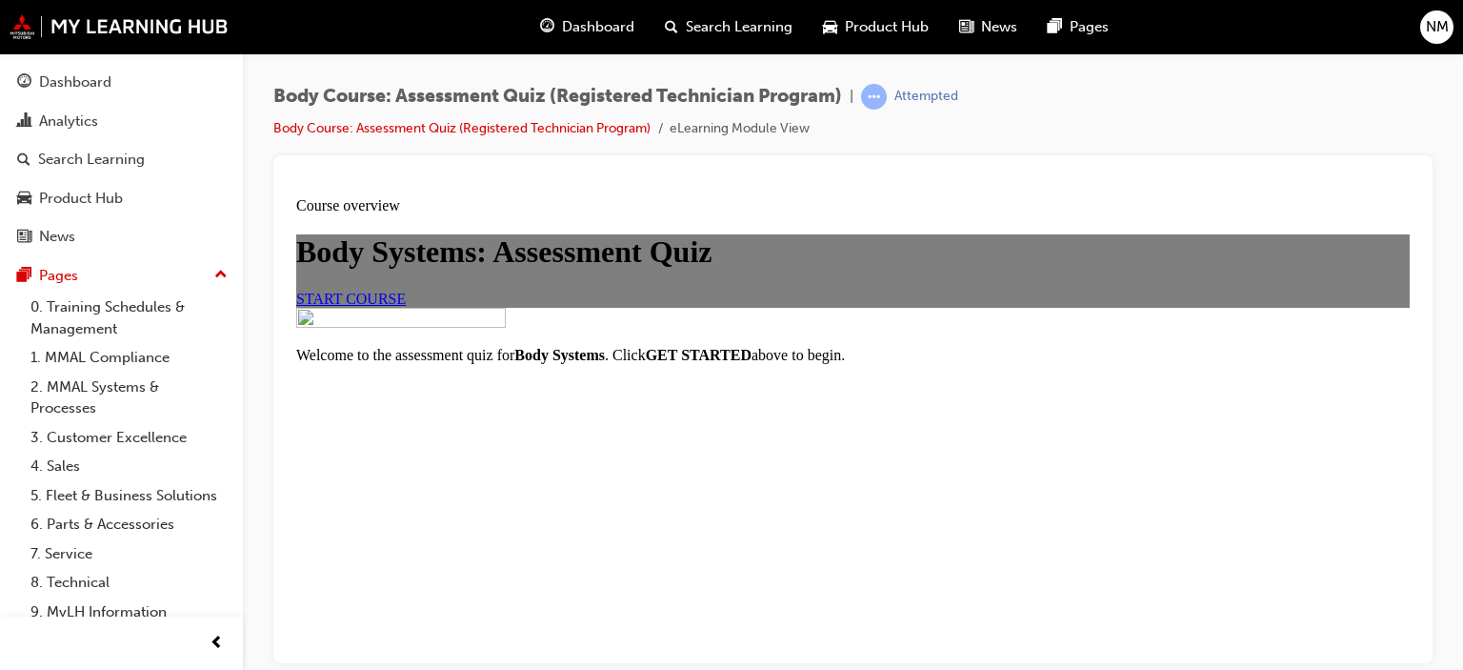
scroll to position [258, 0]
click at [406, 290] on span "START COURSE" at bounding box center [351, 298] width 110 height 16
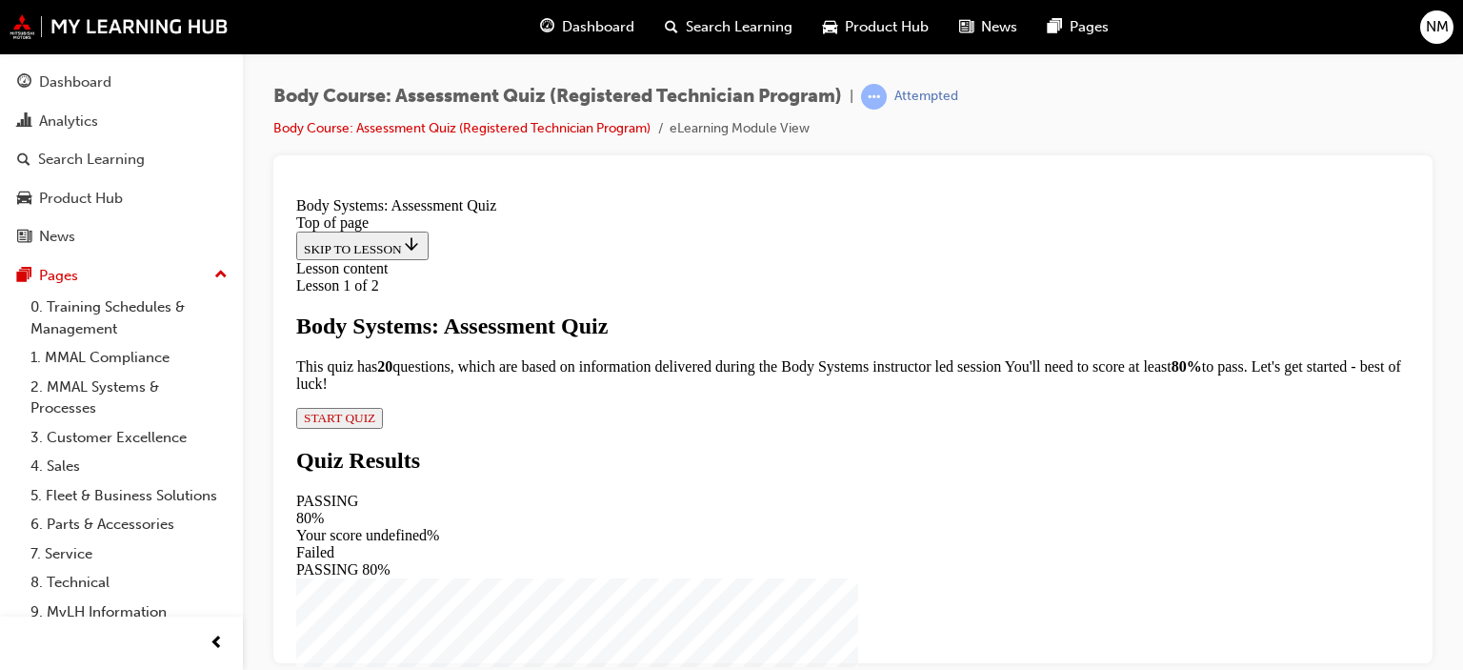
scroll to position [210, 0]
click at [375, 424] on span "START QUIZ" at bounding box center [339, 417] width 71 height 14
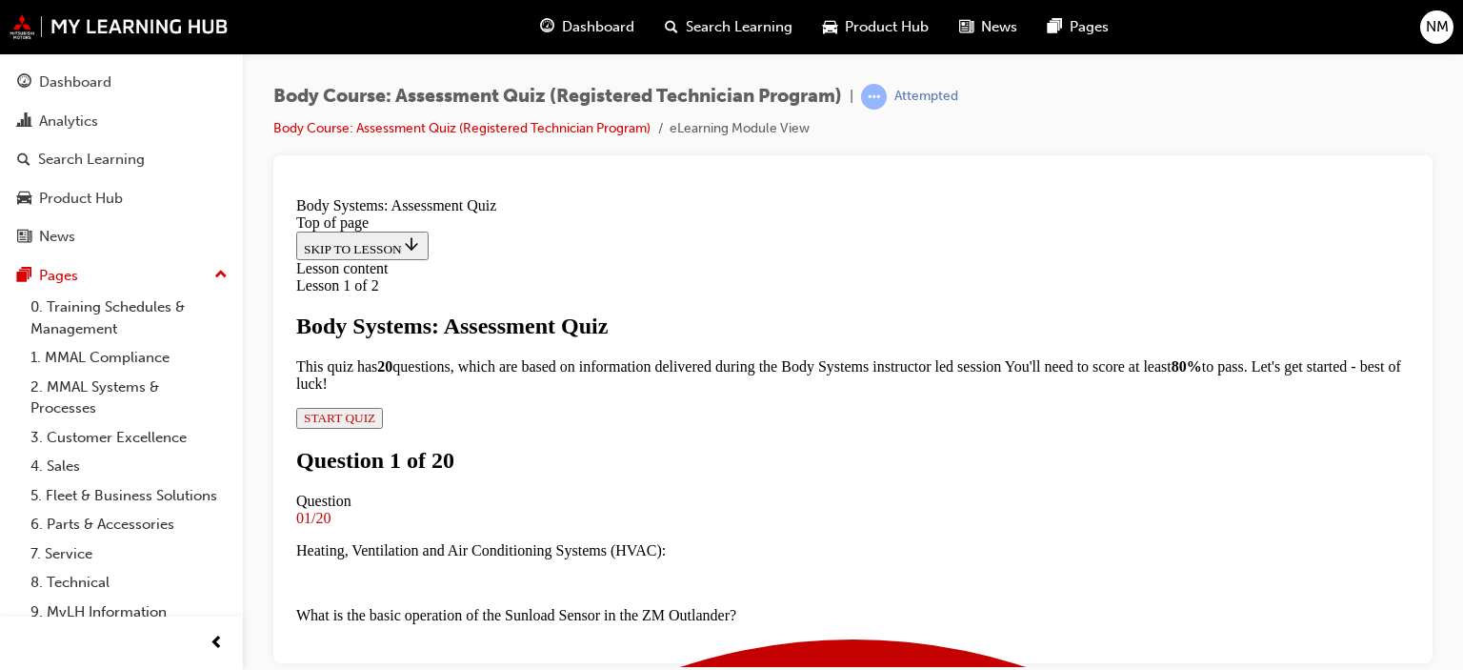
scroll to position [397, 0]
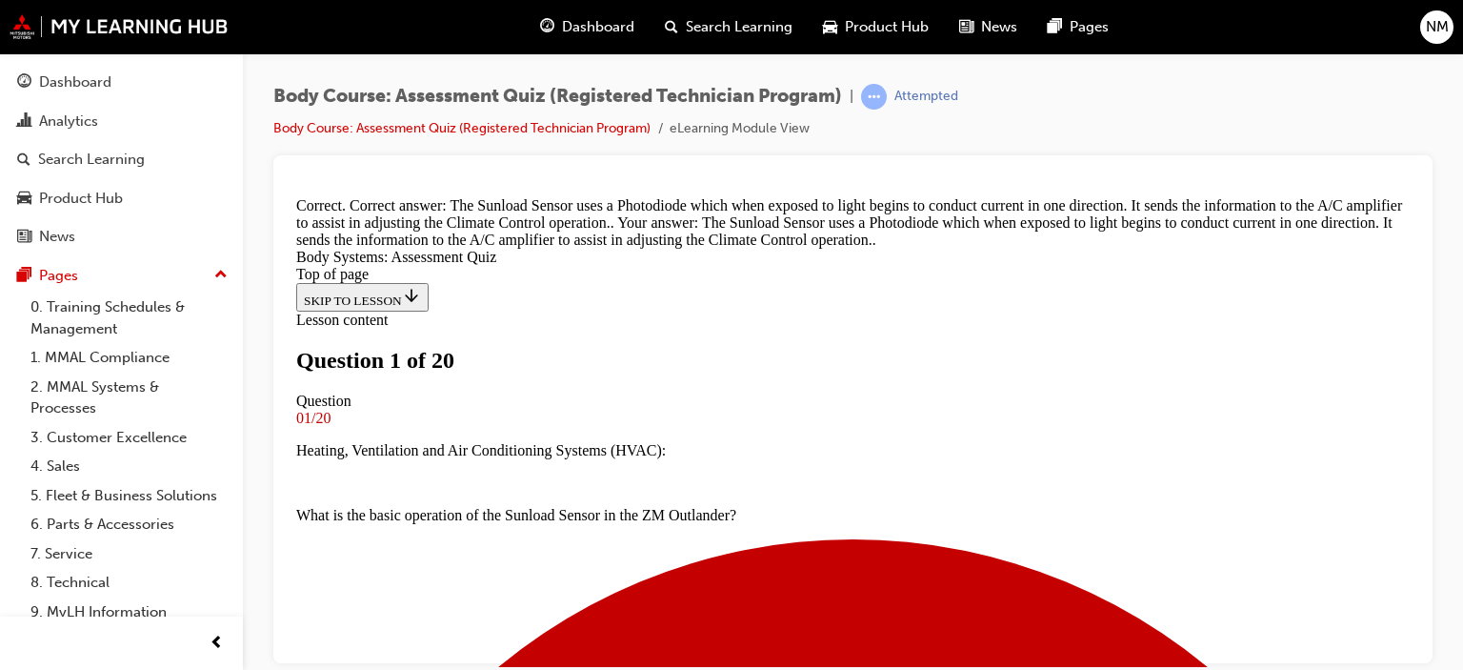
scroll to position [384, 0]
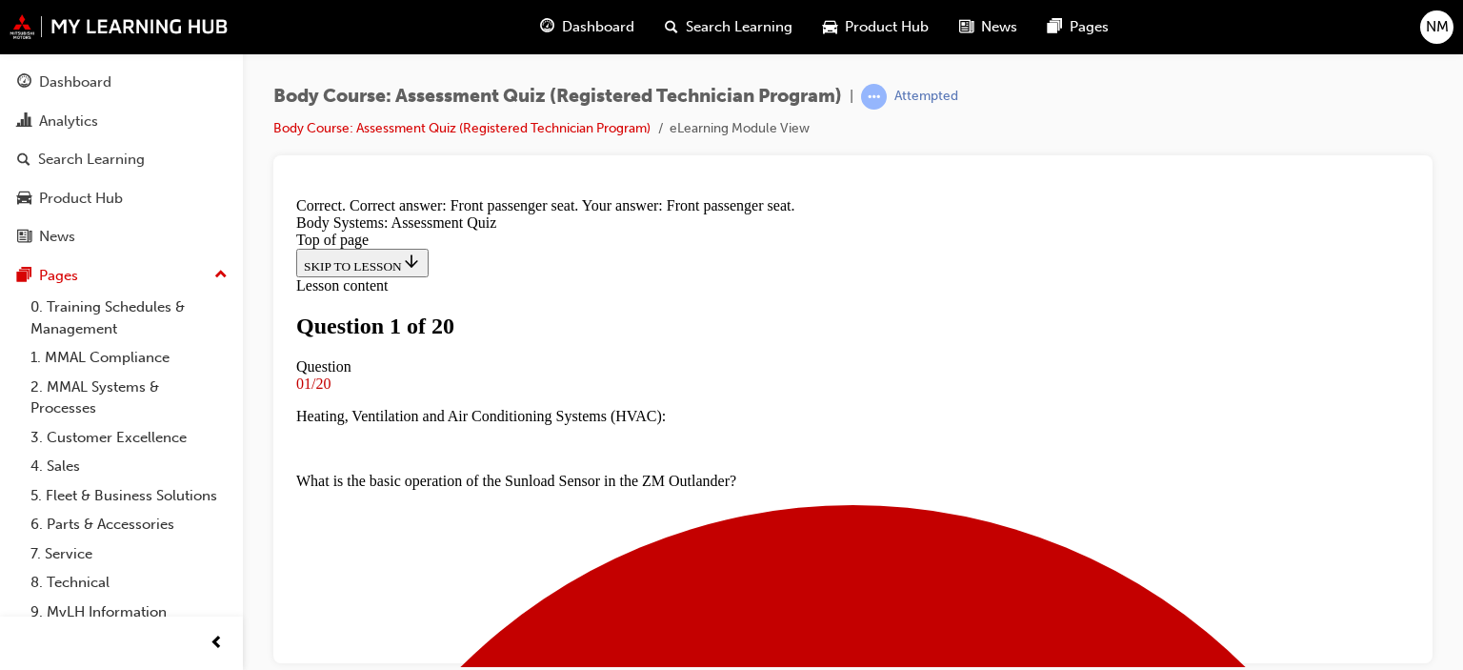
scroll to position [532, 0]
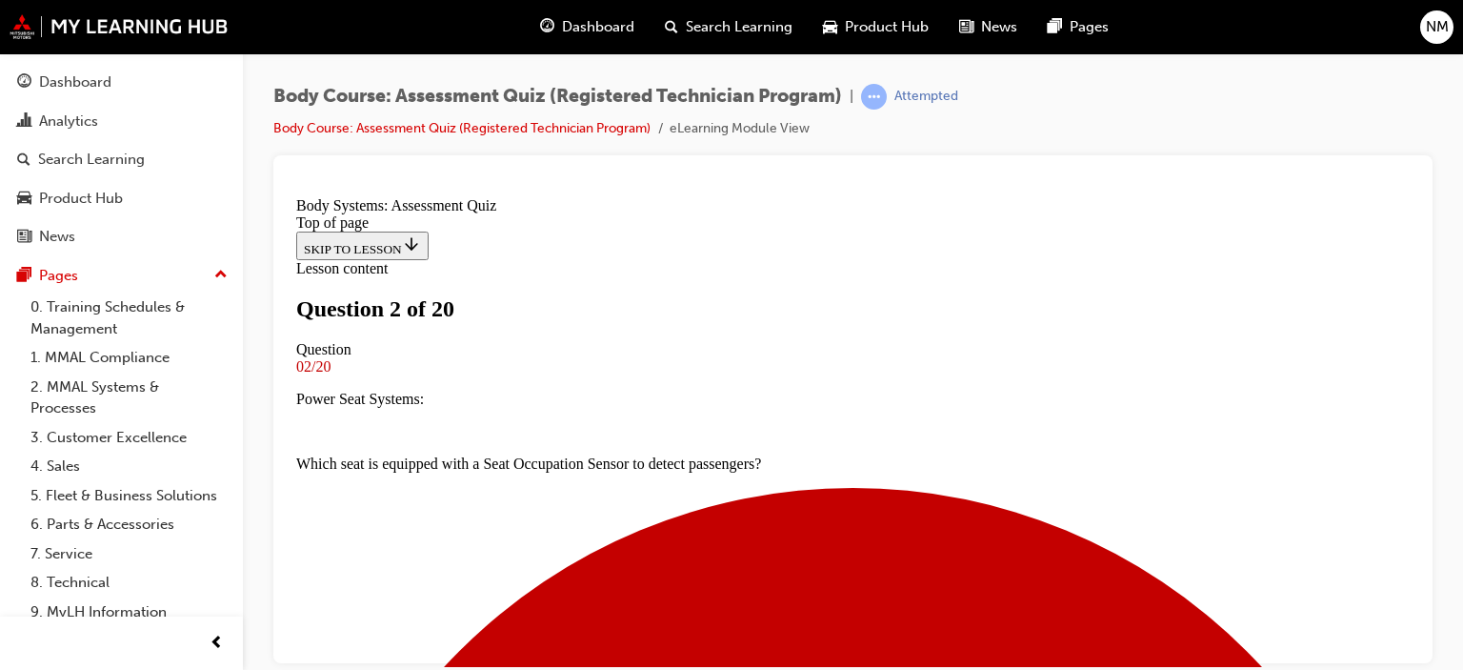
scroll to position [480, 0]
drag, startPoint x: 723, startPoint y: 508, endPoint x: 710, endPoint y: 512, distance: 13.3
drag, startPoint x: 702, startPoint y: 258, endPoint x: 792, endPoint y: 491, distance: 250.3
drag, startPoint x: 658, startPoint y: 420, endPoint x: 728, endPoint y: 605, distance: 197.4
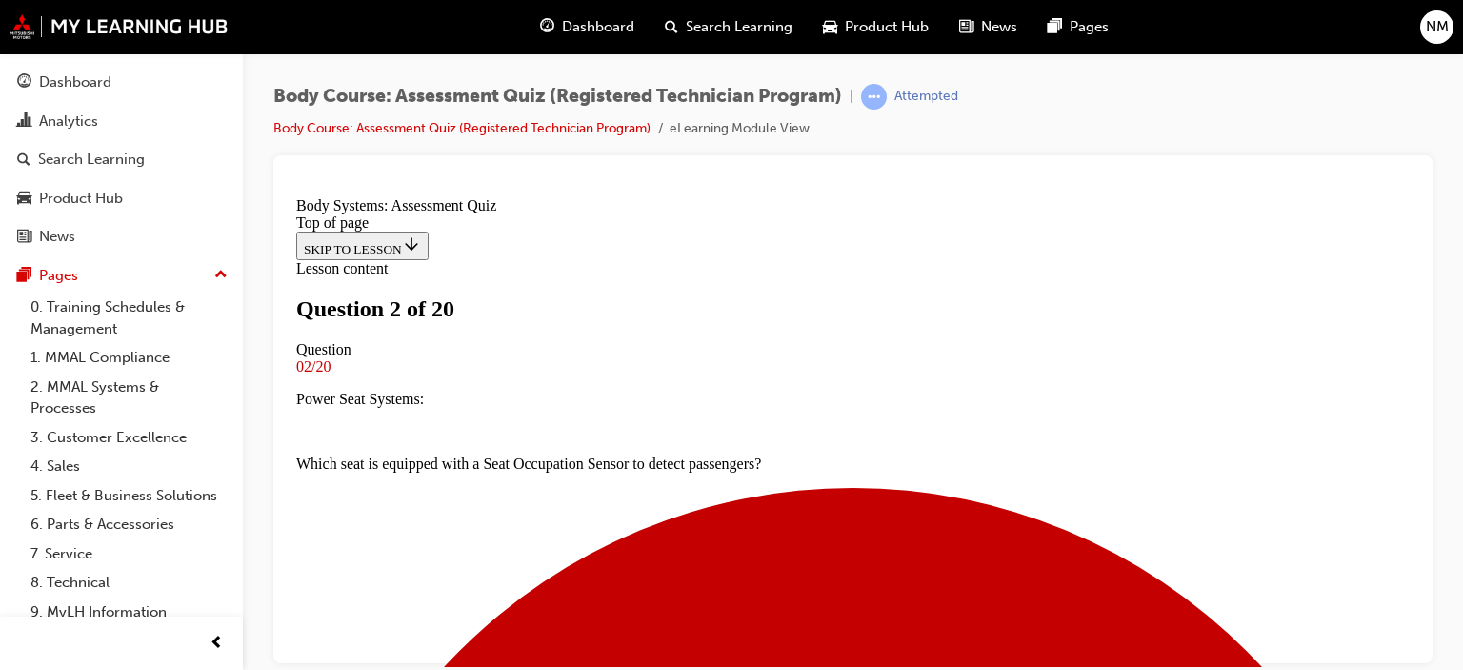
drag, startPoint x: 665, startPoint y: 371, endPoint x: 724, endPoint y: 380, distance: 59.7
drag, startPoint x: 690, startPoint y: 279, endPoint x: 791, endPoint y: 294, distance: 103.0
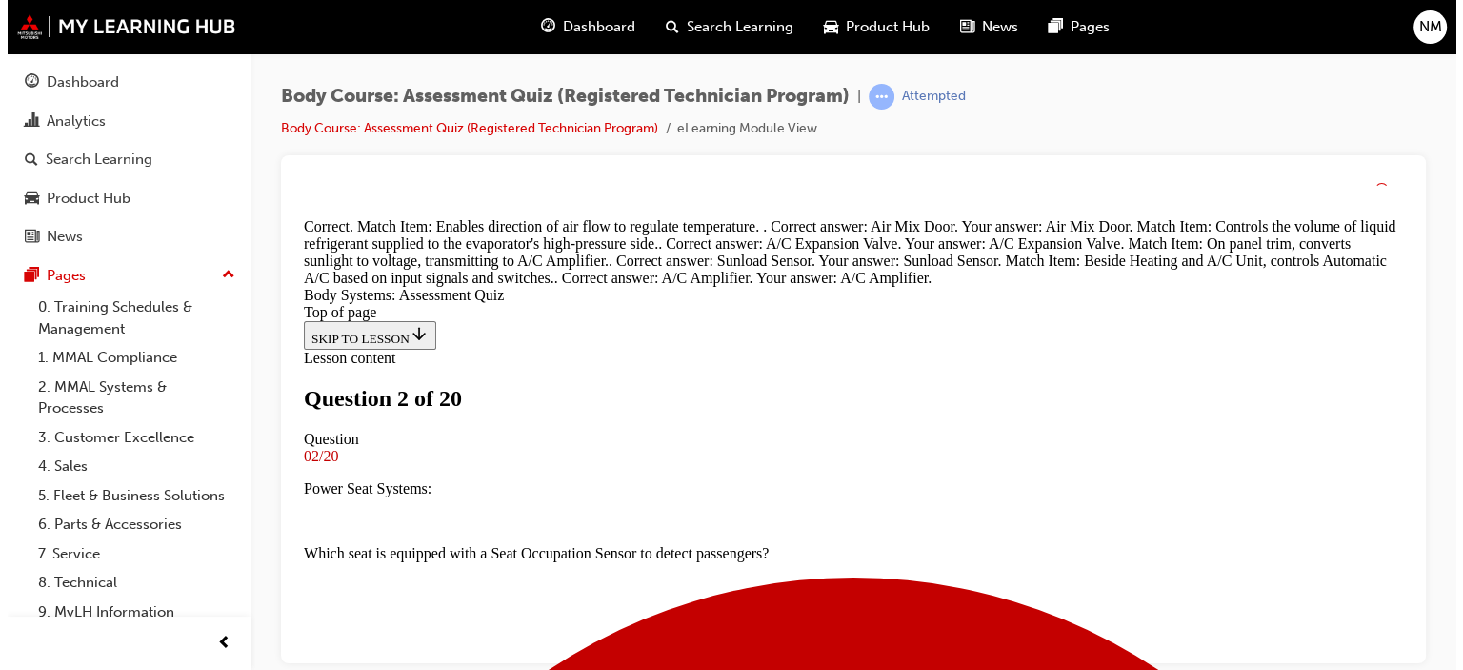
scroll to position [773, 0]
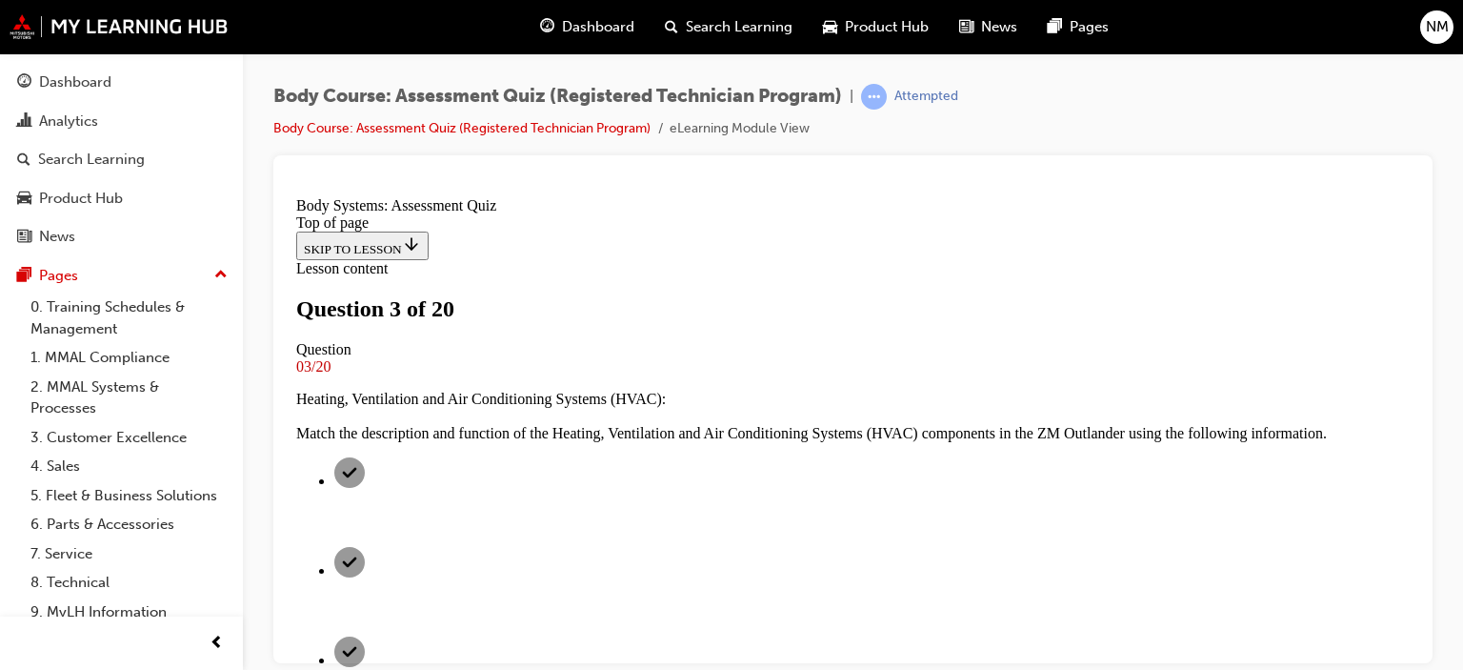
scroll to position [289, 0]
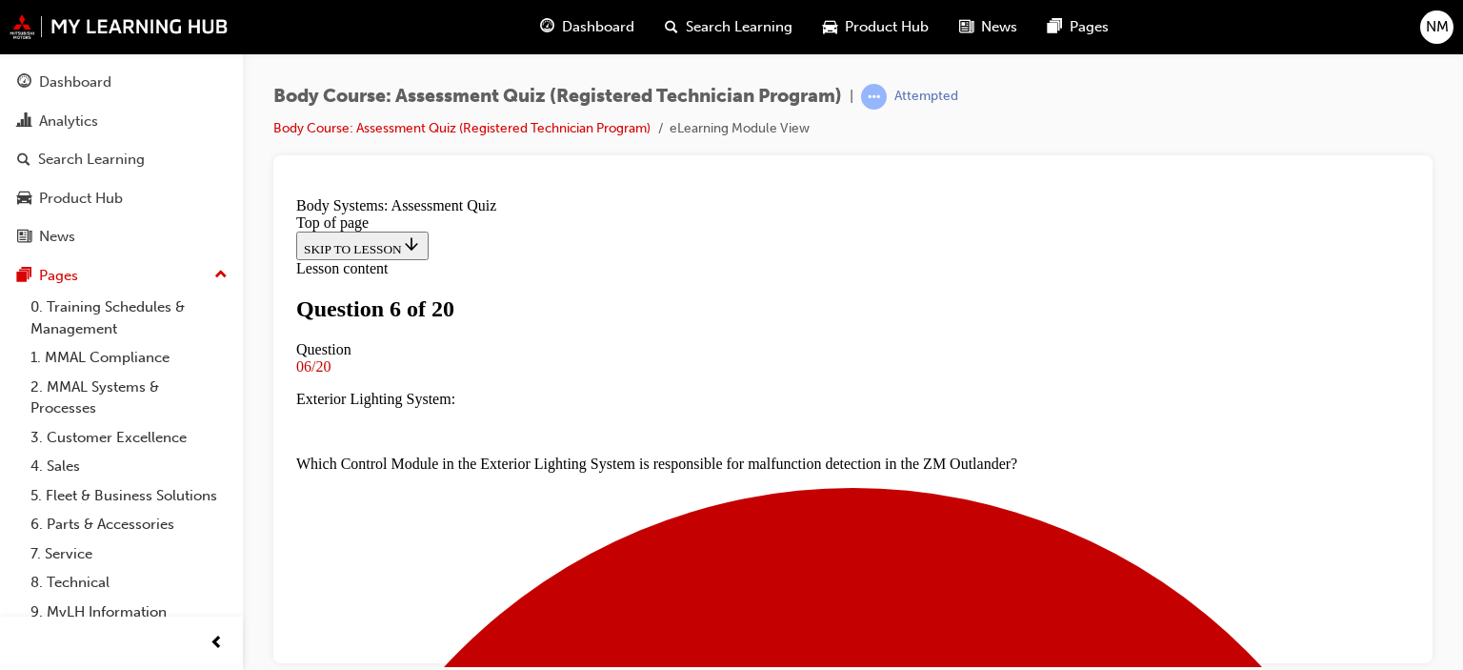
scroll to position [384, 0]
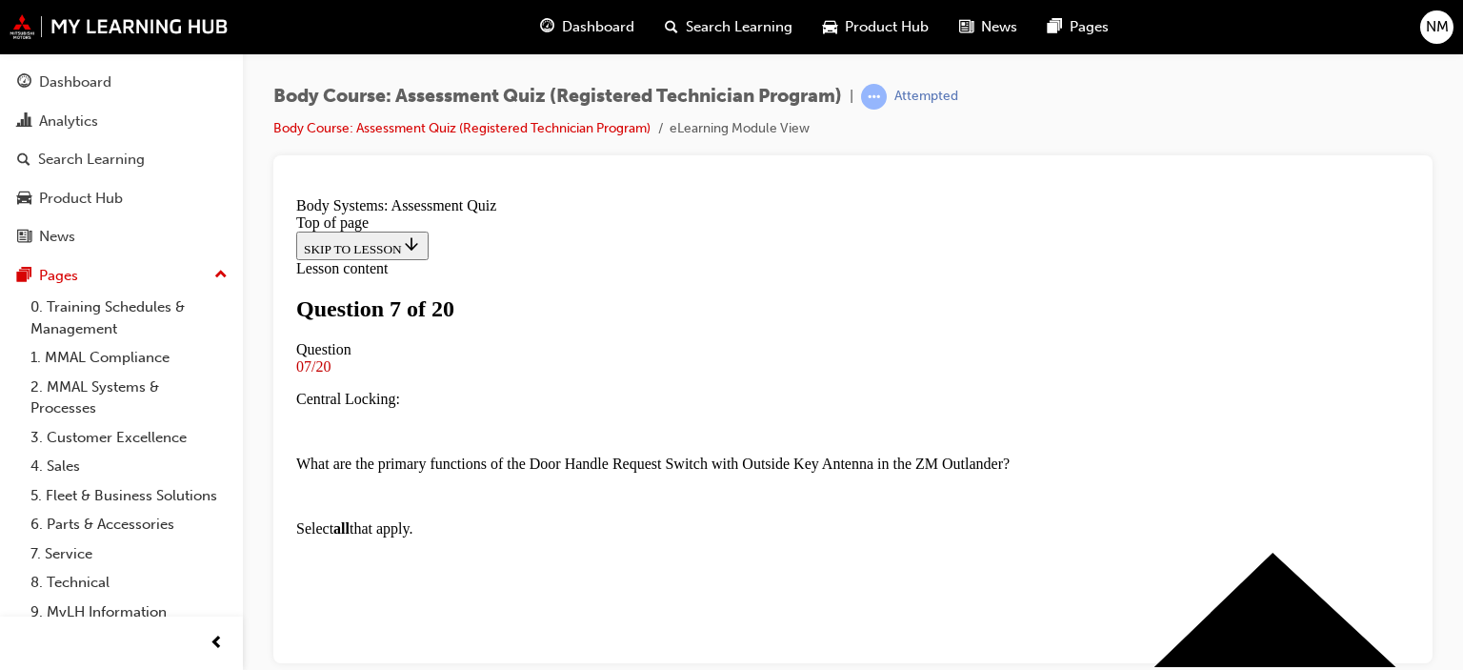
scroll to position [289, 0]
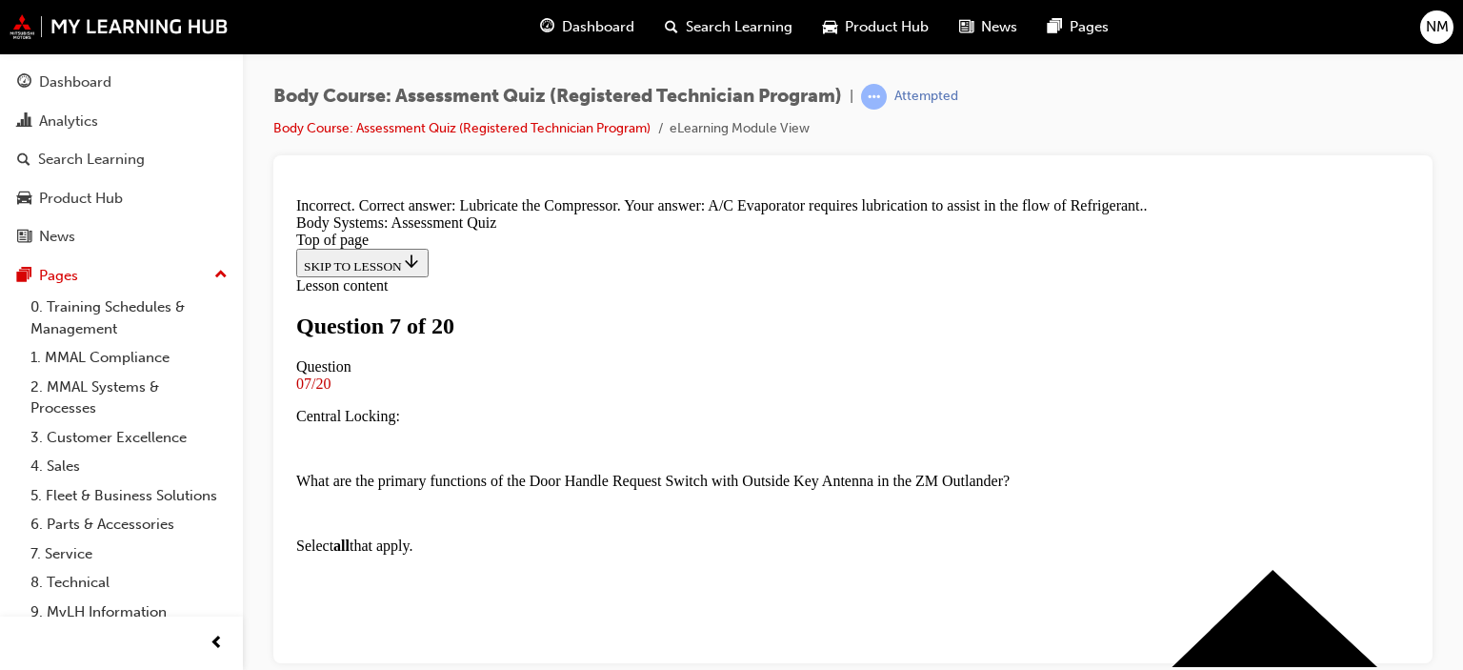
scroll to position [551, 0]
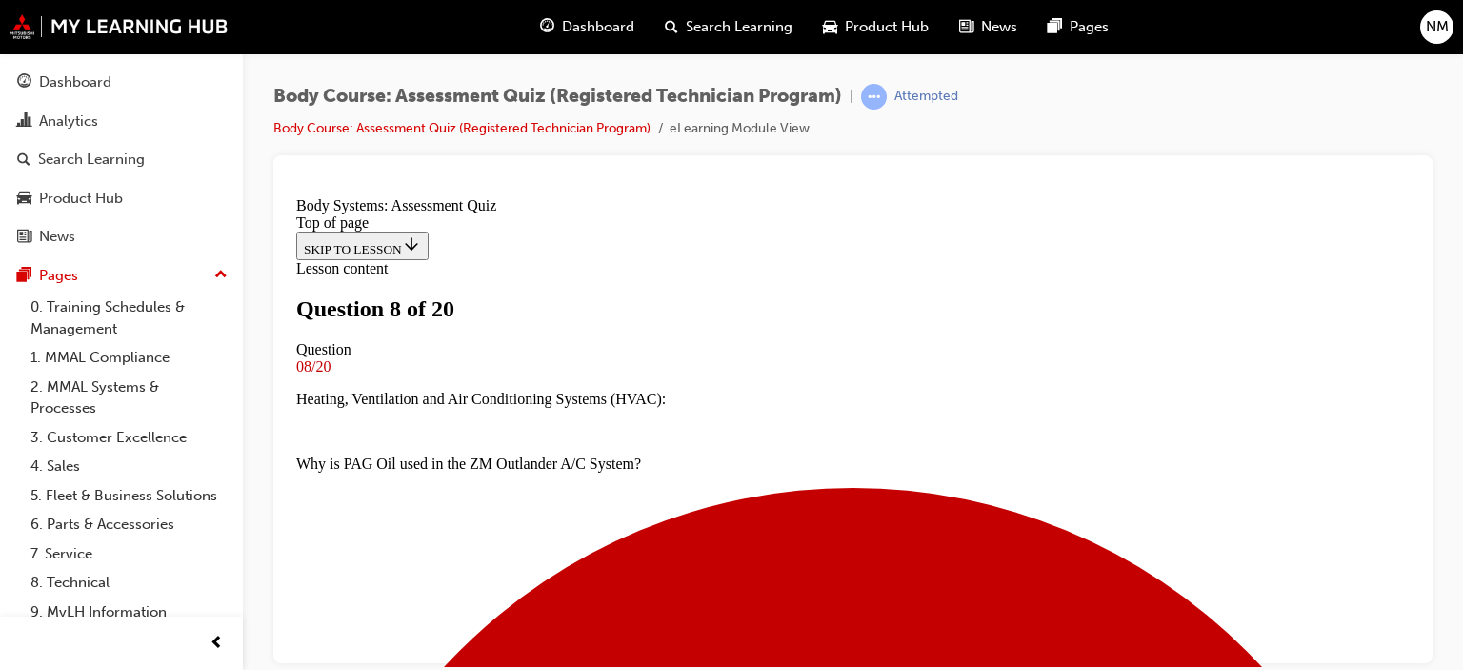
scroll to position [289, 0]
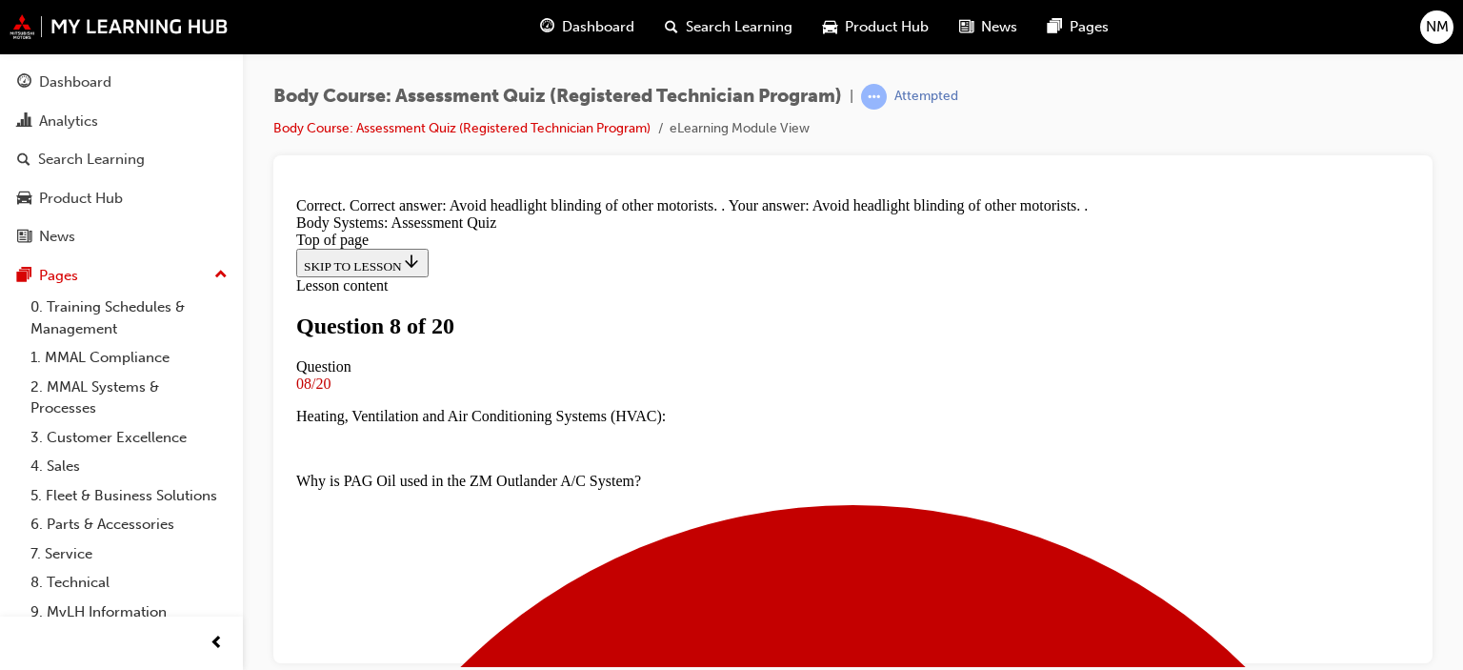
scroll to position [499, 0]
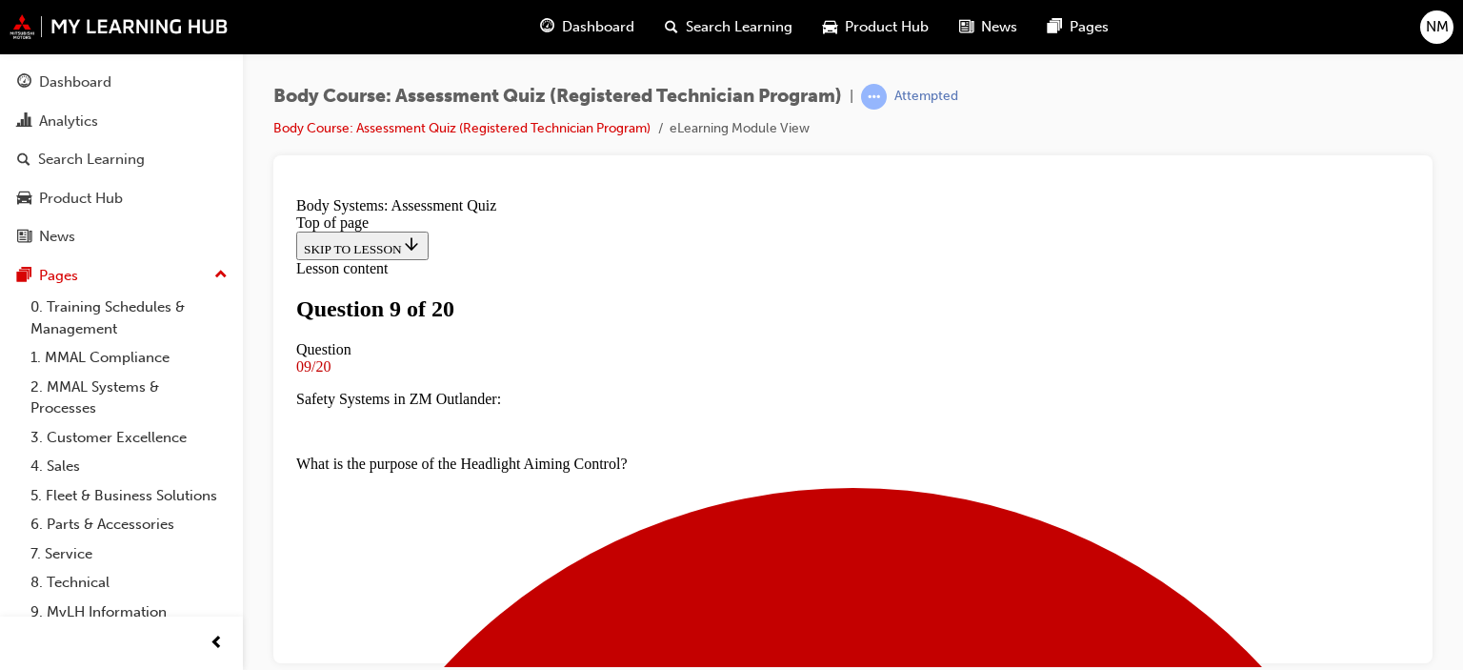
scroll to position [289, 0]
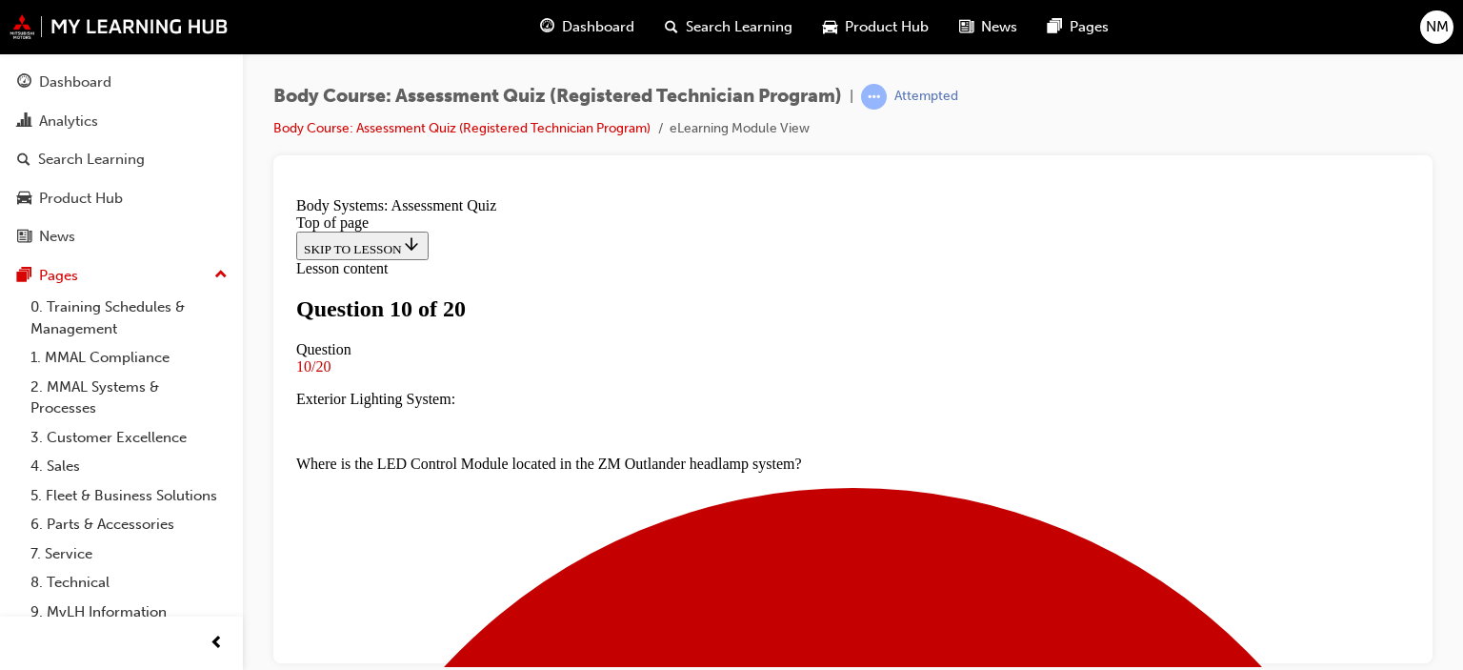
scroll to position [450, 0]
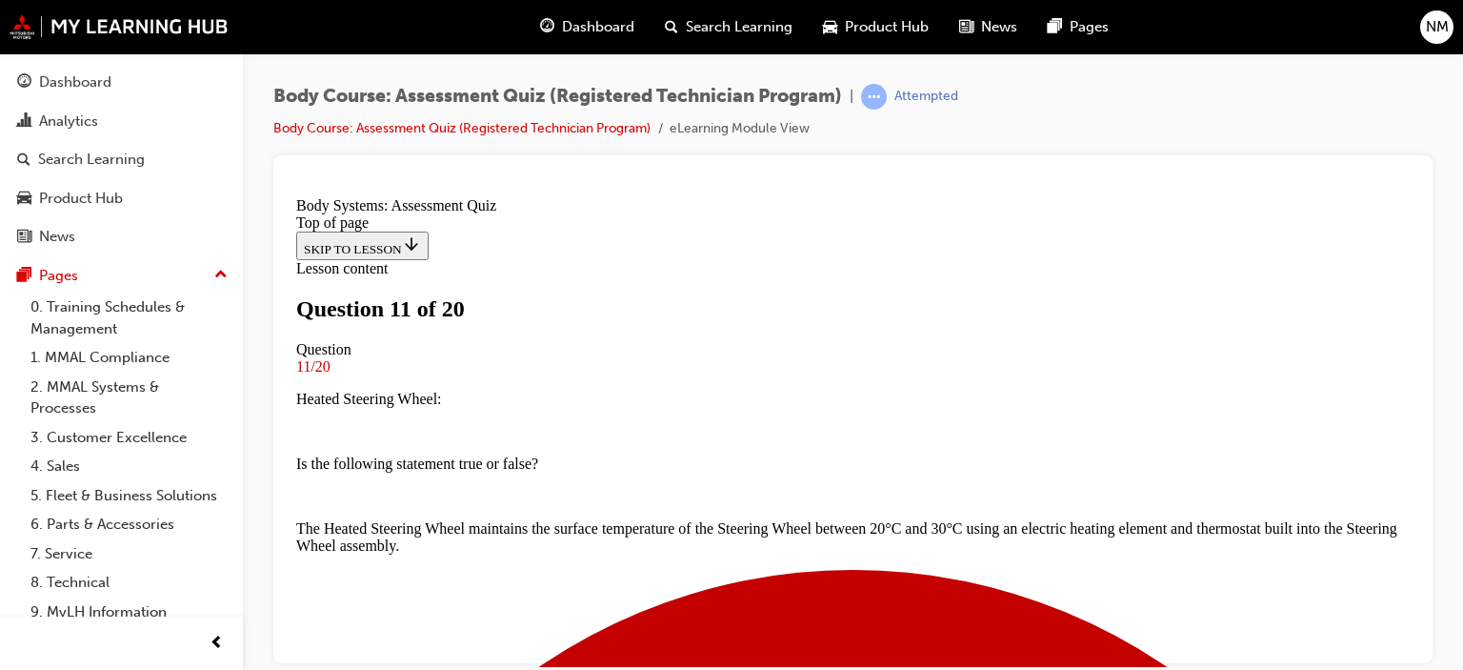
scroll to position [289, 0]
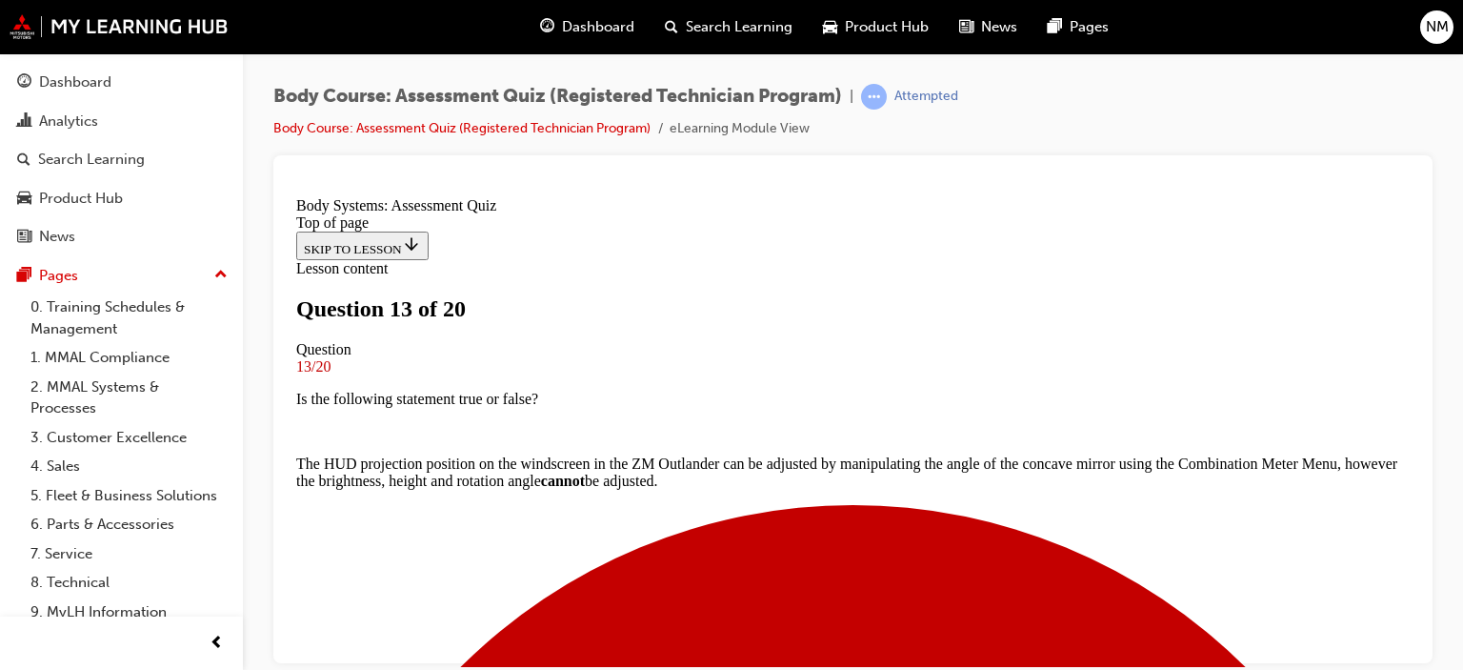
scroll to position [384, 0]
drag, startPoint x: 652, startPoint y: 486, endPoint x: 656, endPoint y: 498, distance: 13.0
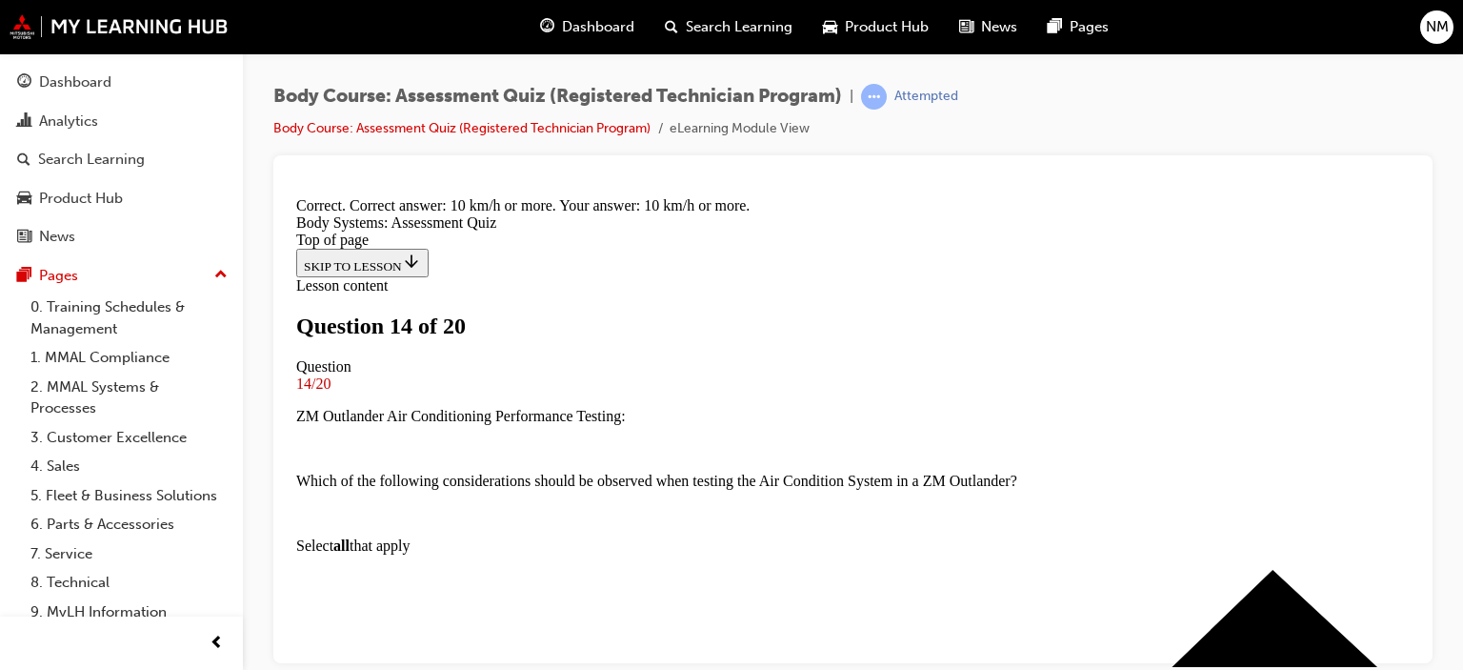
scroll to position [532, 0]
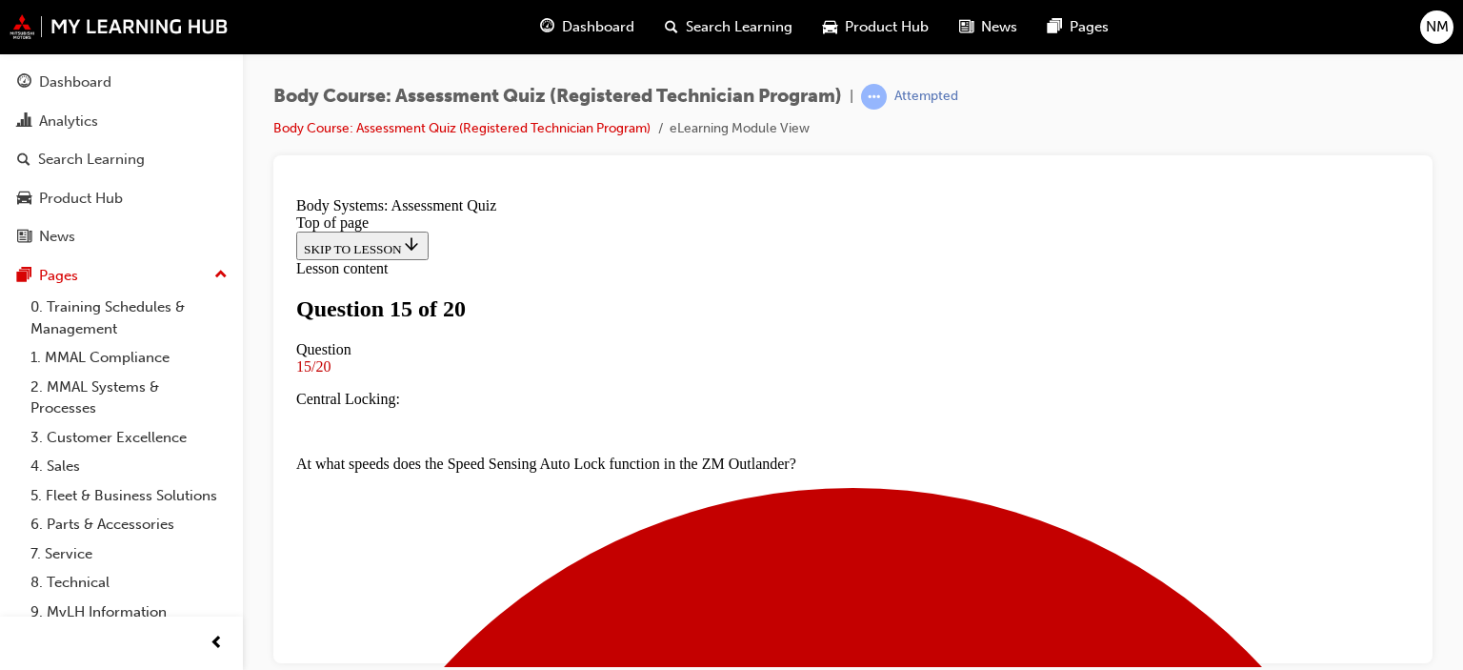
scroll to position [479, 0]
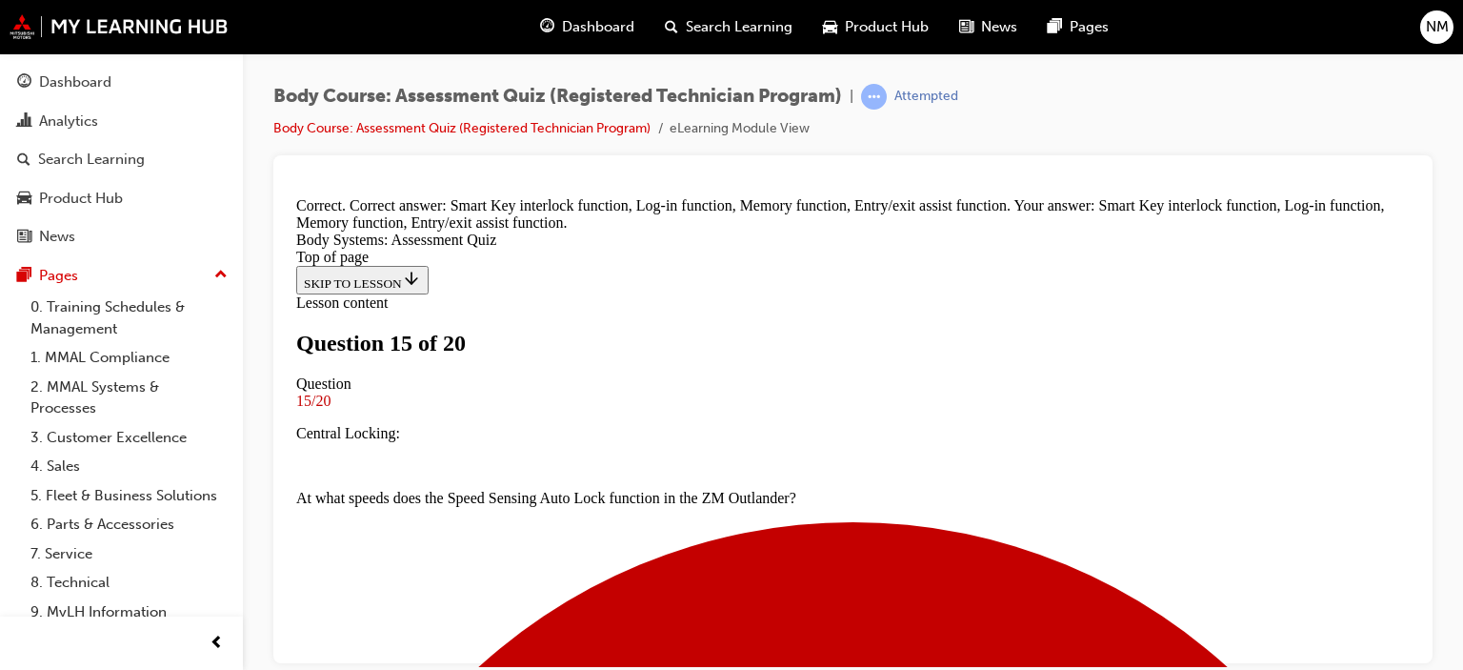
scroll to position [662, 0]
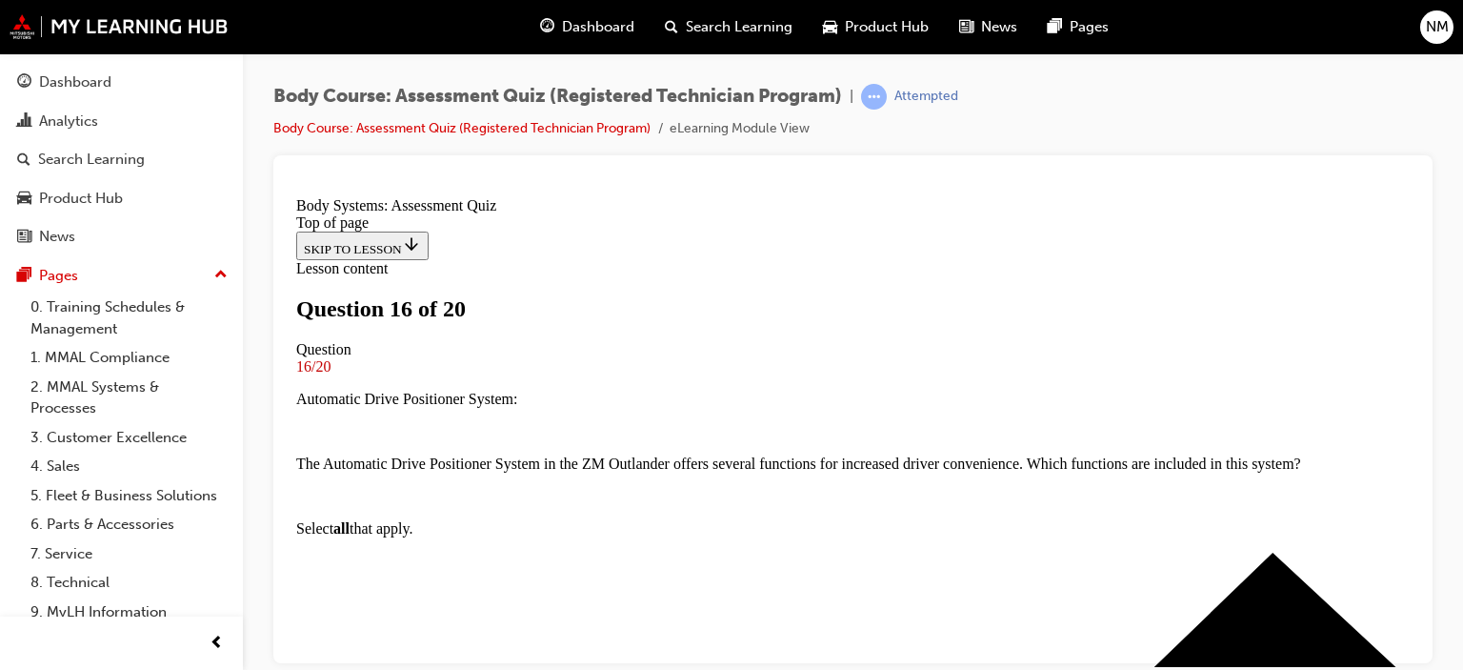
scroll to position [289, 0]
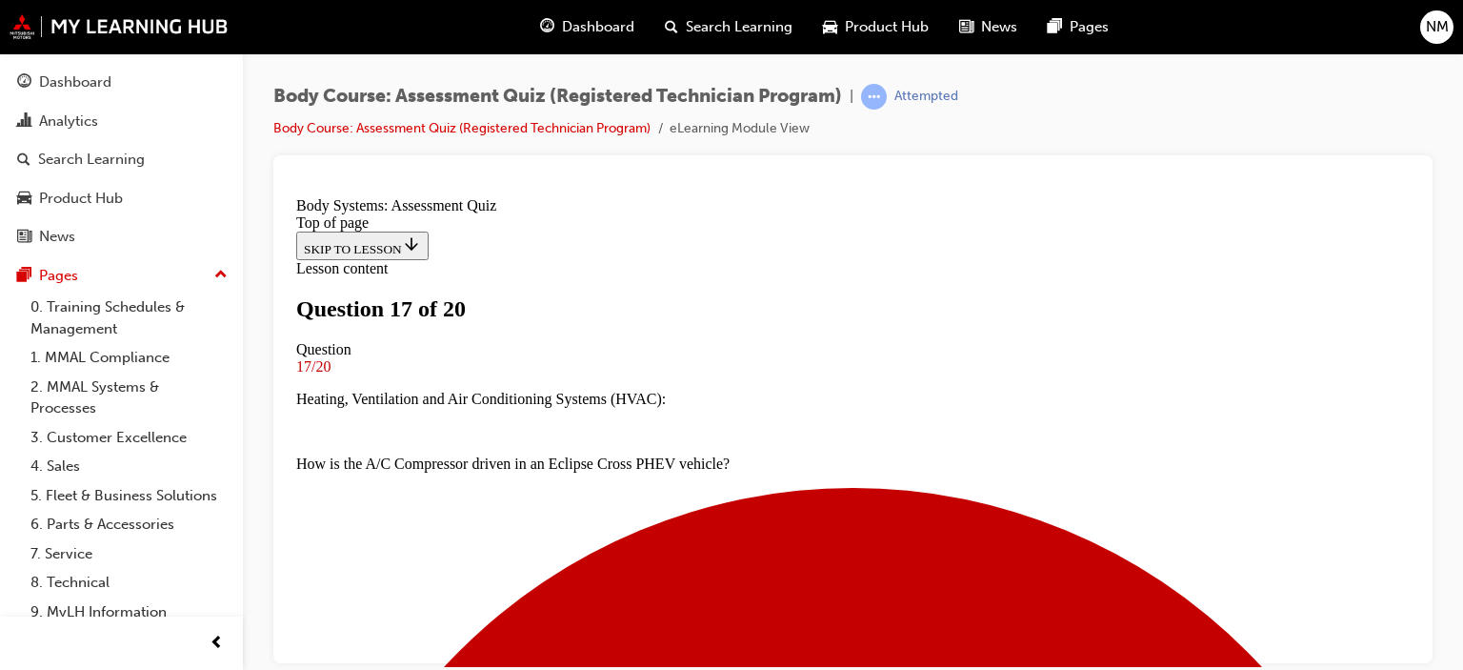
scroll to position [193, 0]
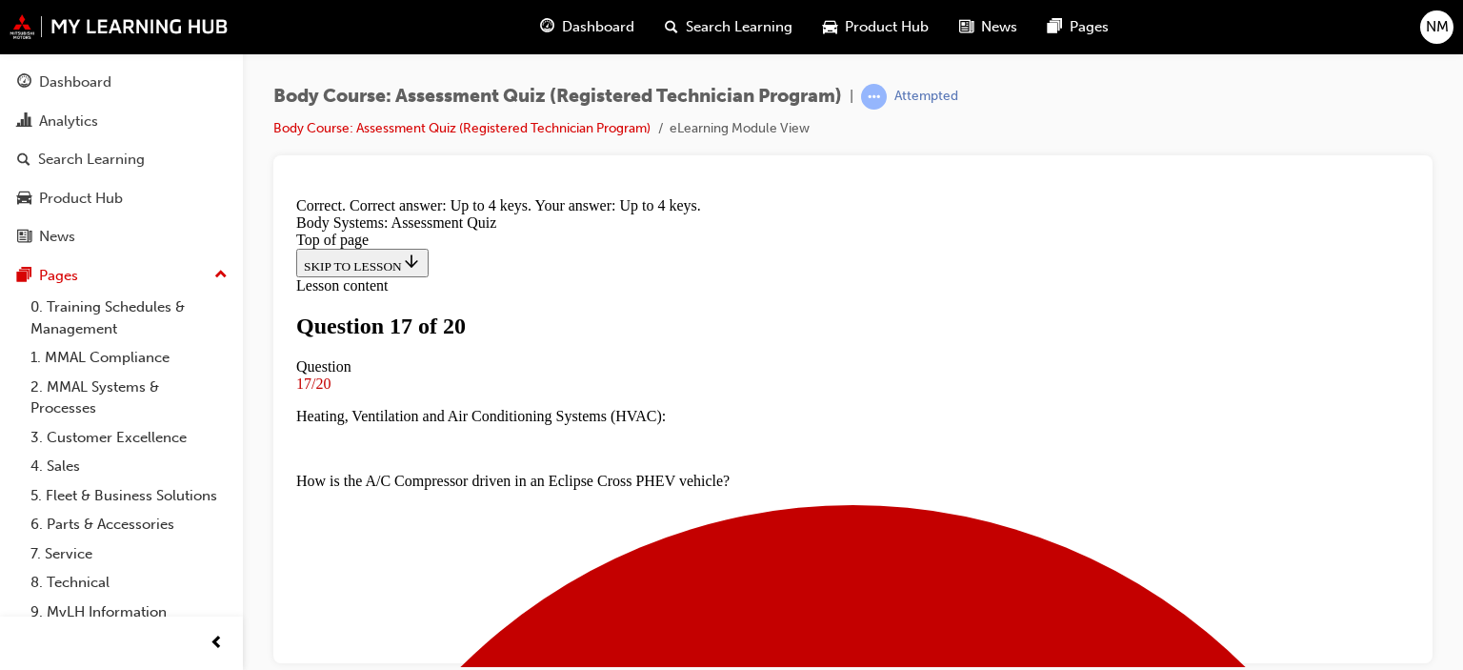
scroll to position [532, 0]
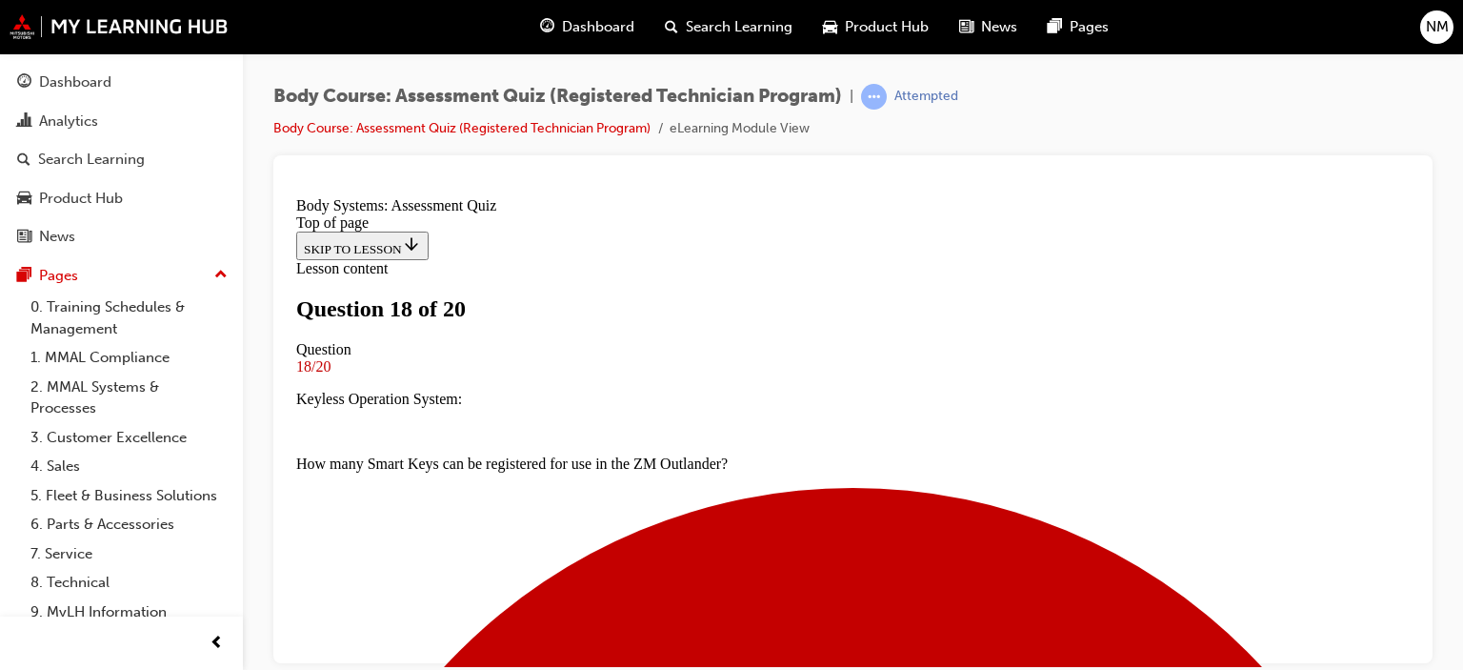
scroll to position [384, 0]
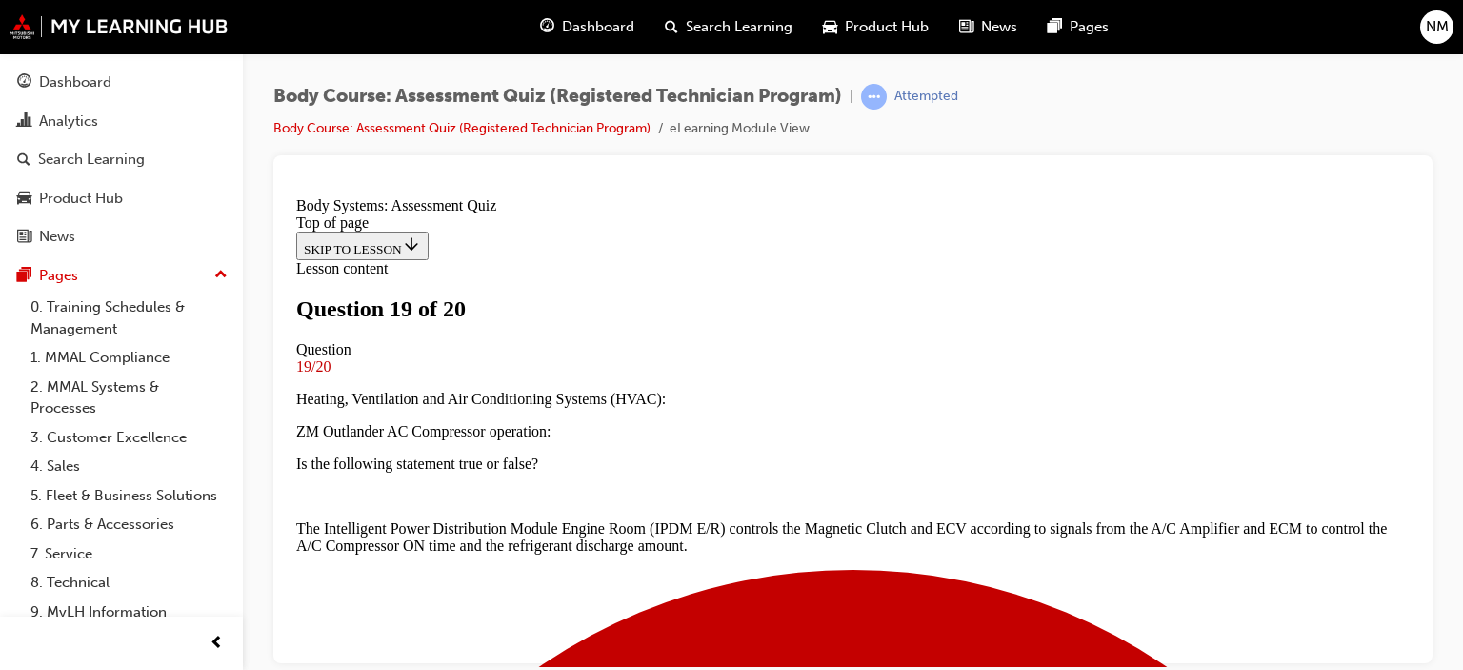
scroll to position [459, 0]
drag, startPoint x: 733, startPoint y: 285, endPoint x: 802, endPoint y: 294, distance: 69.2
drag, startPoint x: 716, startPoint y: 524, endPoint x: 789, endPoint y: 410, distance: 135.3
drag, startPoint x: 633, startPoint y: 528, endPoint x: 711, endPoint y: 524, distance: 78.2
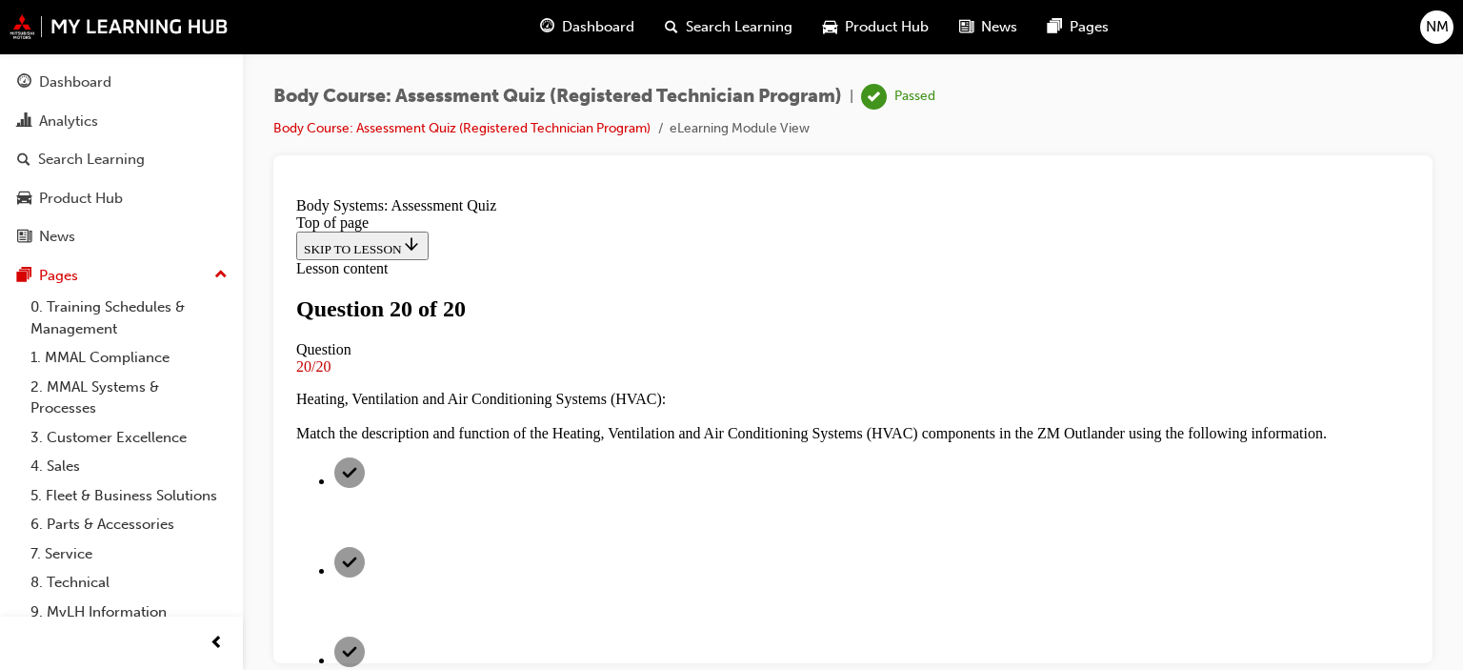
scroll to position [494, 0]
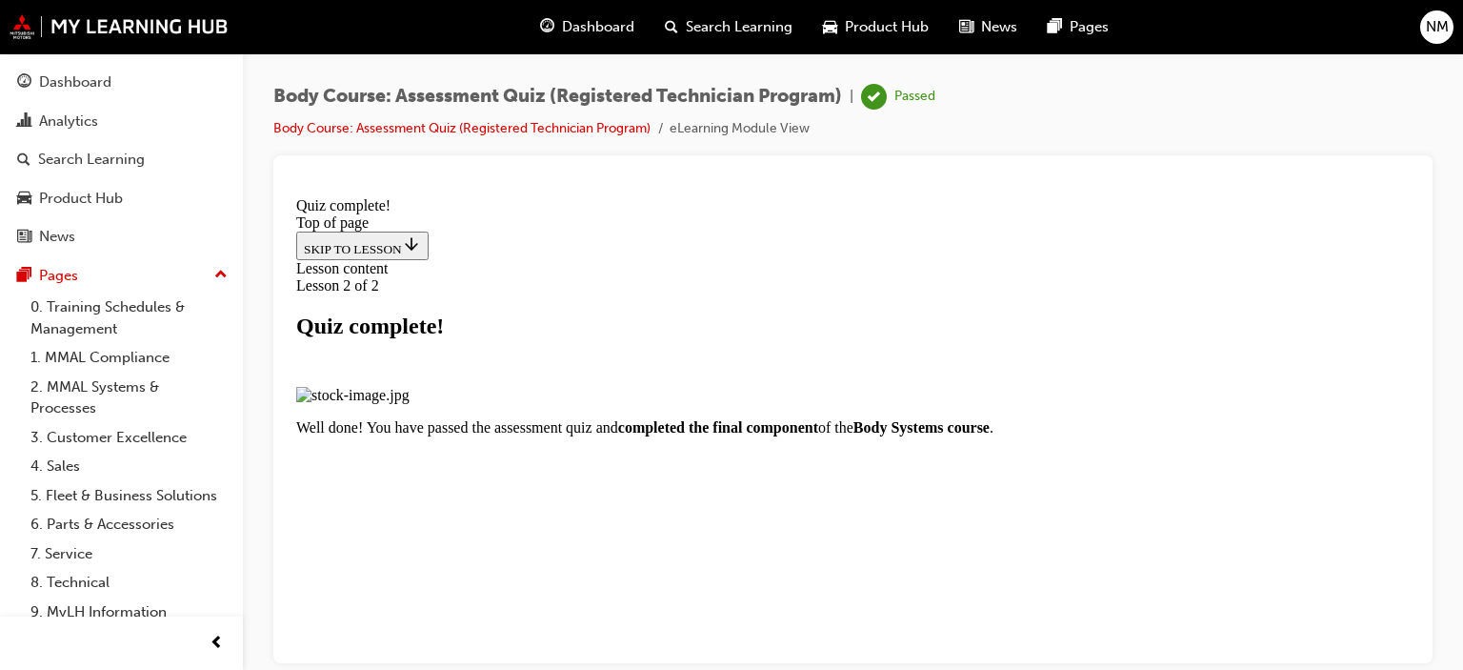
scroll to position [308, 0]
click at [332, 620] on button "Exit" at bounding box center [314, 630] width 36 height 20
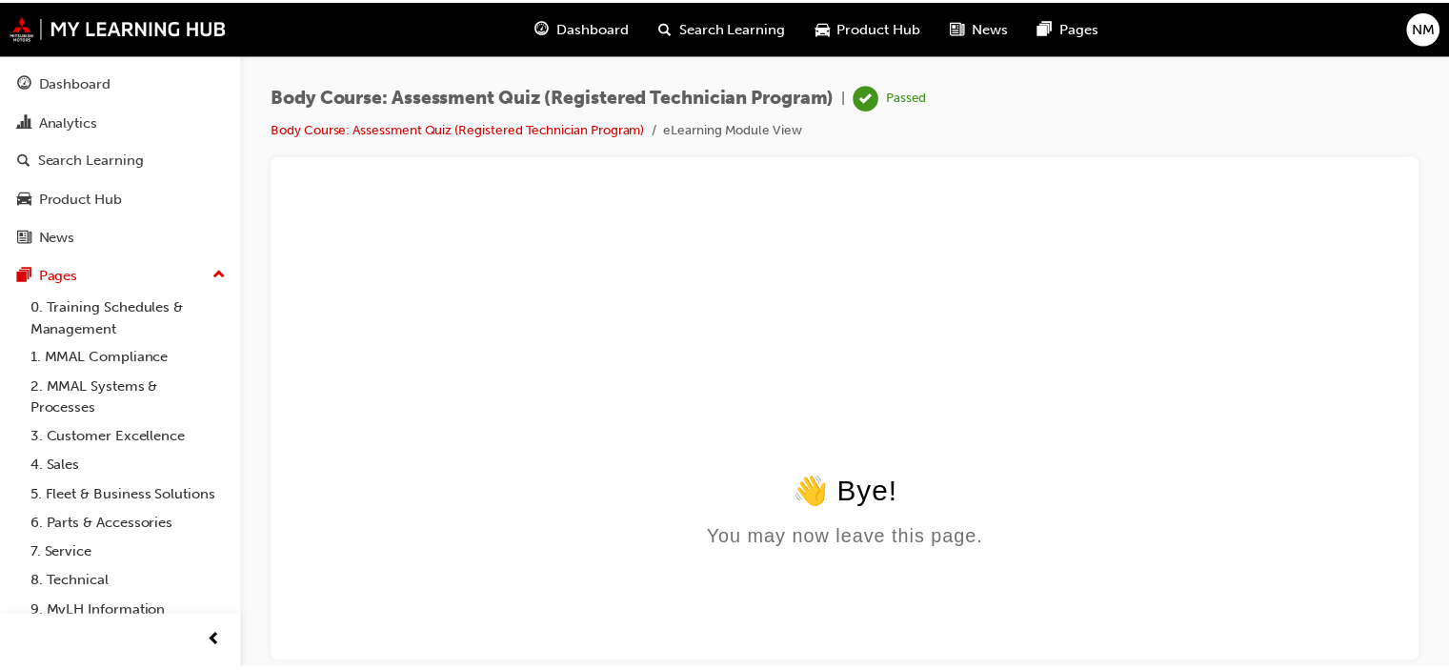
scroll to position [0, 0]
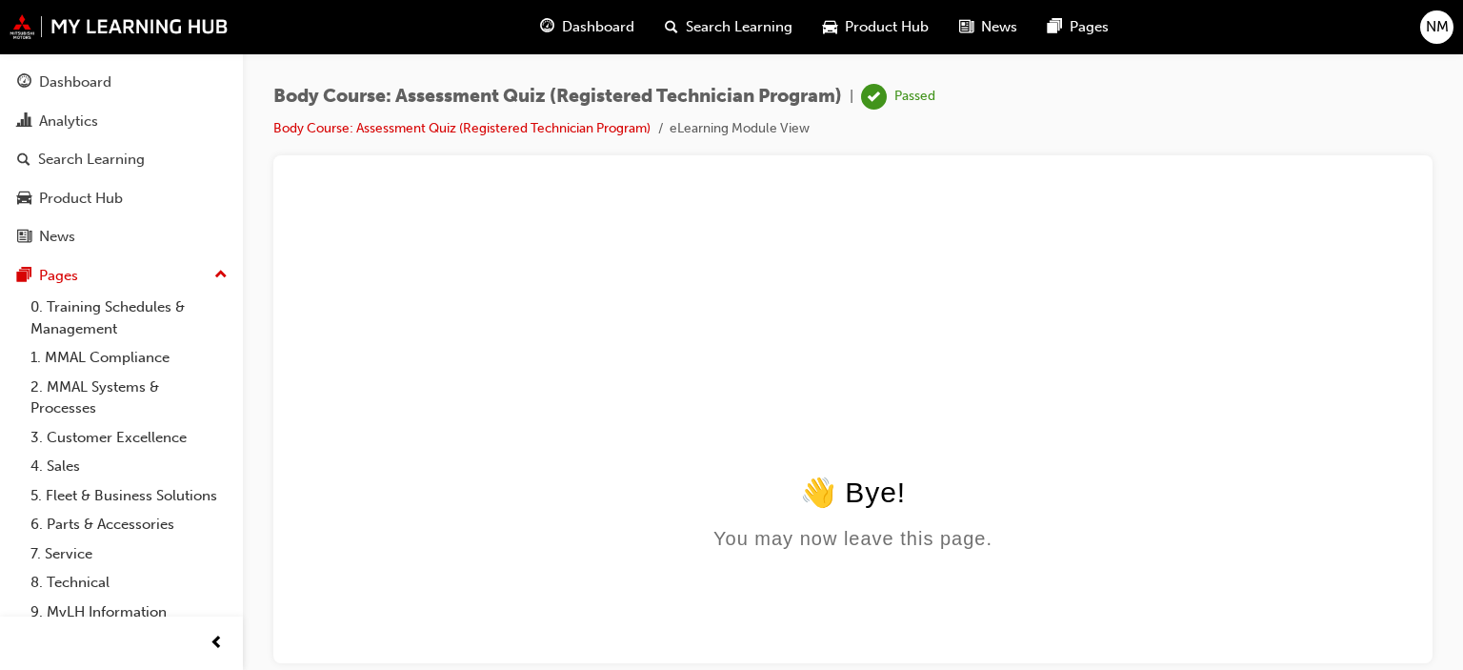
click at [607, 33] on span "Dashboard" at bounding box center [598, 27] width 72 height 22
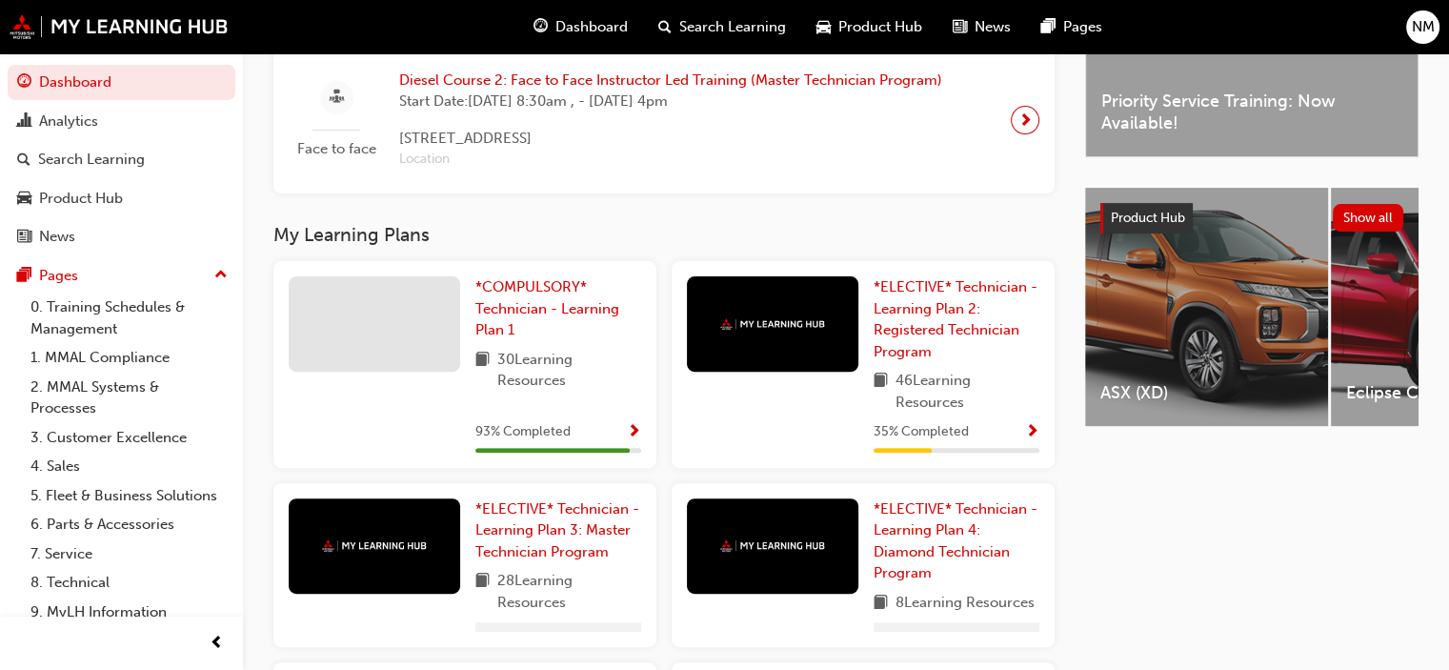
scroll to position [597, 0]
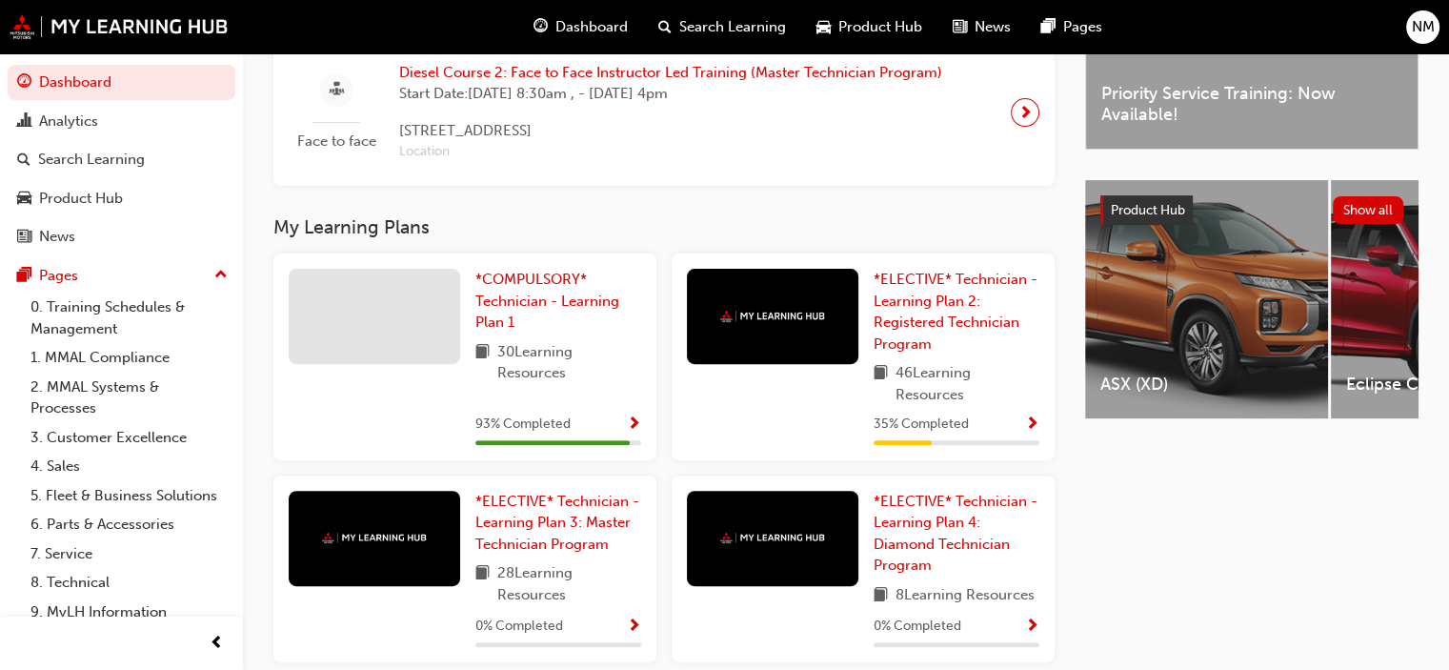
click at [632, 430] on span "Show Progress" at bounding box center [634, 424] width 14 height 17
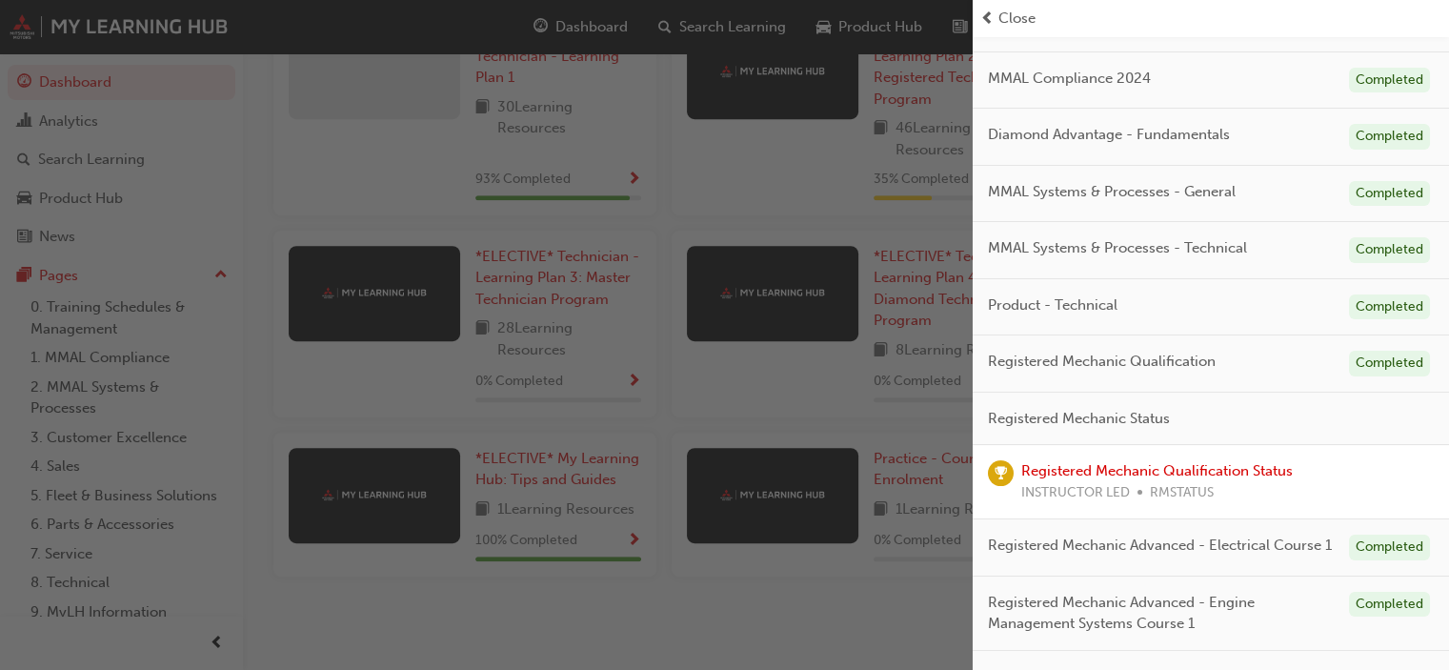
scroll to position [0, 0]
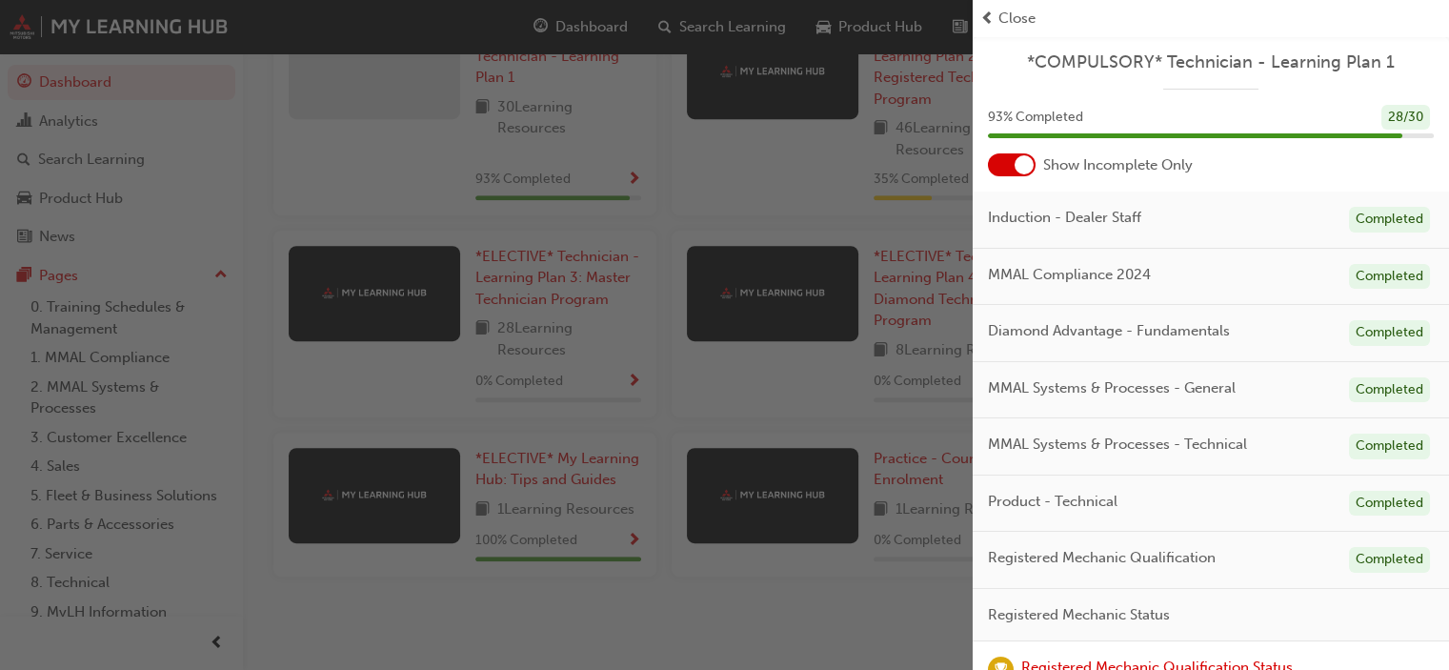
click at [1021, 160] on div at bounding box center [1023, 164] width 19 height 19
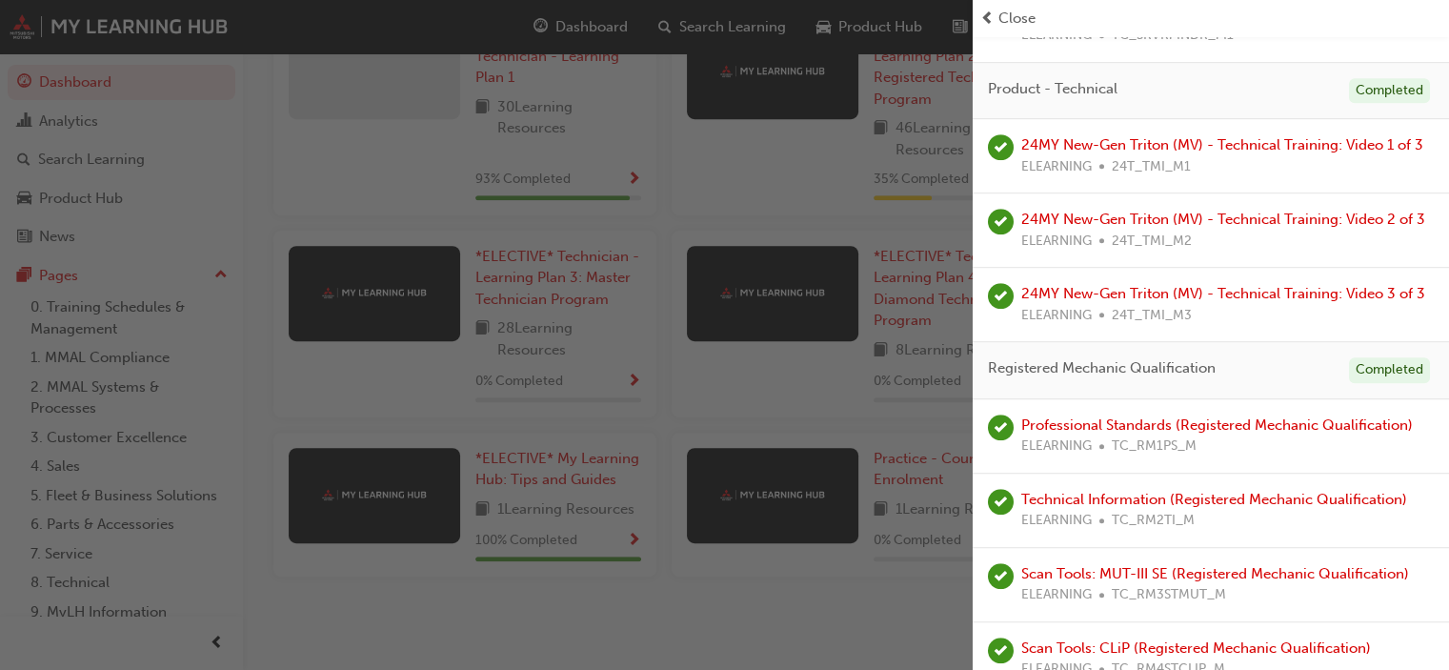
scroll to position [990, 0]
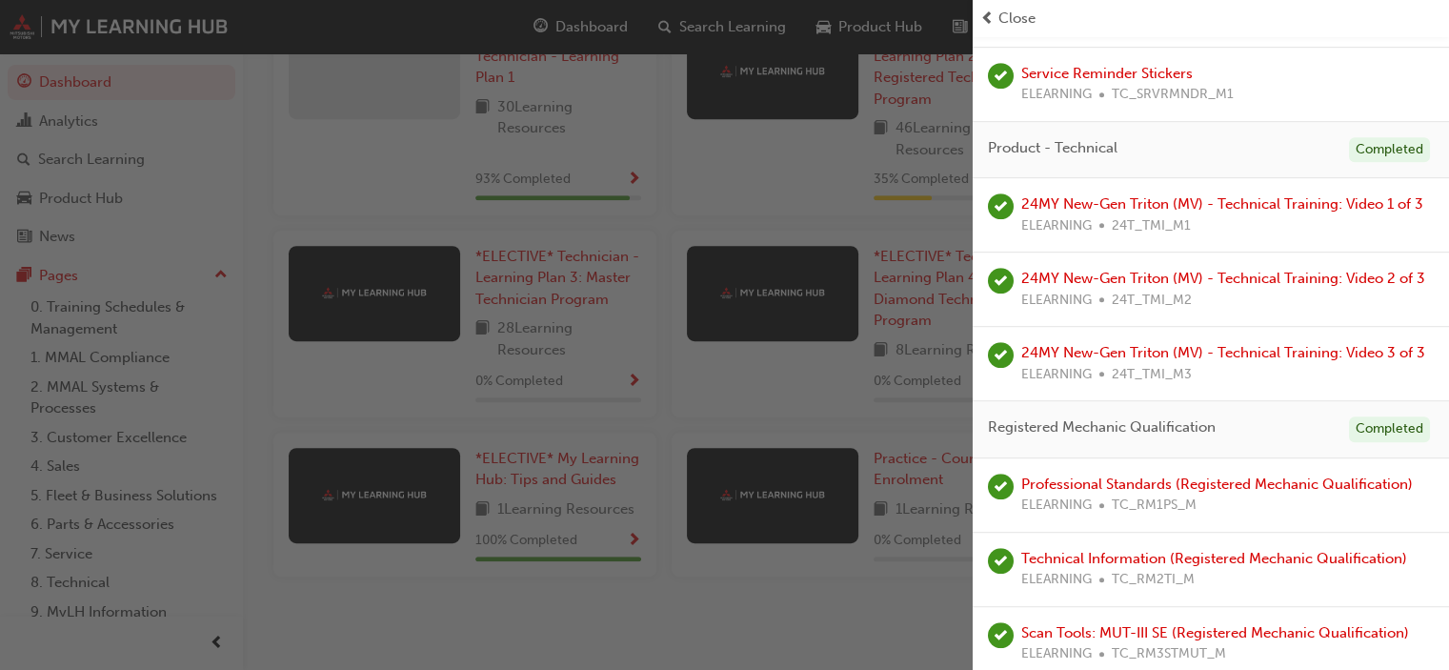
click at [1036, 18] on div "Close" at bounding box center [1210, 19] width 461 height 22
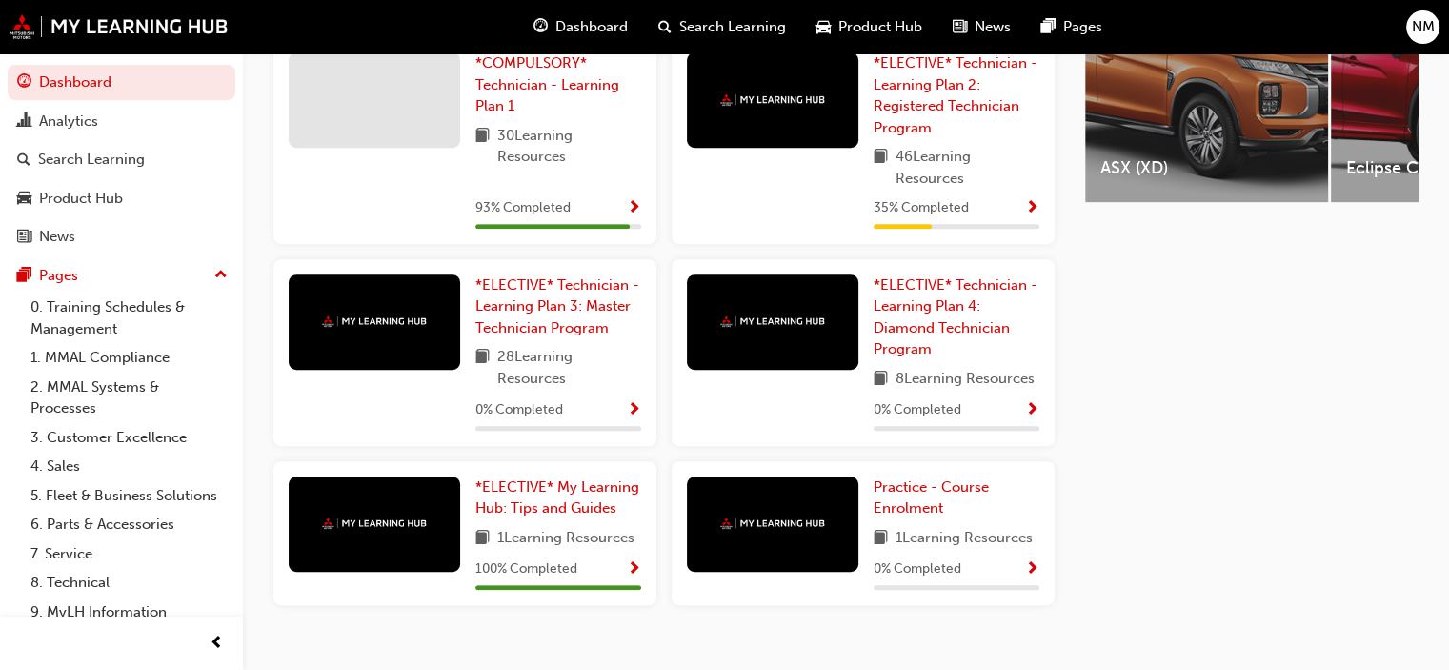
scroll to position [660, 0]
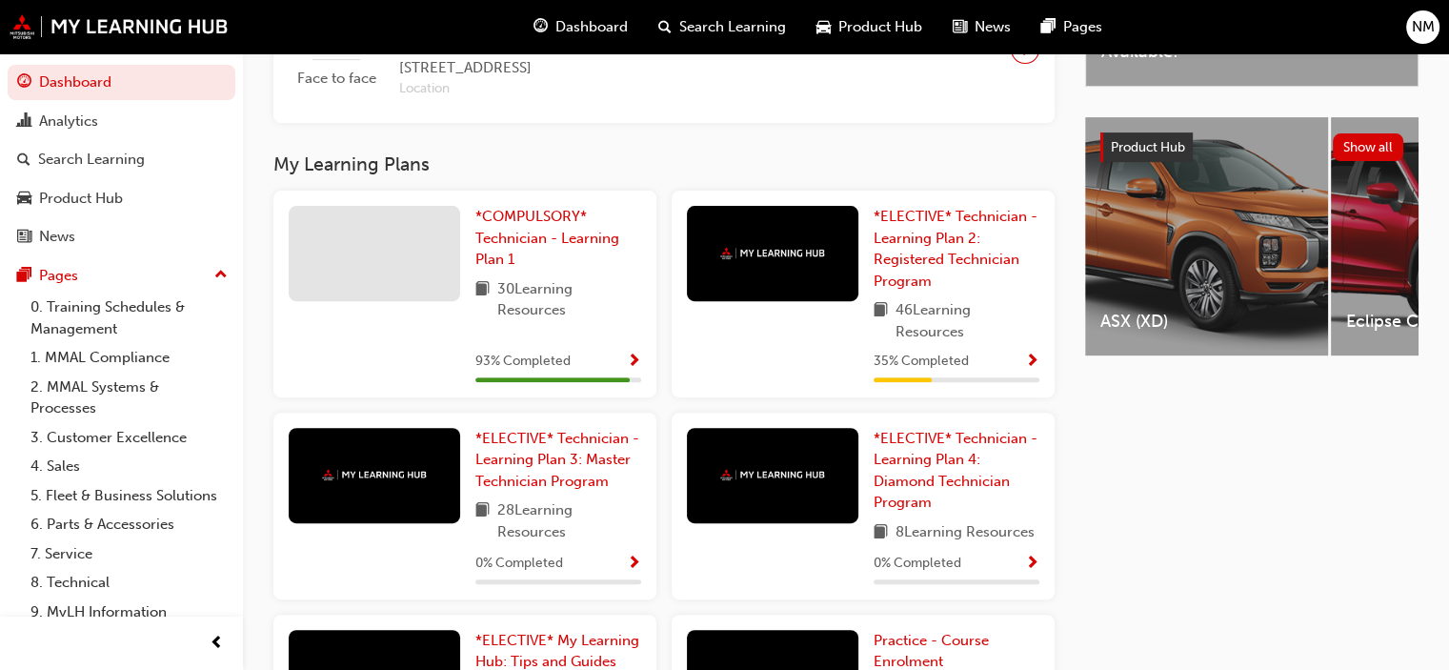
click at [1032, 369] on span "Show Progress" at bounding box center [1032, 361] width 14 height 17
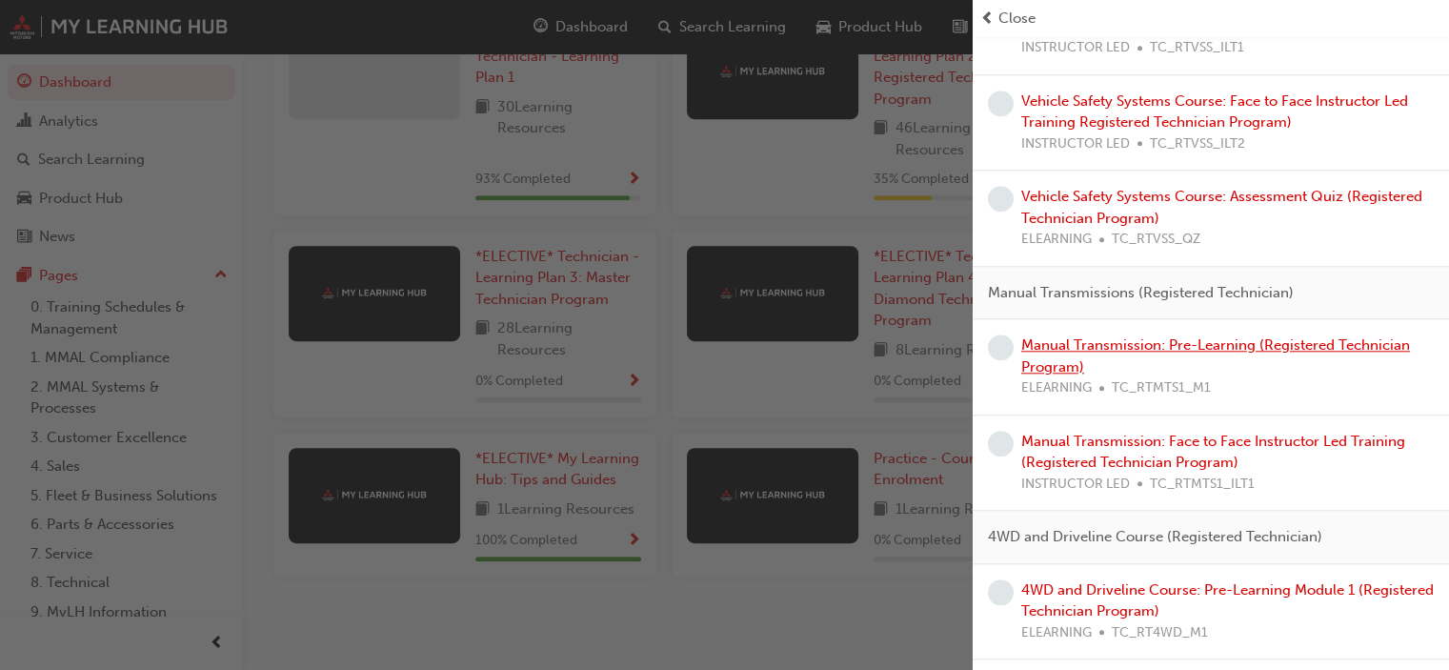
scroll to position [1581, 0]
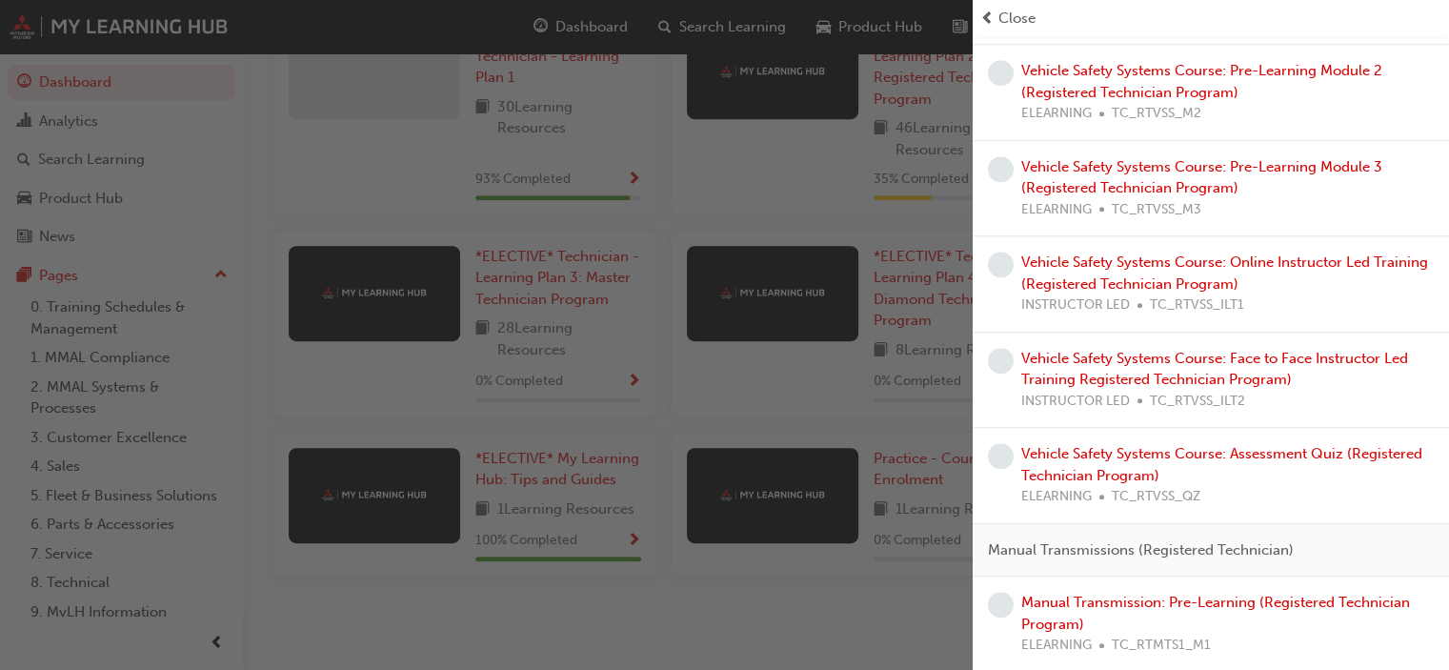
click at [874, 601] on div "button" at bounding box center [486, 335] width 972 height 670
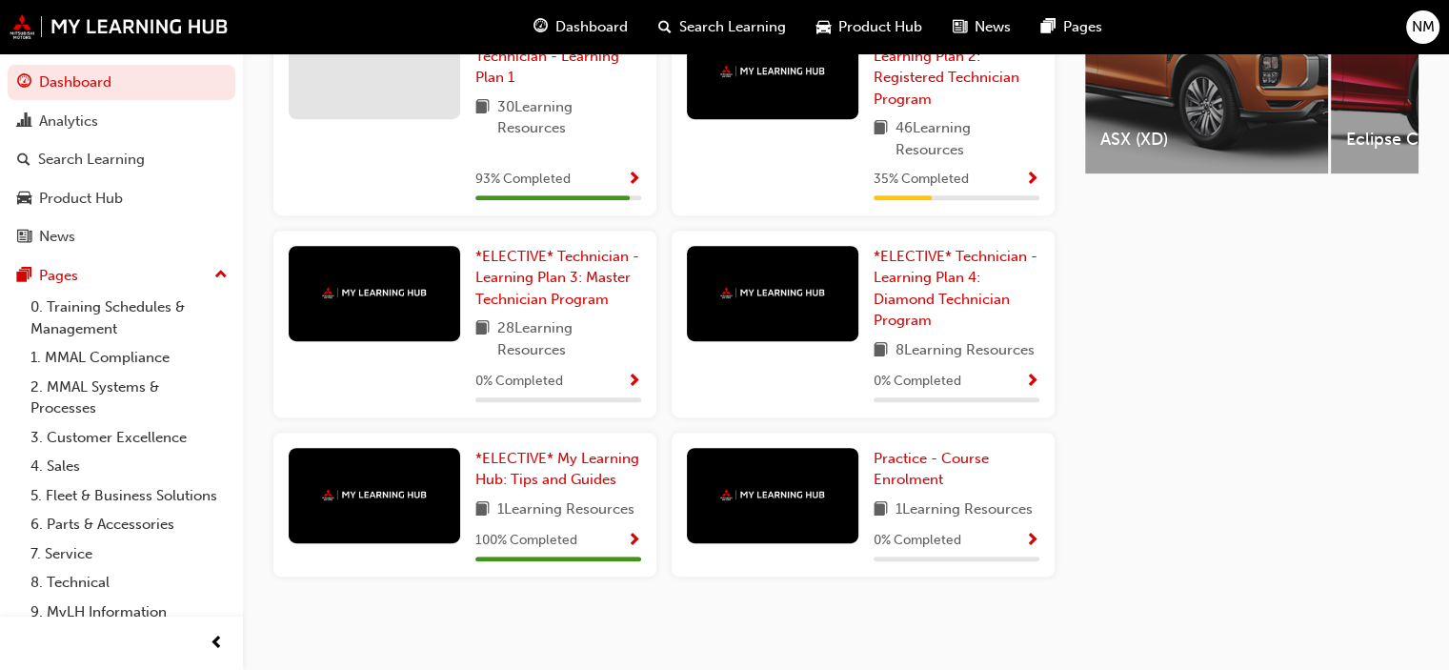
click at [632, 378] on span "Show Progress" at bounding box center [634, 381] width 14 height 17
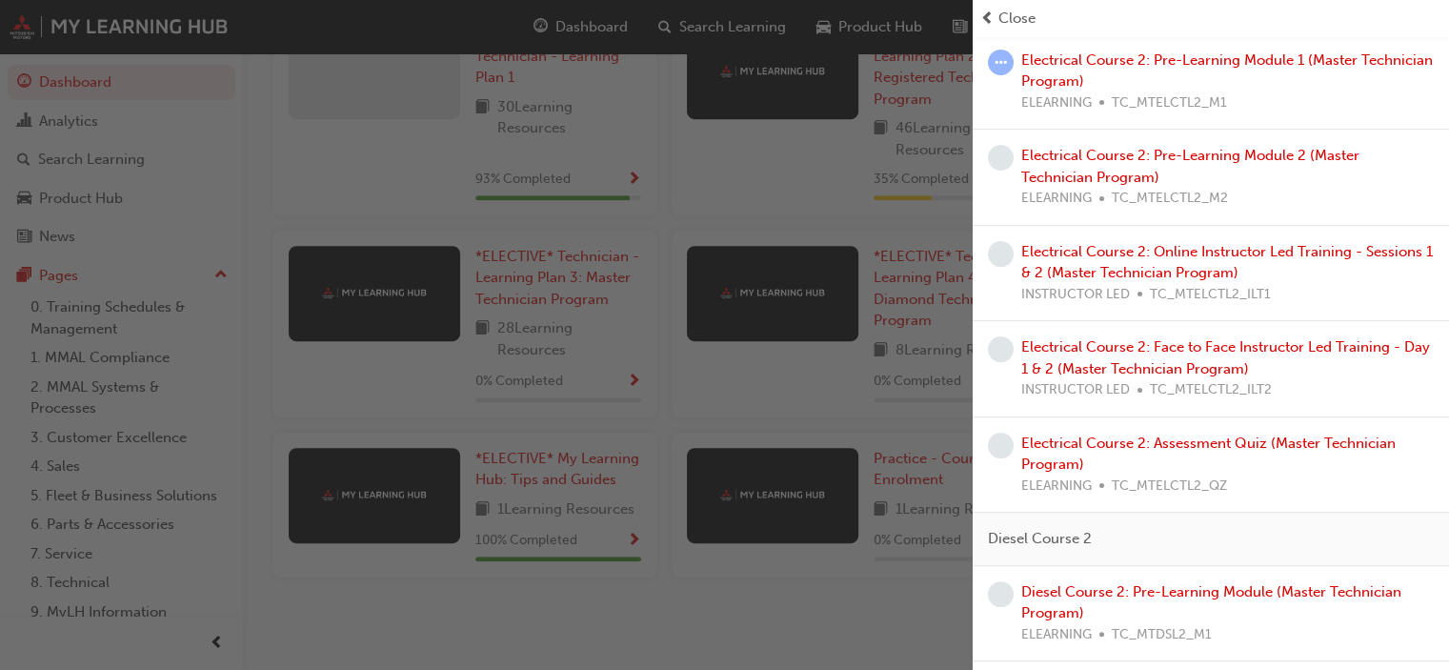
scroll to position [355, 0]
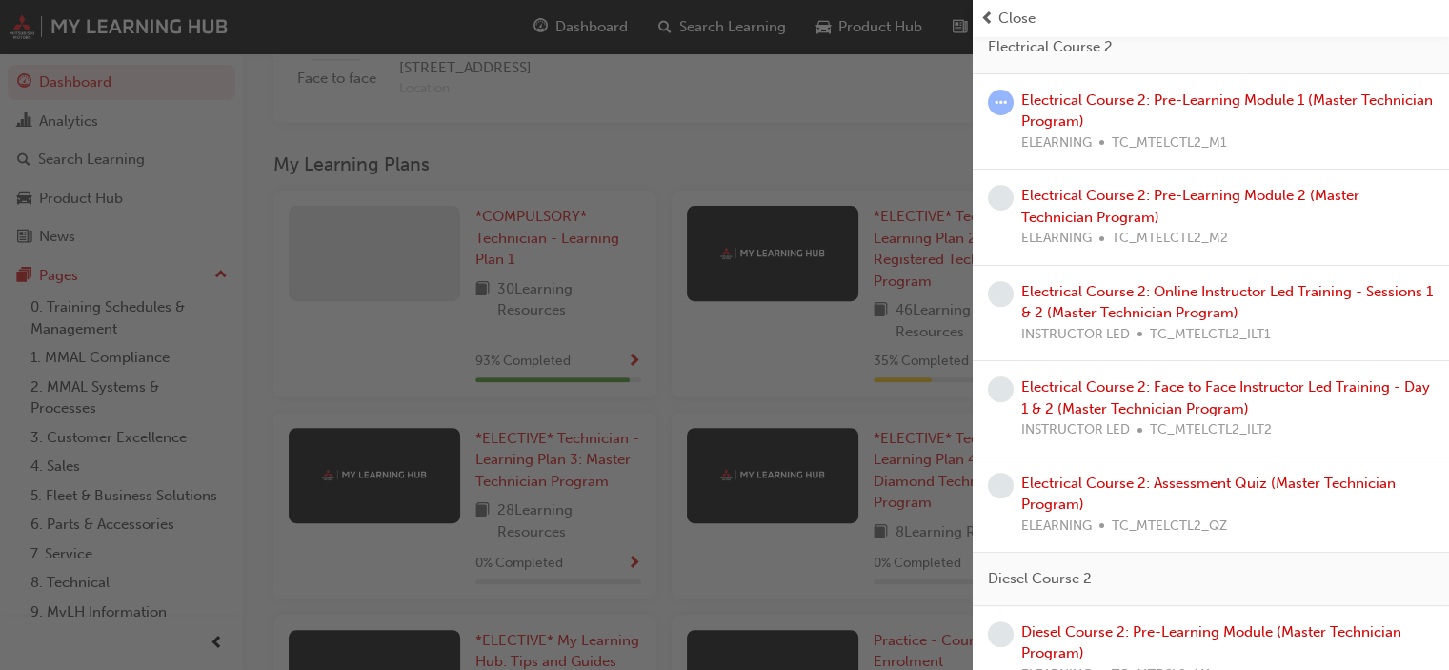
click at [750, 174] on div "button" at bounding box center [486, 335] width 972 height 670
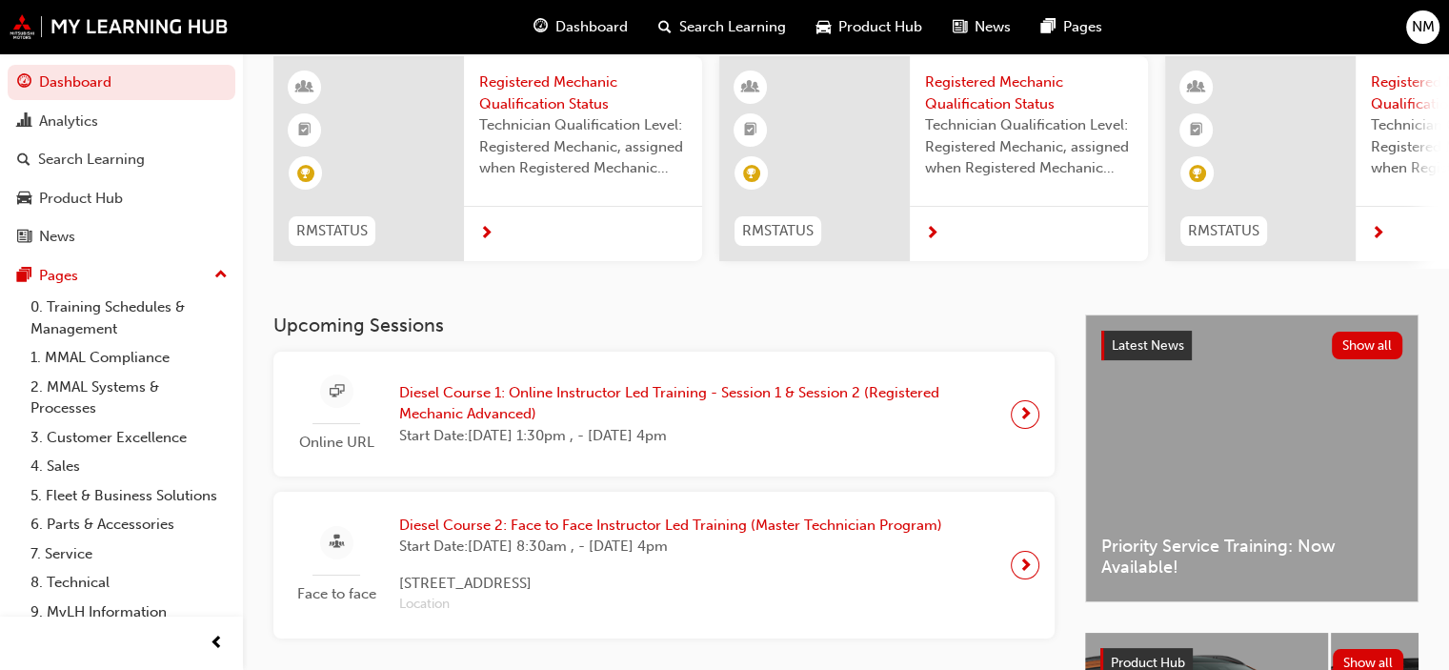
scroll to position [0, 0]
